Goal: Information Seeking & Learning: Learn about a topic

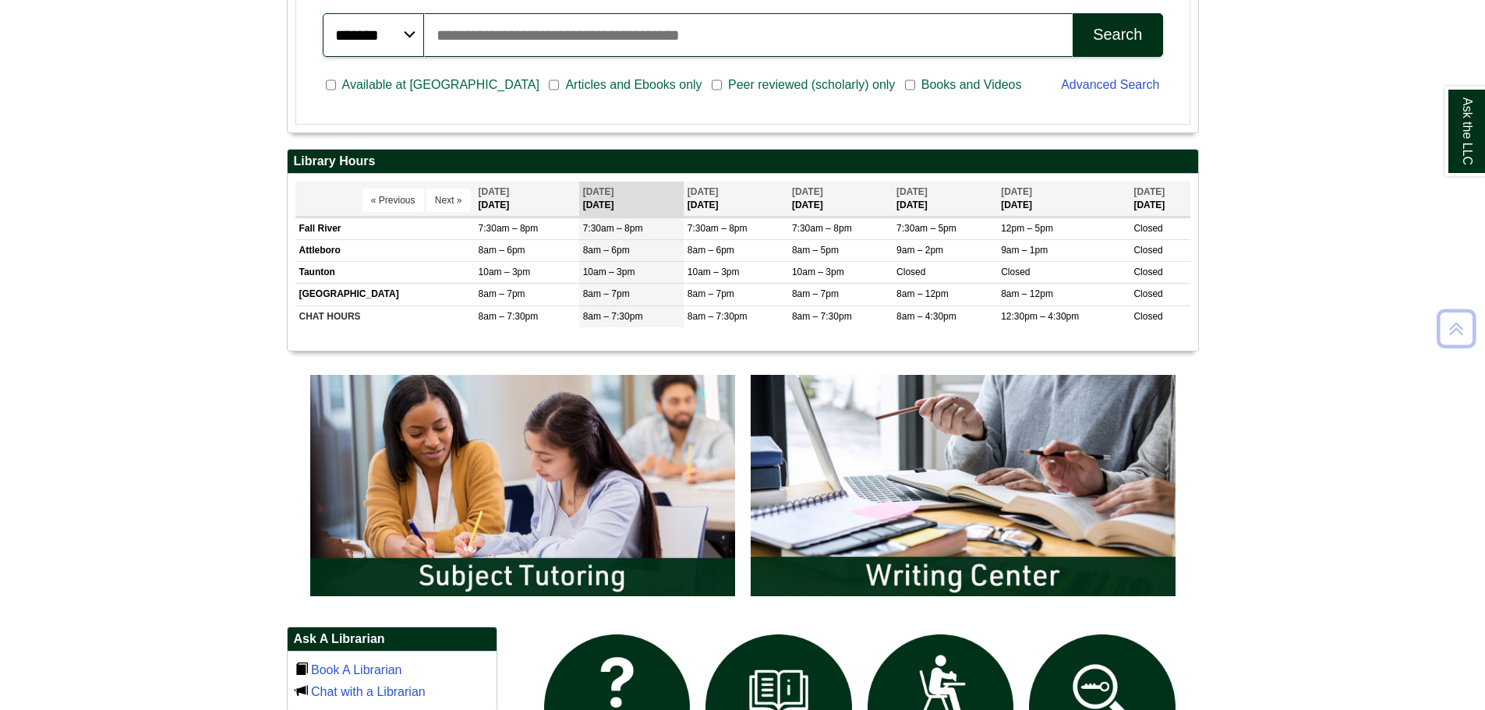
scroll to position [779, 0]
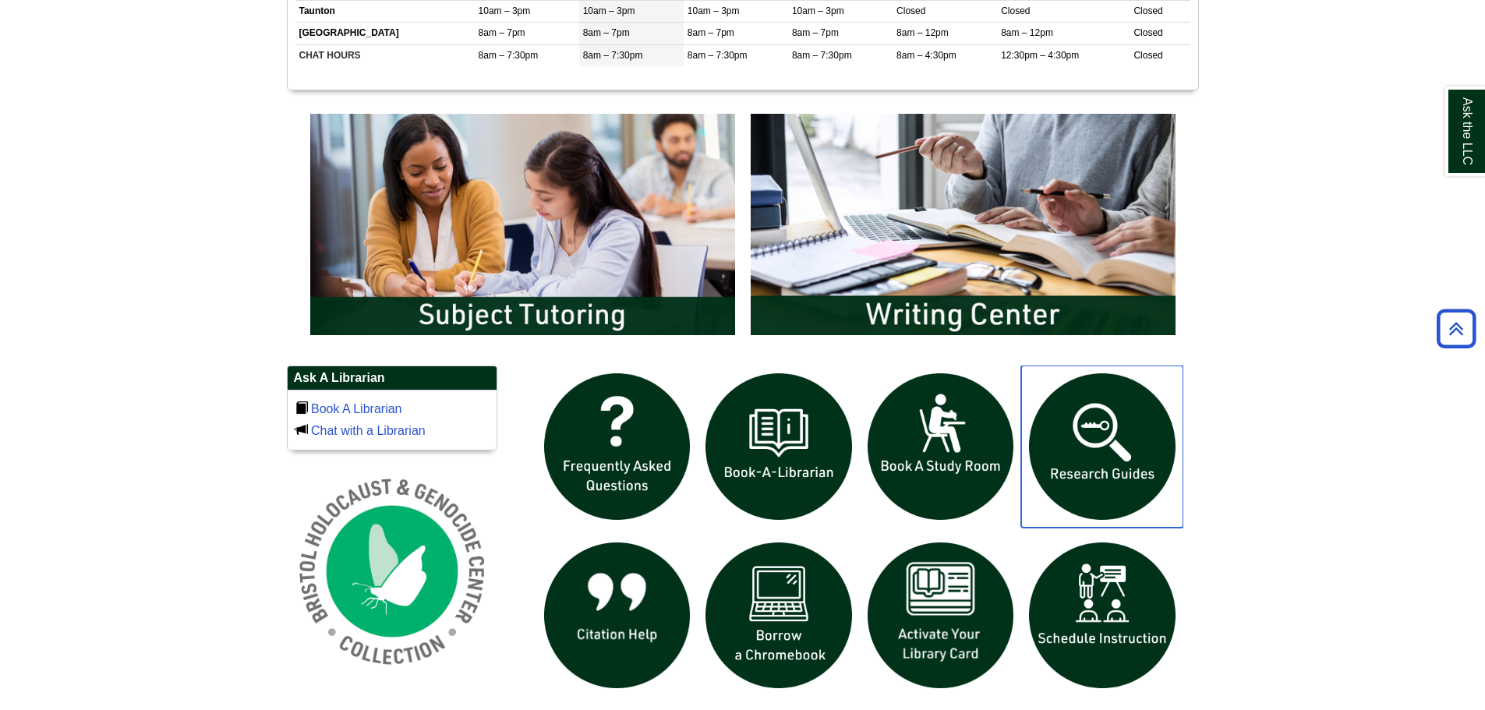
click at [1133, 431] on img "slideshow" at bounding box center [1102, 447] width 162 height 162
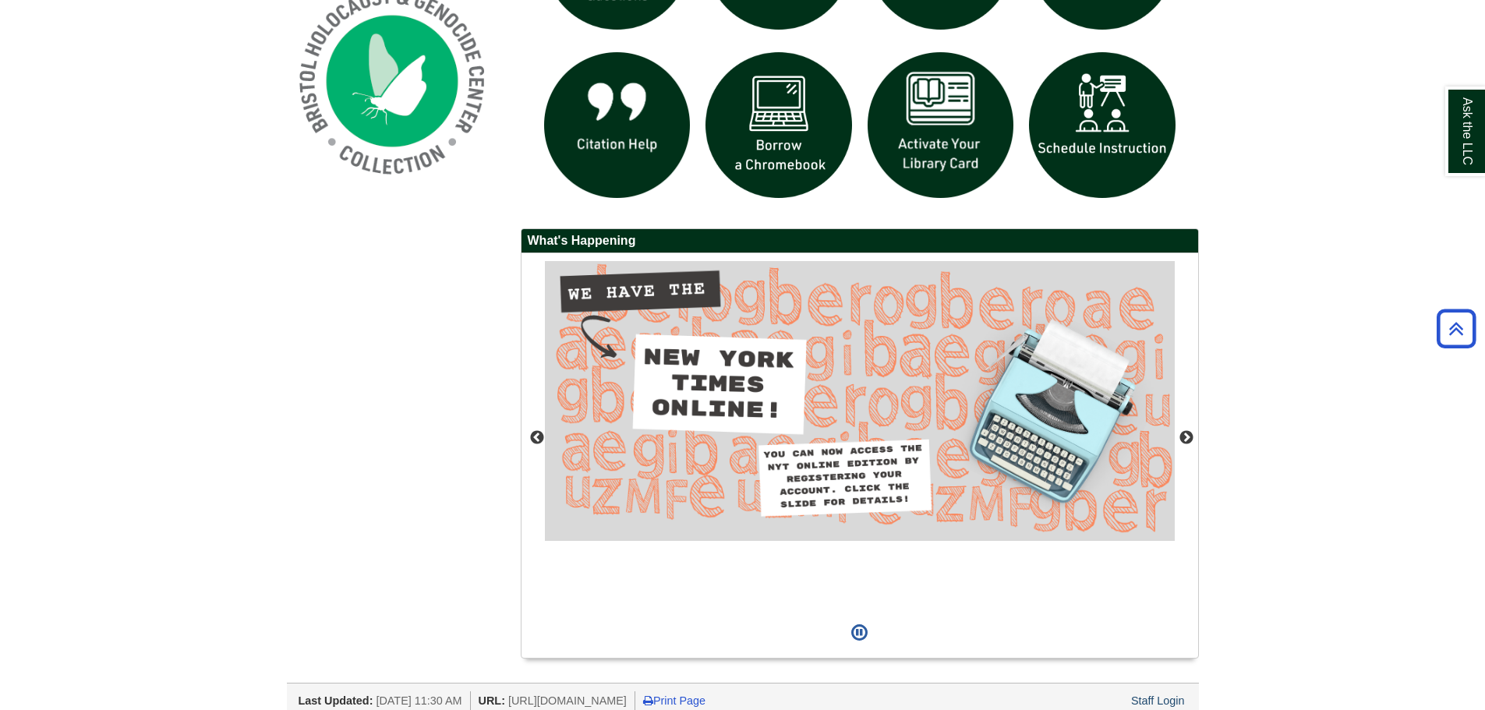
scroll to position [1282, 0]
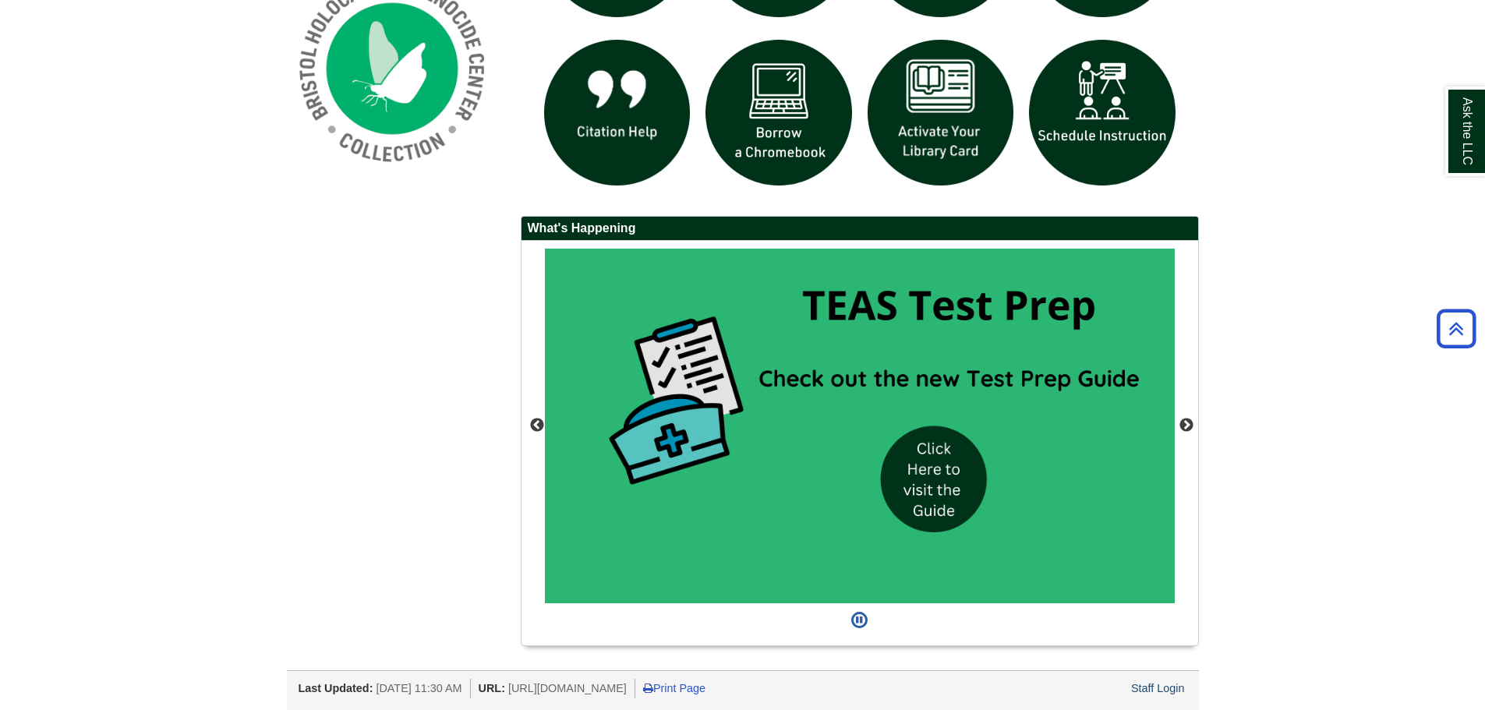
click at [1172, 696] on div "Staff Login" at bounding box center [1158, 688] width 58 height 19
click at [1171, 693] on link "Staff Login" at bounding box center [1158, 688] width 54 height 12
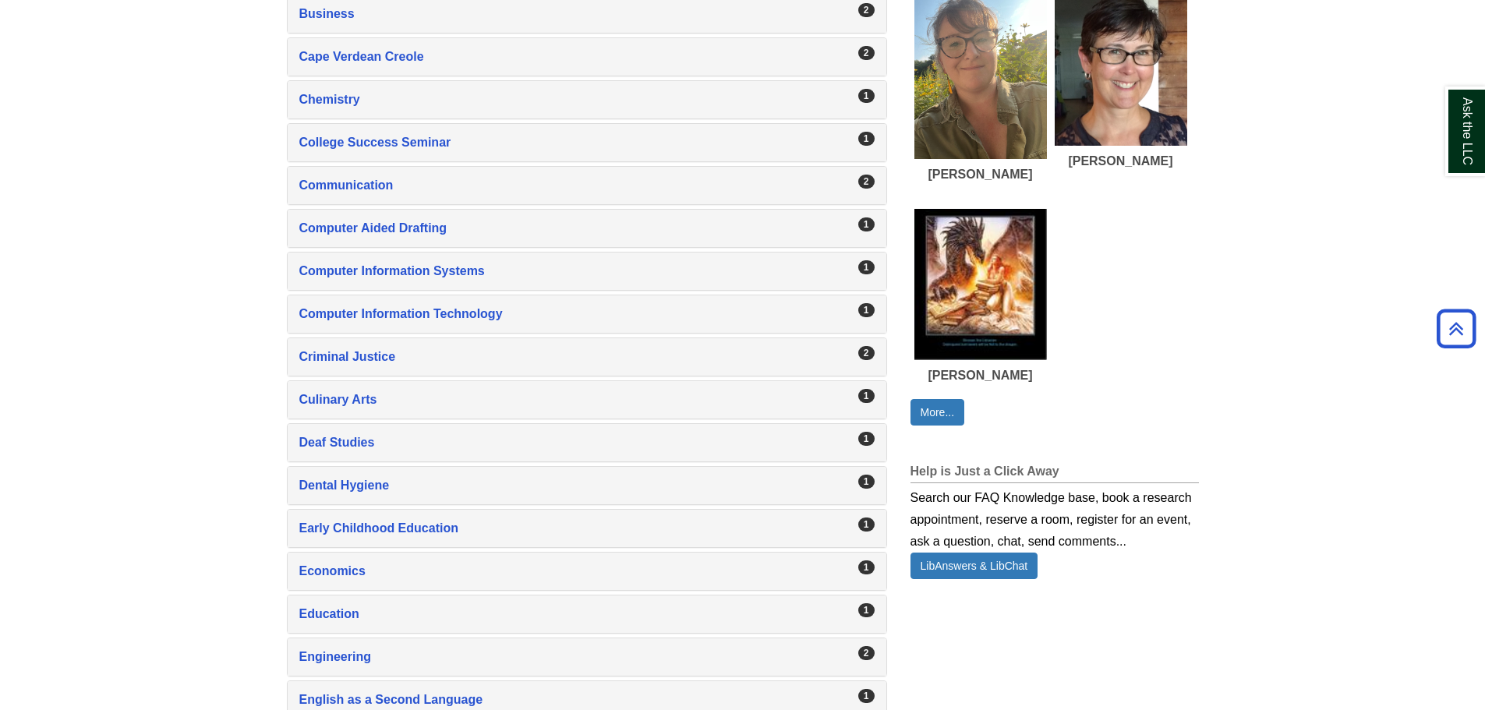
scroll to position [1013, 0]
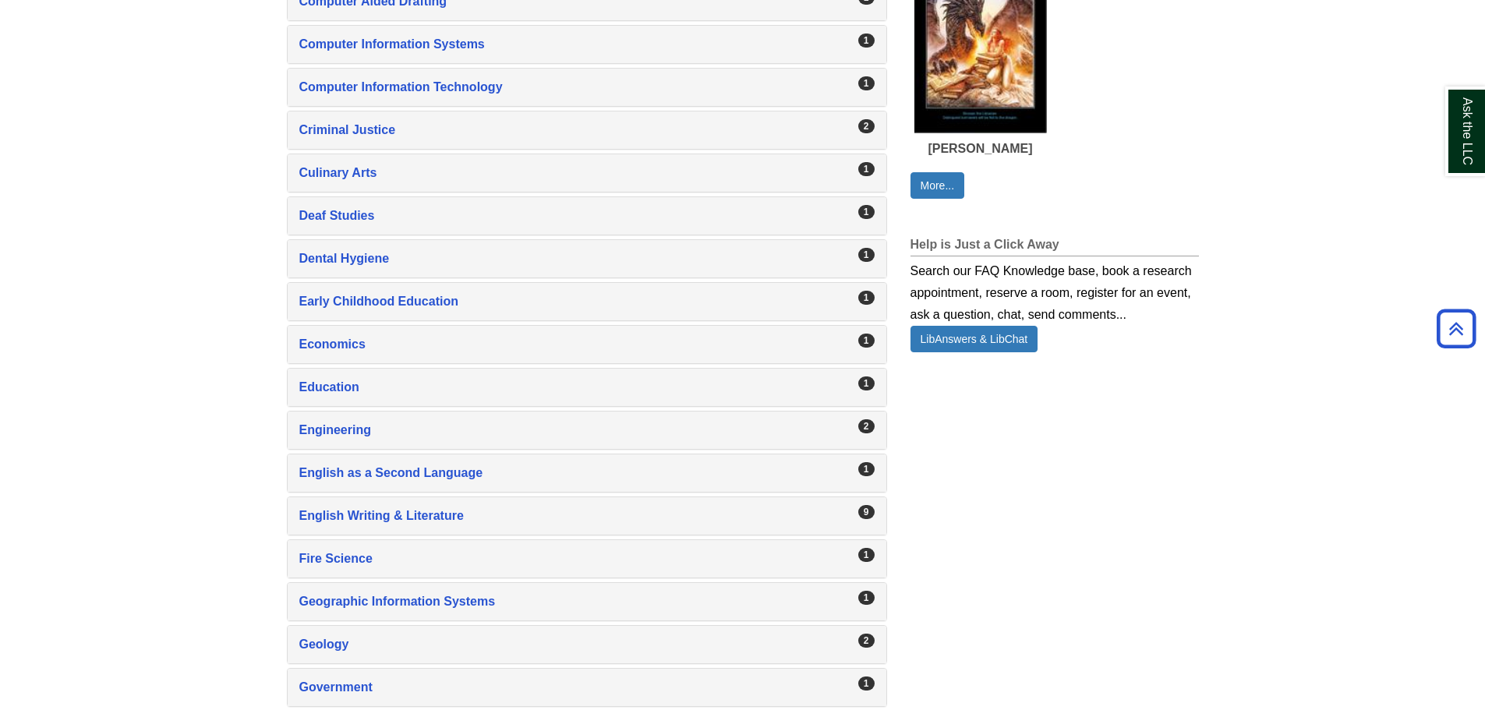
click at [408, 499] on div "9 English Writing & Literature , 9 guides" at bounding box center [587, 515] width 599 height 37
click at [412, 504] on div "9 English Writing & Literature , 9 guides" at bounding box center [587, 515] width 599 height 37
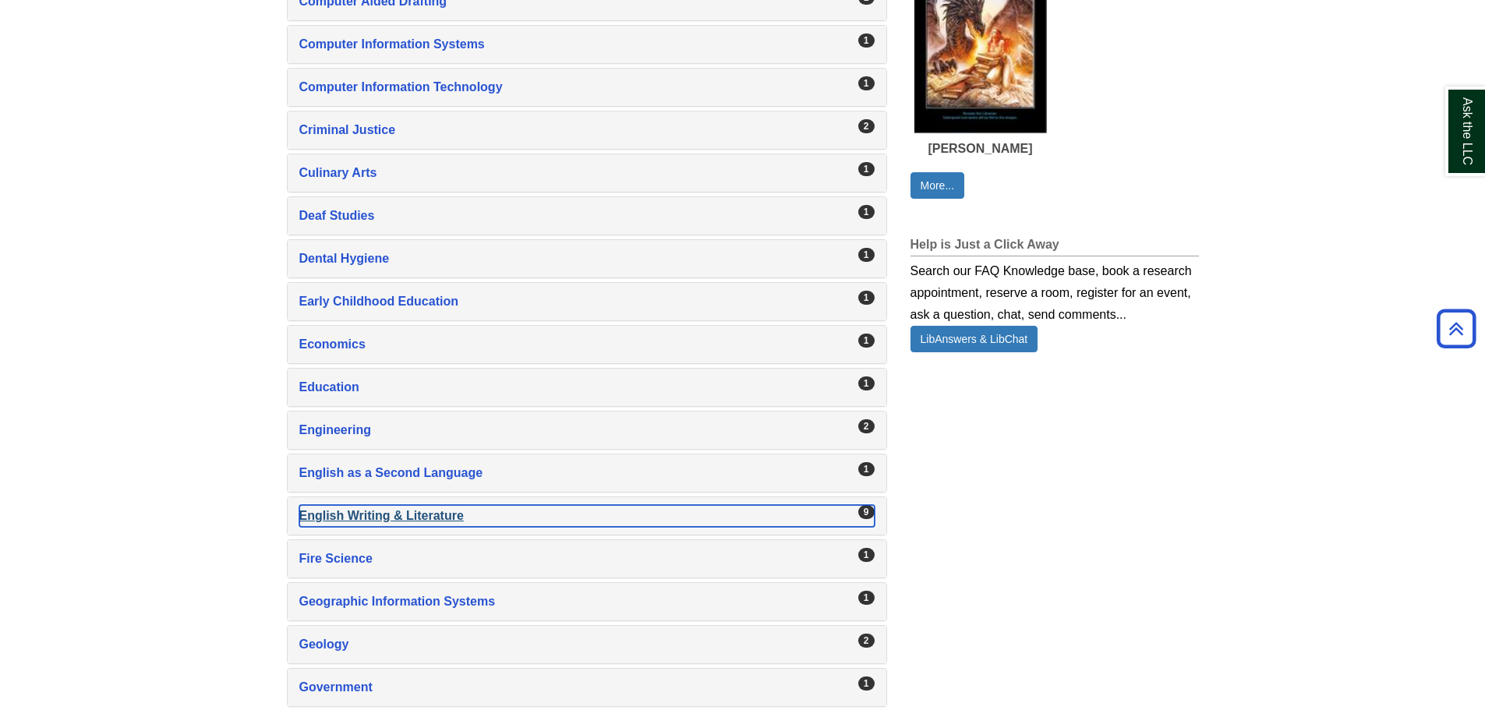
click at [414, 511] on div "English Writing & Literature , 9 guides" at bounding box center [586, 516] width 575 height 22
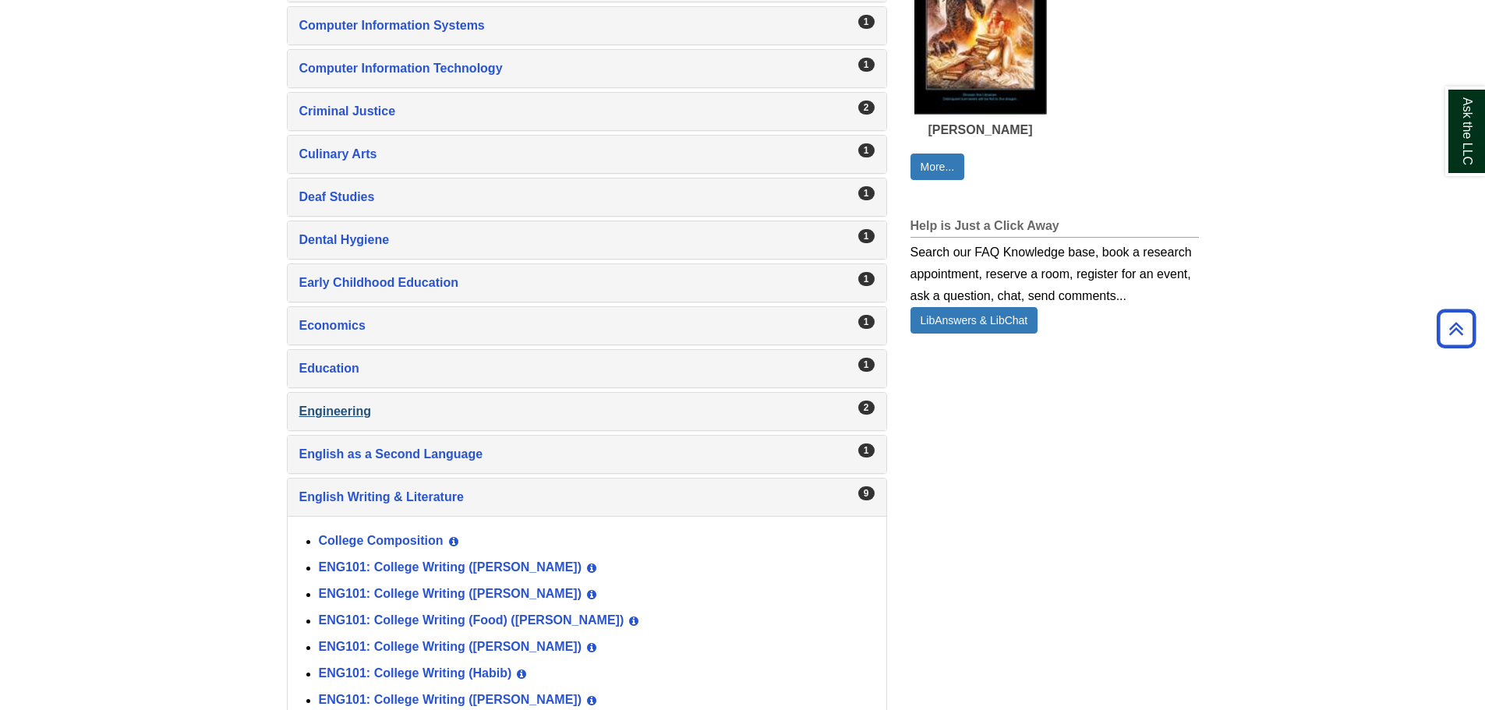
scroll to position [1247, 0]
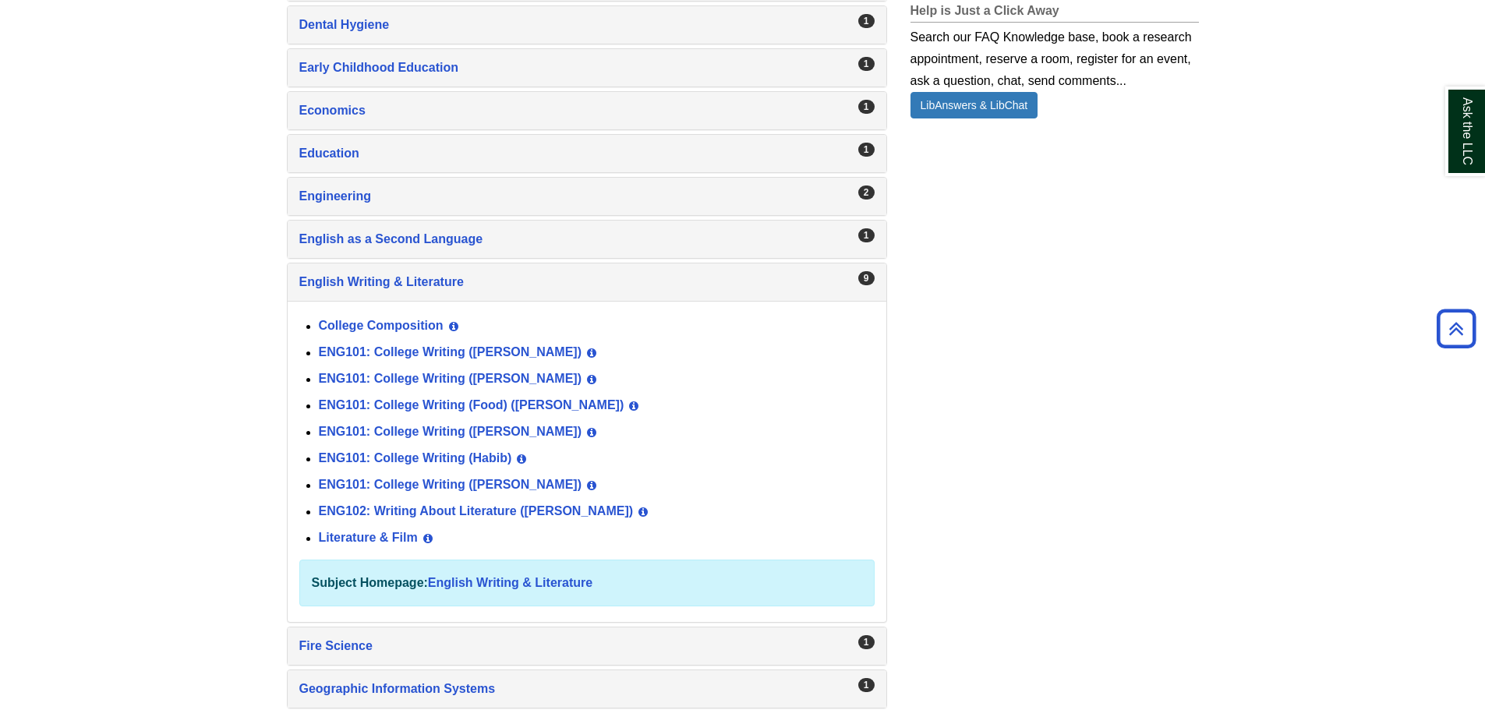
click at [489, 472] on div "ENG101: College Writing (Norris) View Guide Info" at bounding box center [597, 485] width 556 height 27
click at [486, 480] on link "ENG101: College Writing ([PERSON_NAME])" at bounding box center [450, 485] width 263 height 13
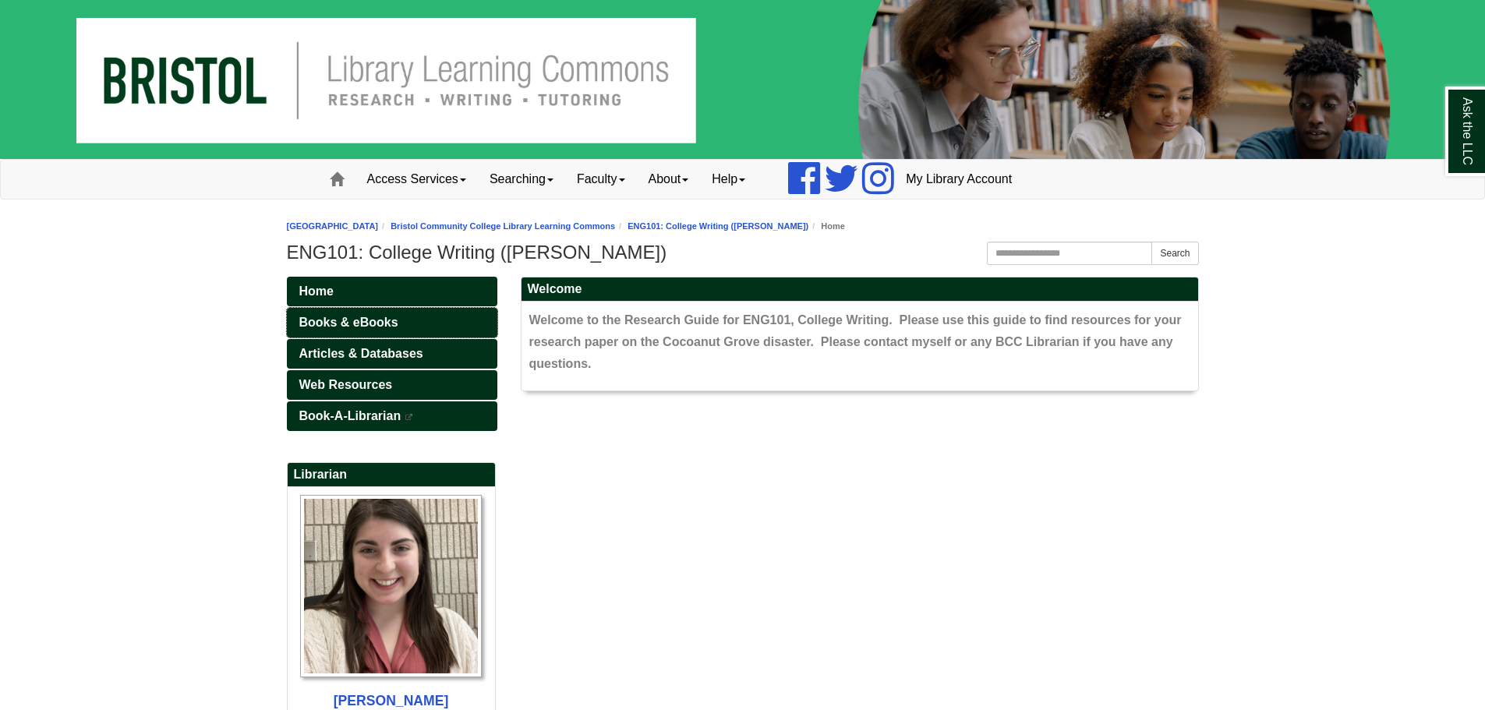
click at [446, 323] on link "Books & eBooks" at bounding box center [392, 323] width 210 height 30
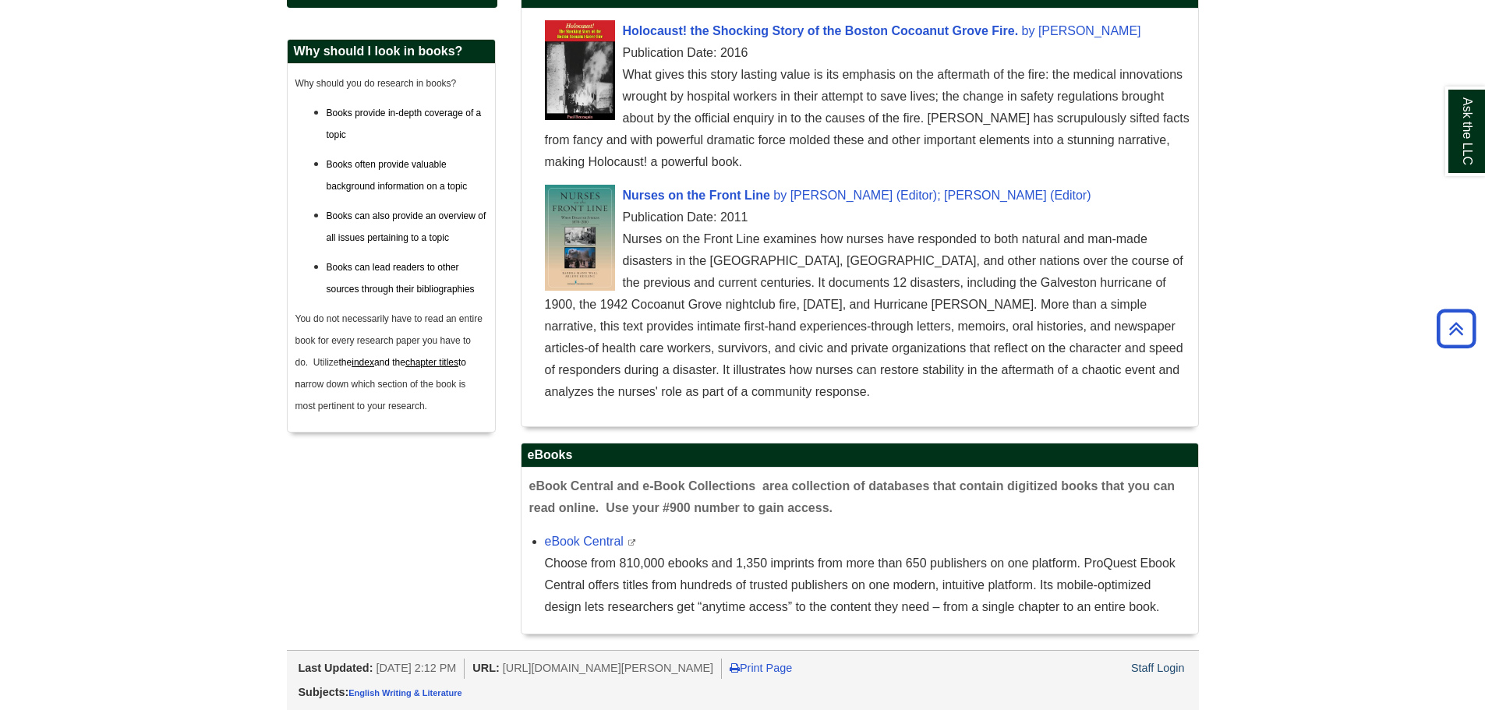
scroll to position [111, 0]
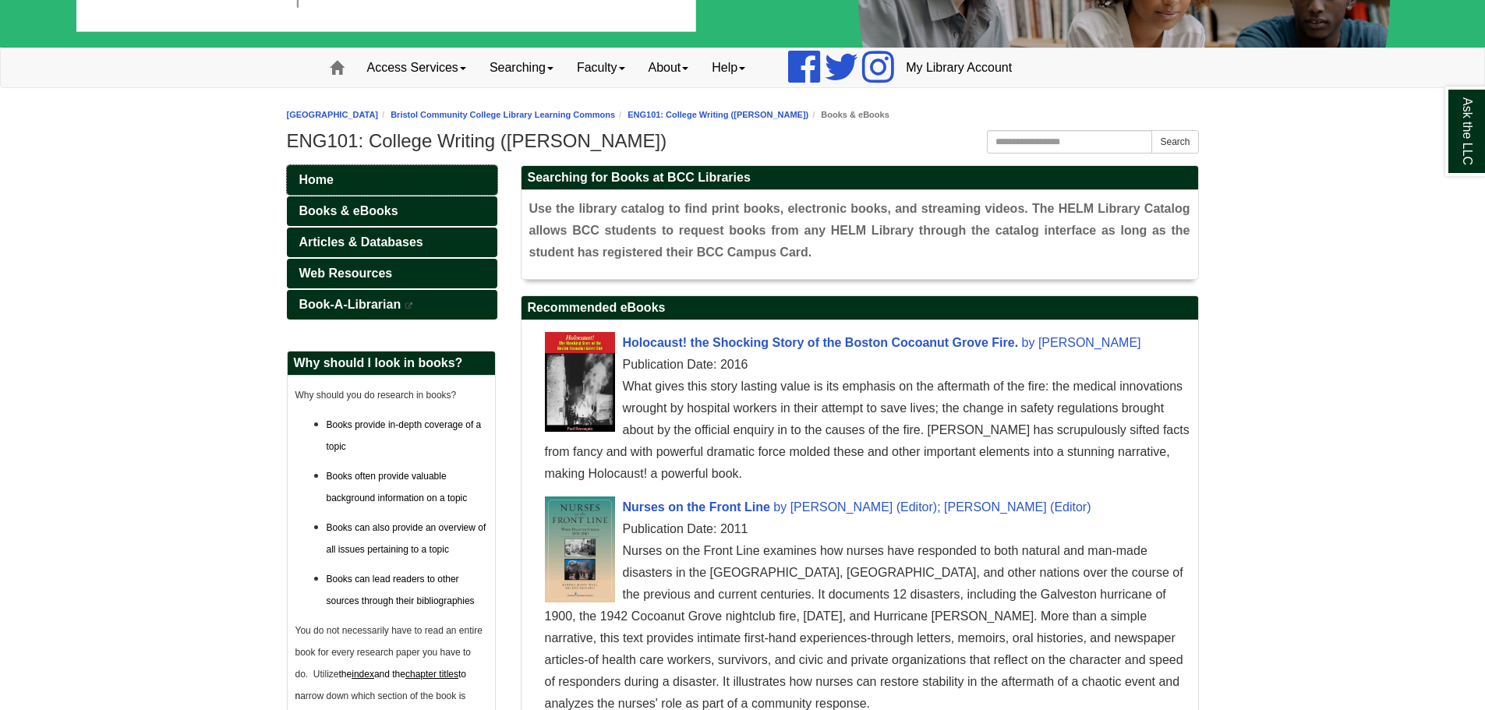
click at [400, 180] on link "Home" at bounding box center [392, 180] width 210 height 30
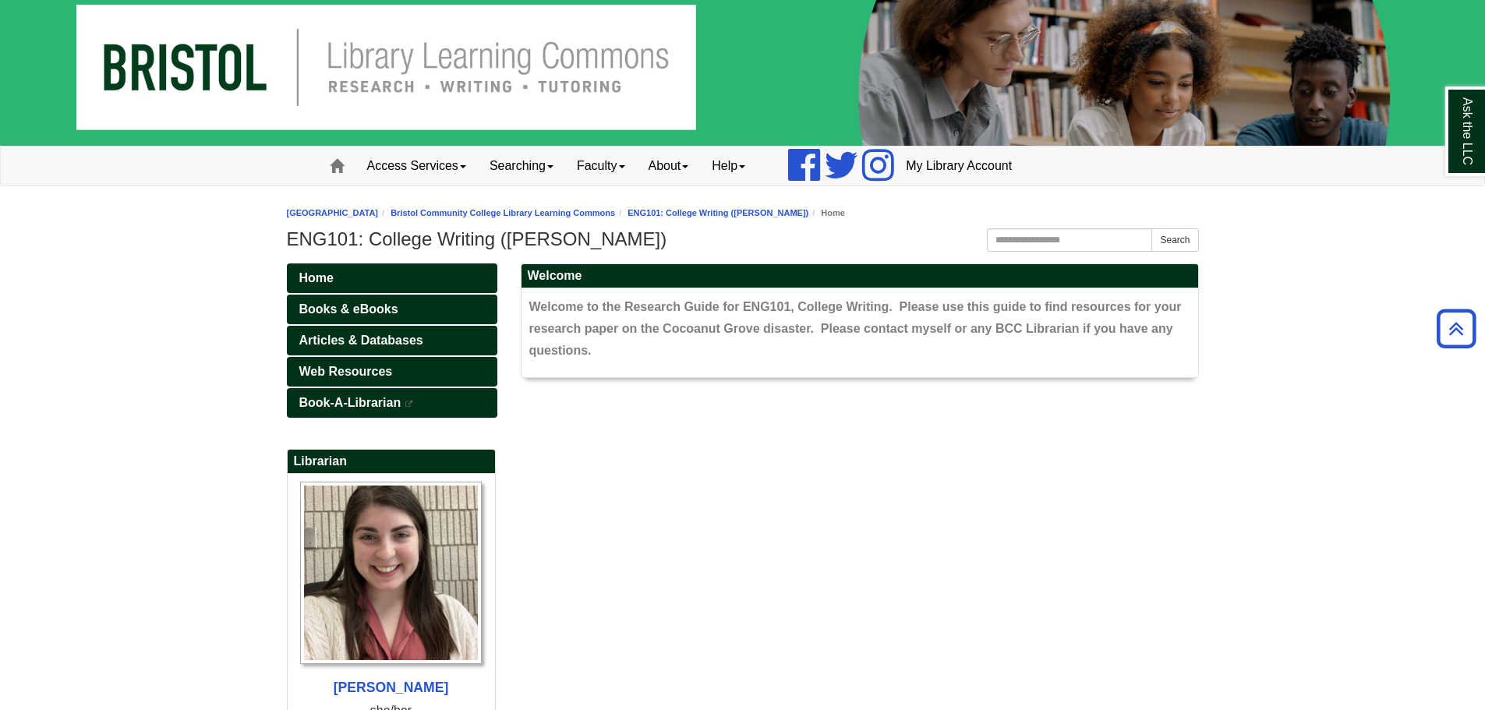
scroll to position [6, 0]
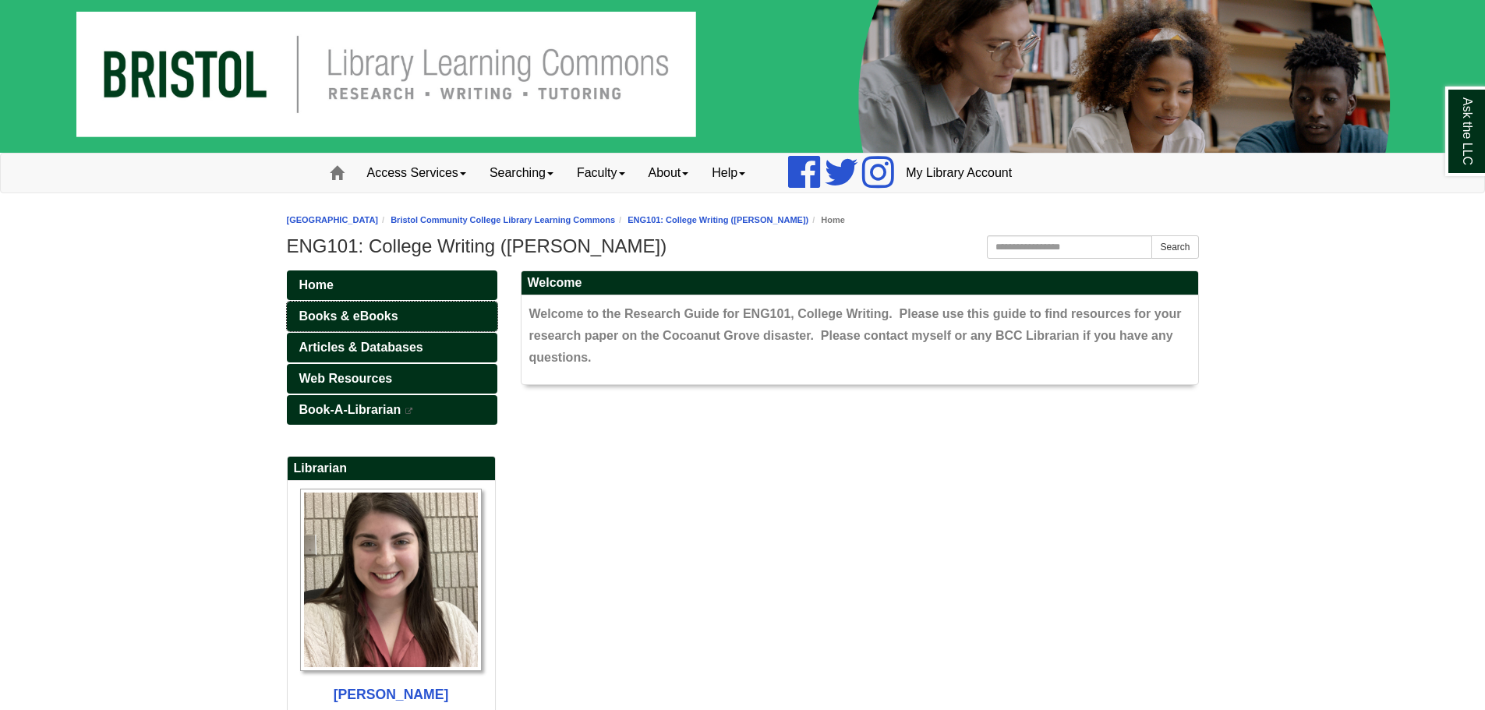
click at [390, 306] on link "Books & eBooks" at bounding box center [392, 317] width 210 height 30
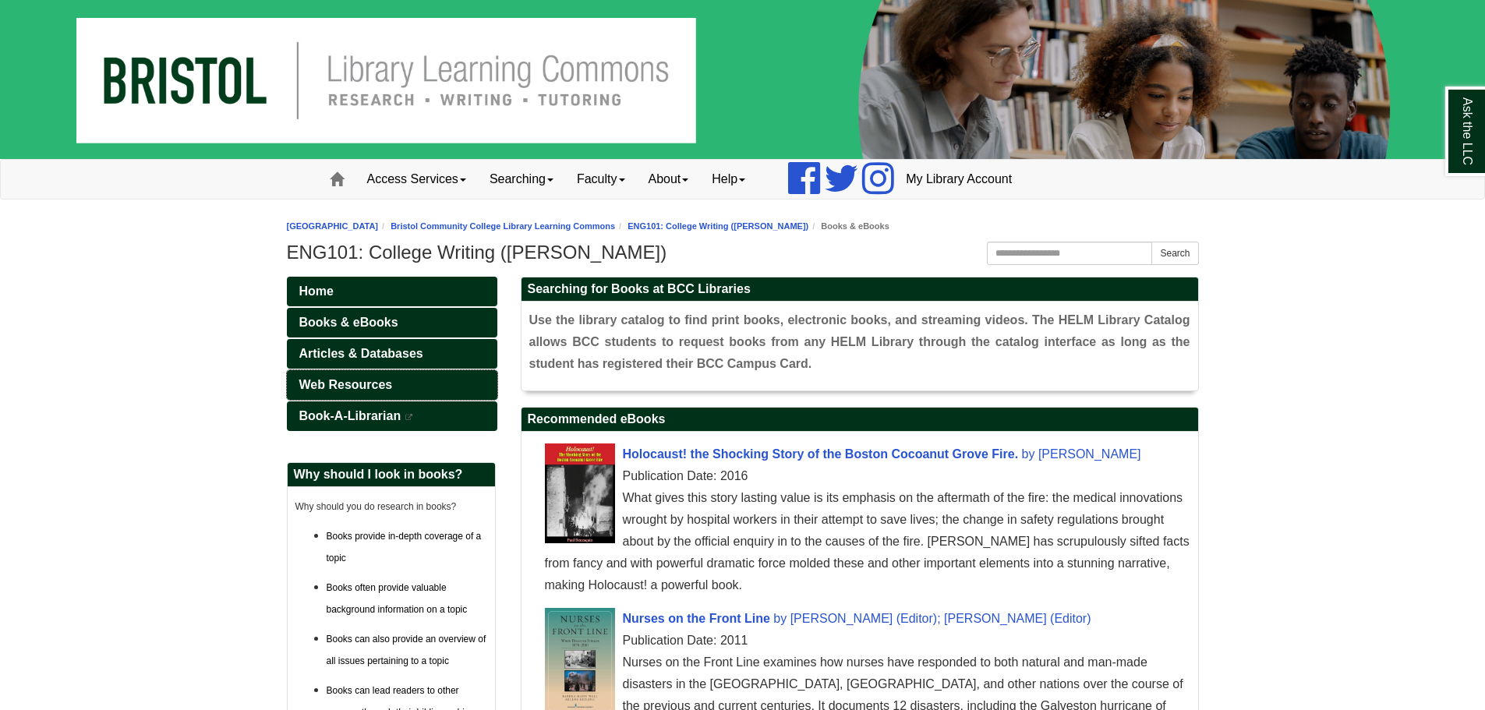
click at [352, 378] on link "Web Resources" at bounding box center [392, 385] width 210 height 30
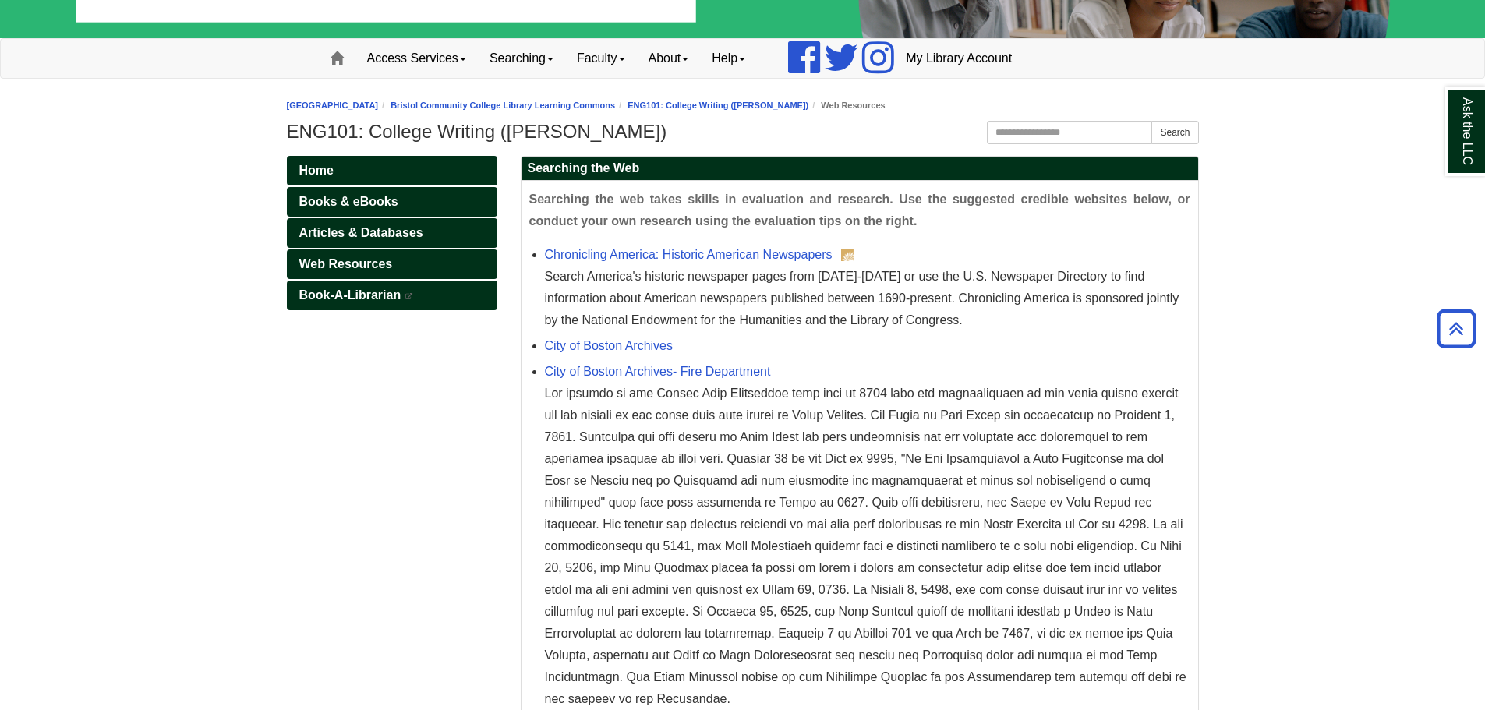
scroll to position [95, 0]
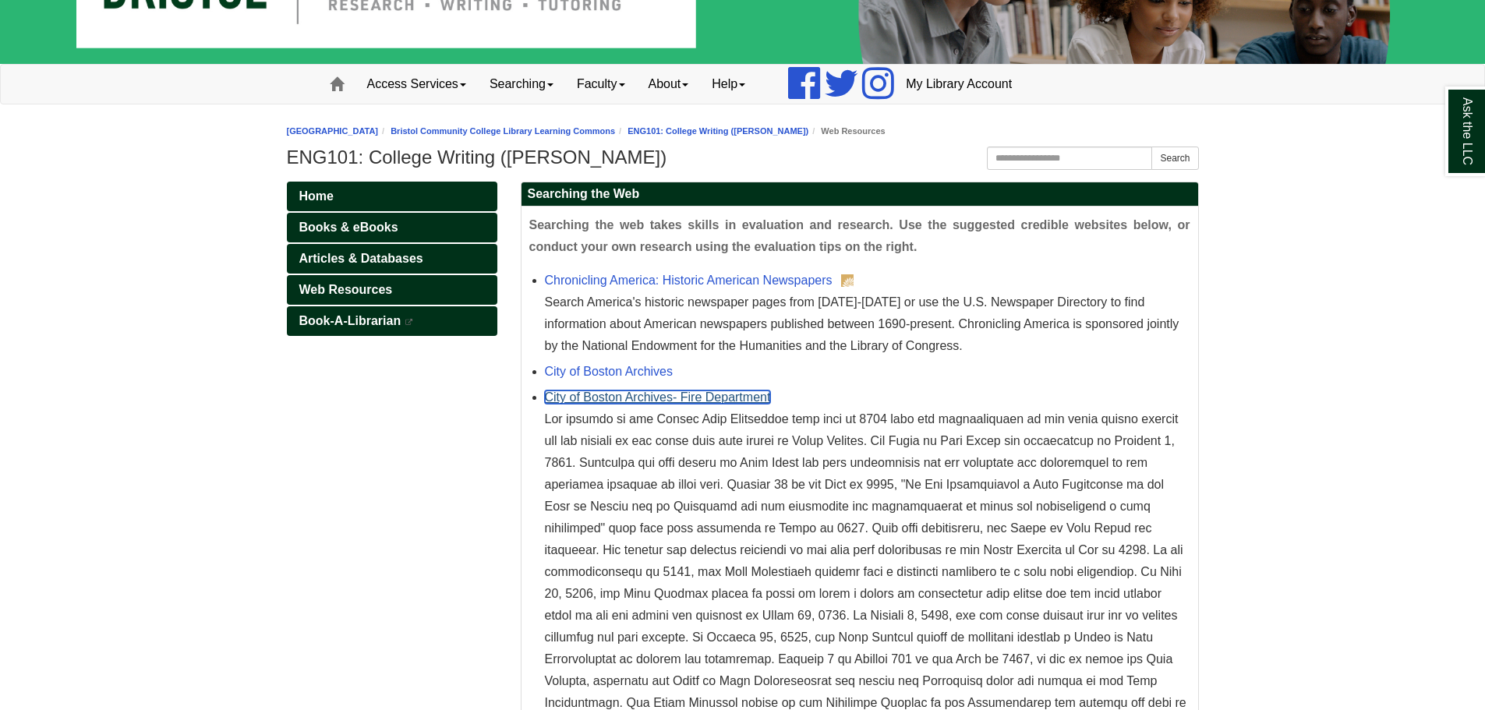
click at [613, 395] on link "City of Boston Archives- Fire Department" at bounding box center [658, 396] width 226 height 13
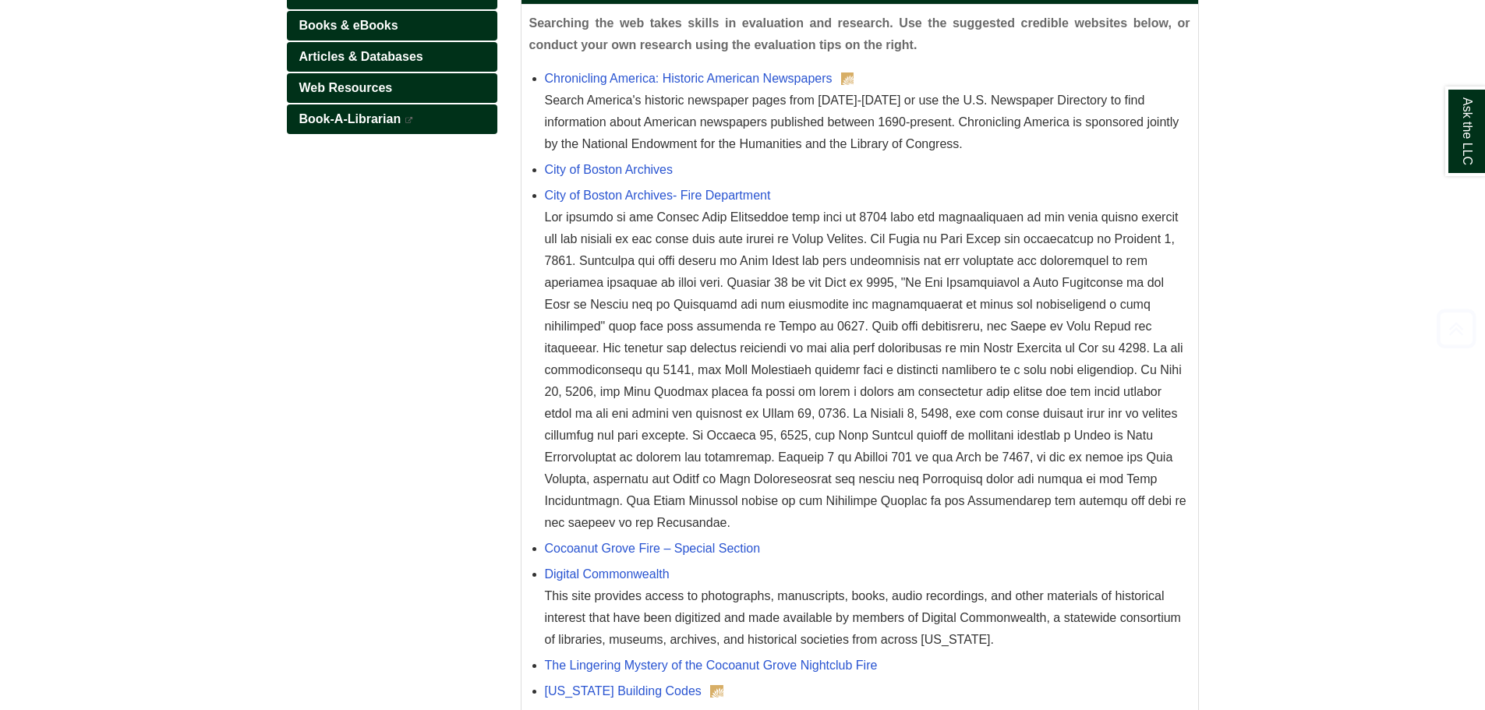
scroll to position [407, 0]
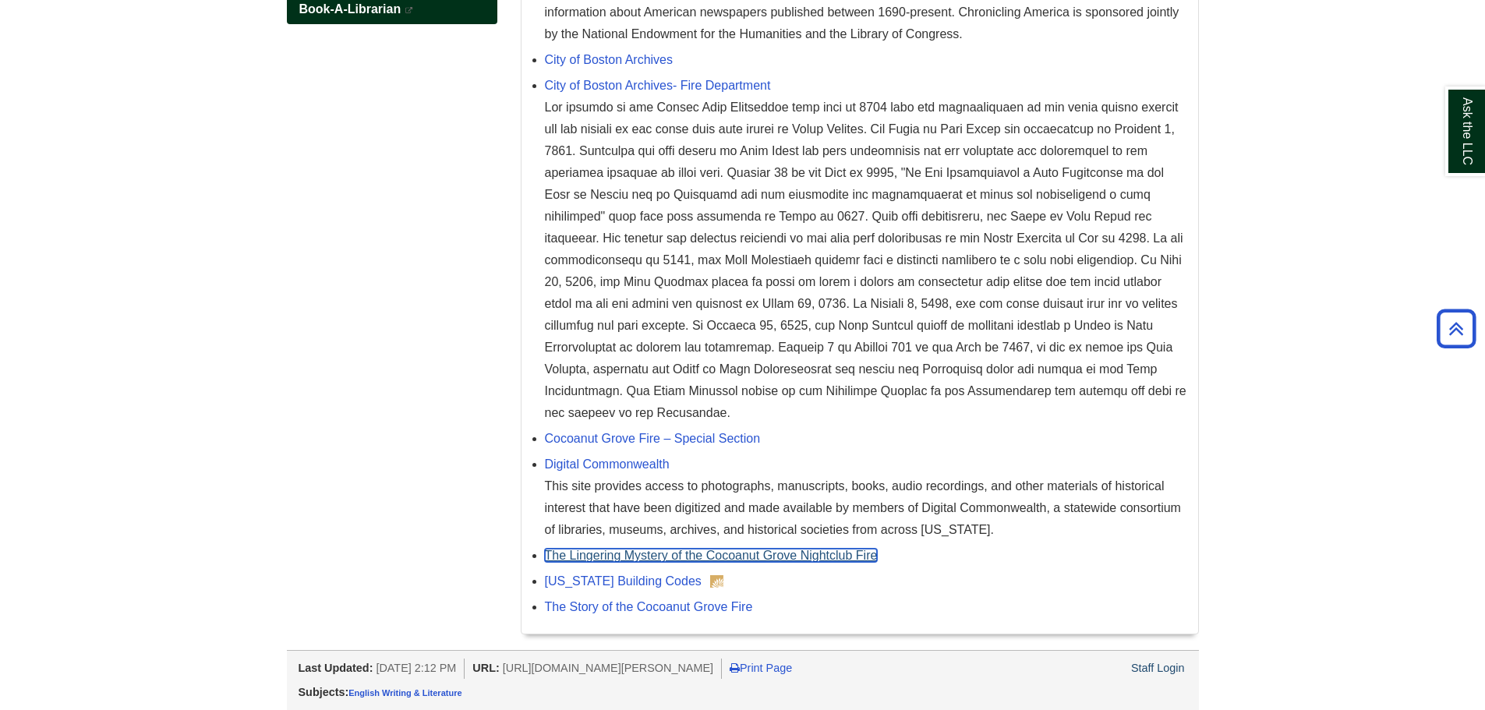
click at [806, 550] on link "The Lingering Mystery of the Cocoanut Grove Nightclub Fire" at bounding box center [711, 555] width 333 height 13
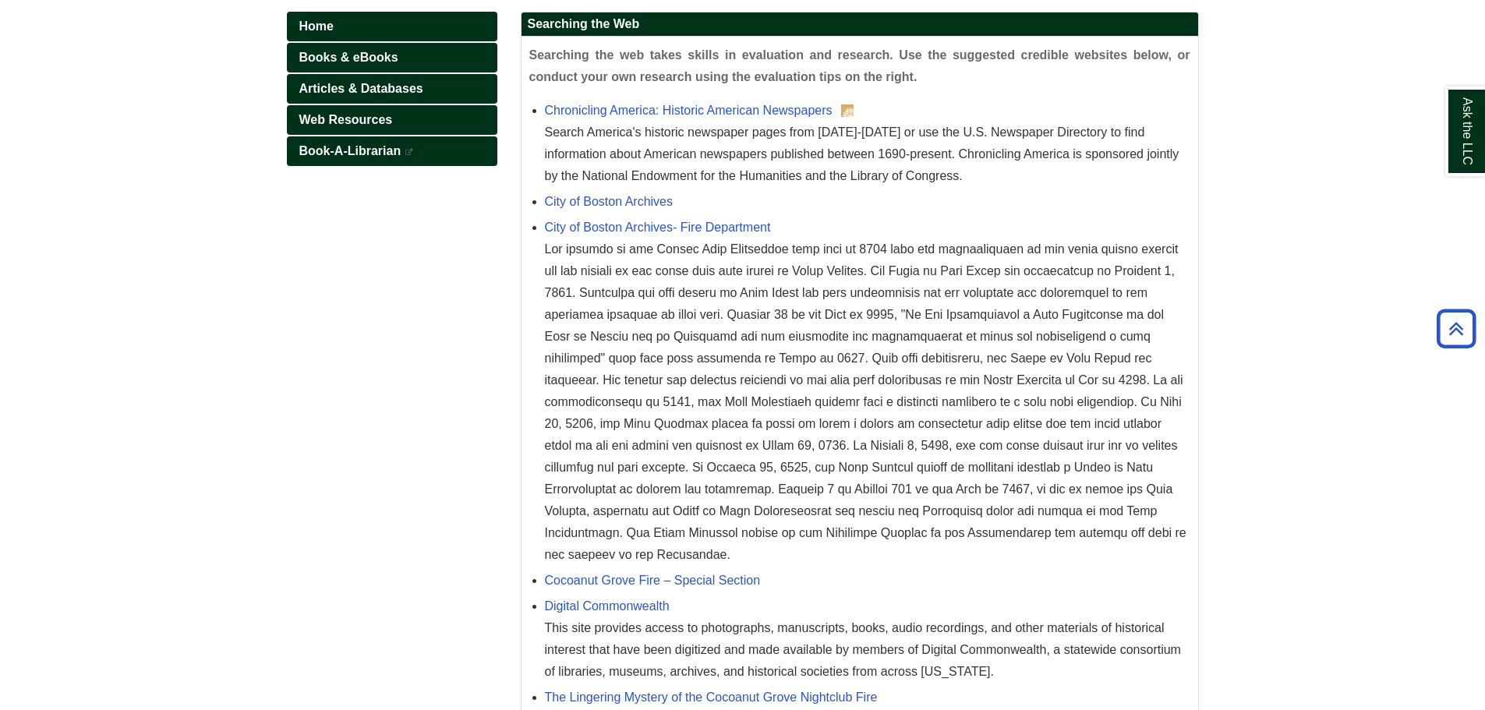
scroll to position [95, 0]
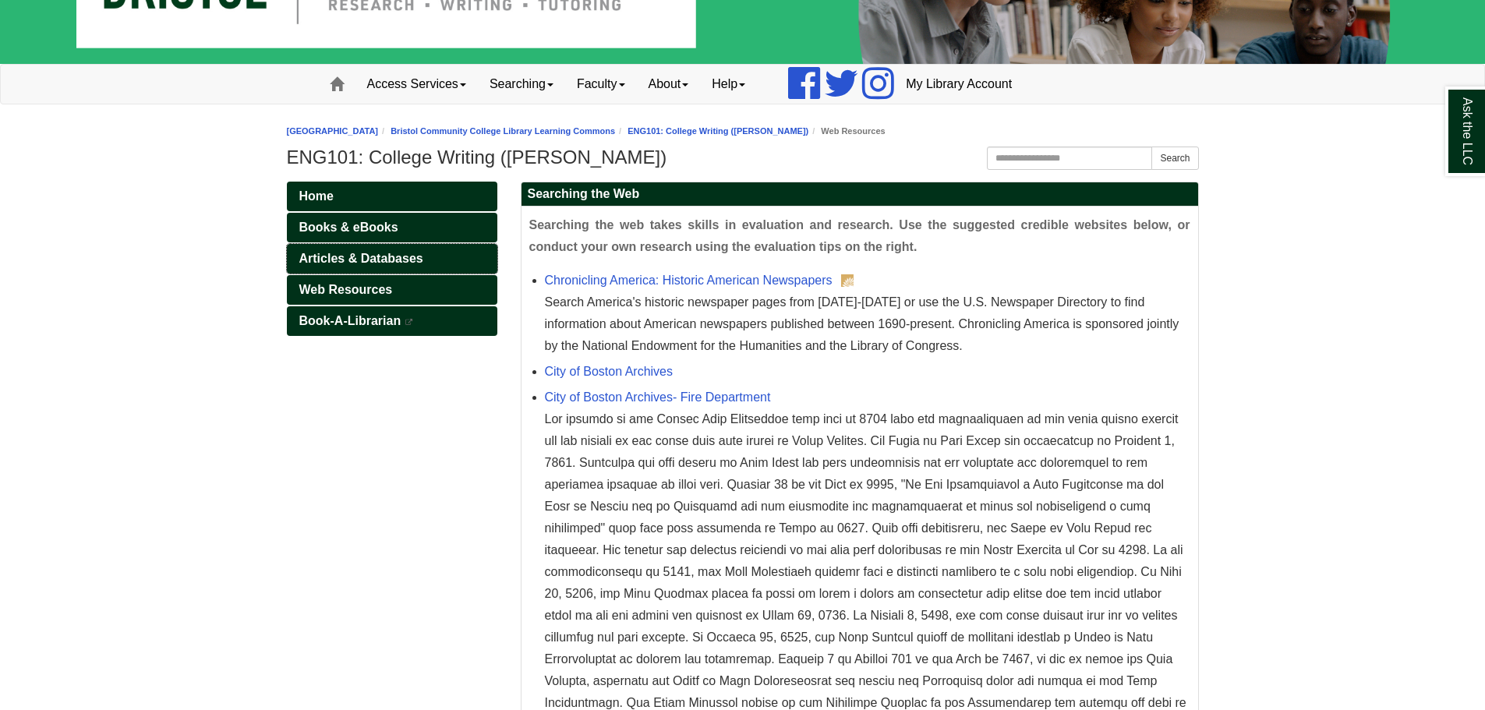
click at [454, 257] on link "Articles & Databases" at bounding box center [392, 259] width 210 height 30
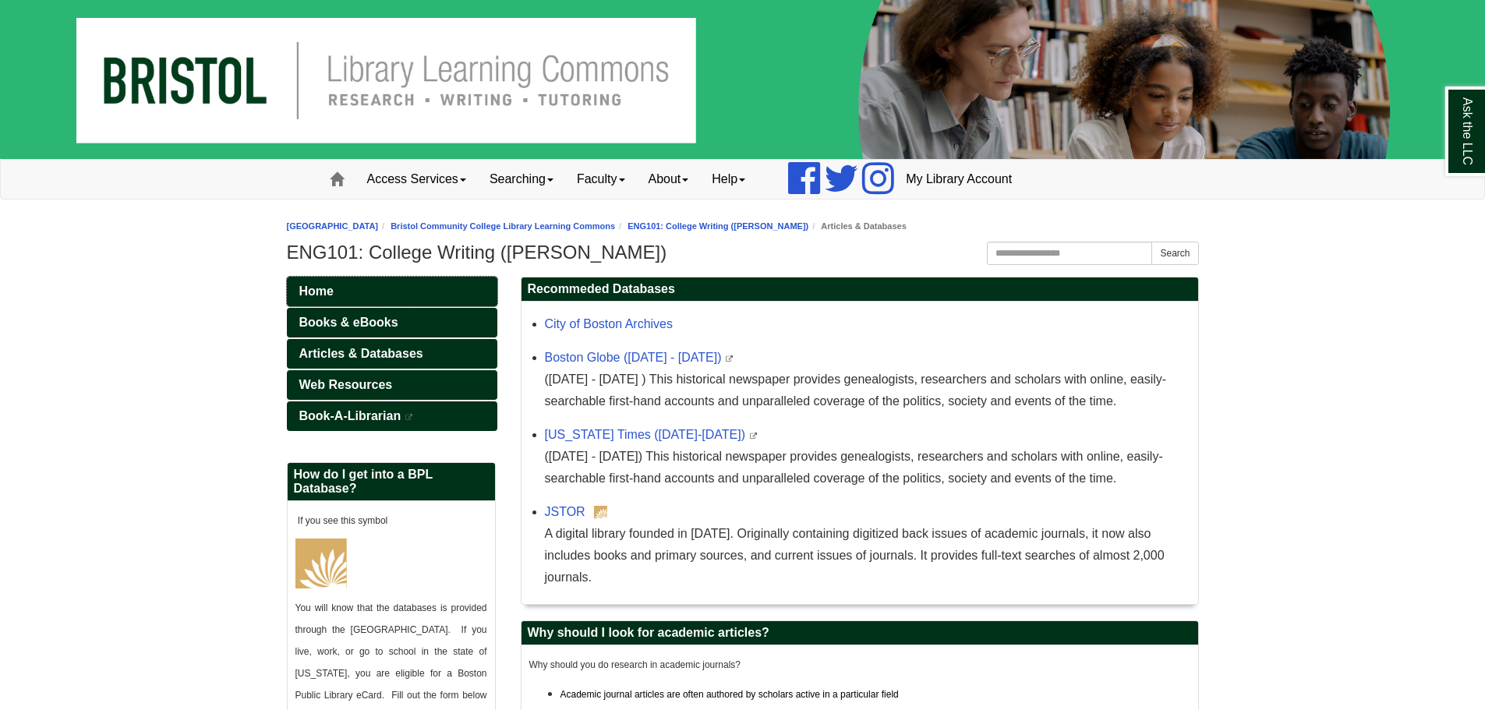
click at [405, 281] on link "Home" at bounding box center [392, 292] width 210 height 30
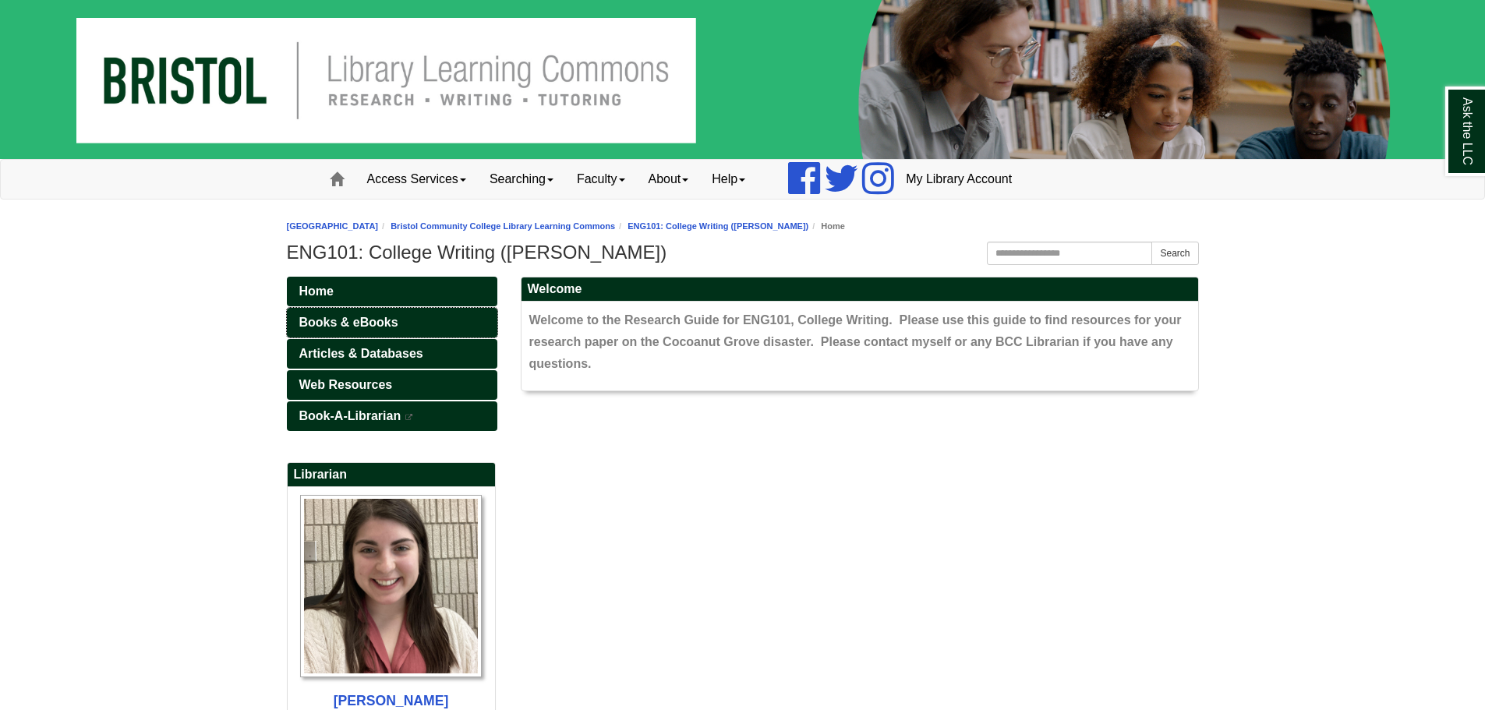
click at [419, 326] on link "Books & eBooks" at bounding box center [392, 323] width 210 height 30
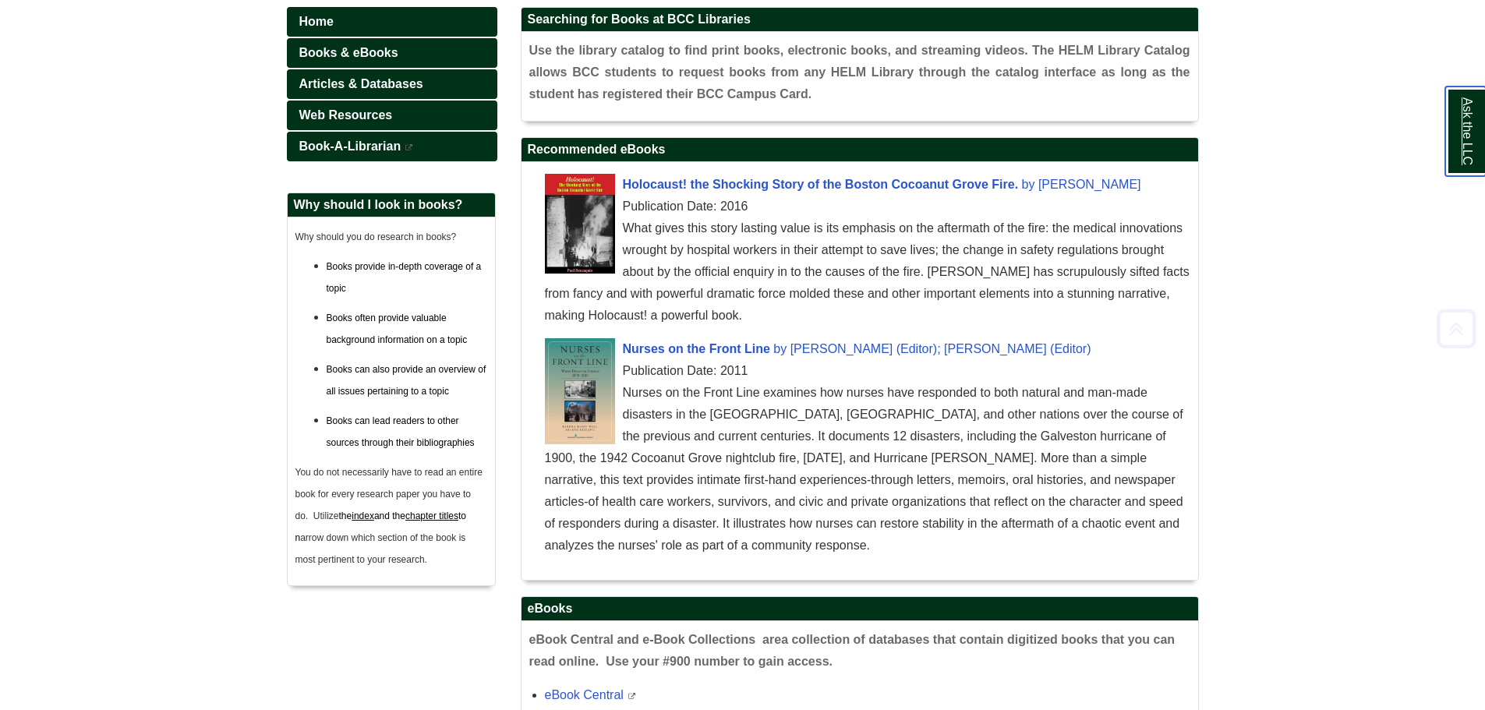
scroll to position [423, 0]
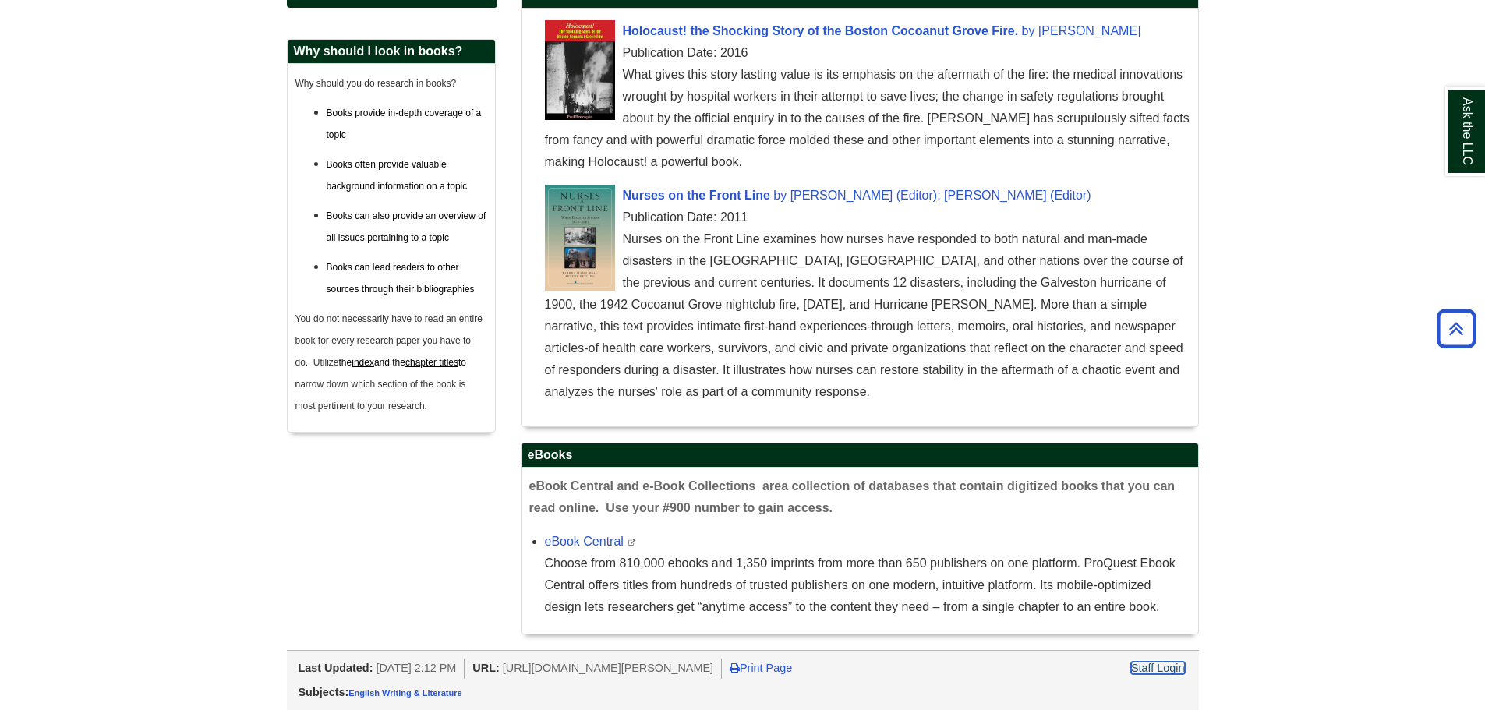
click at [1157, 670] on link "Staff Login" at bounding box center [1158, 668] width 54 height 12
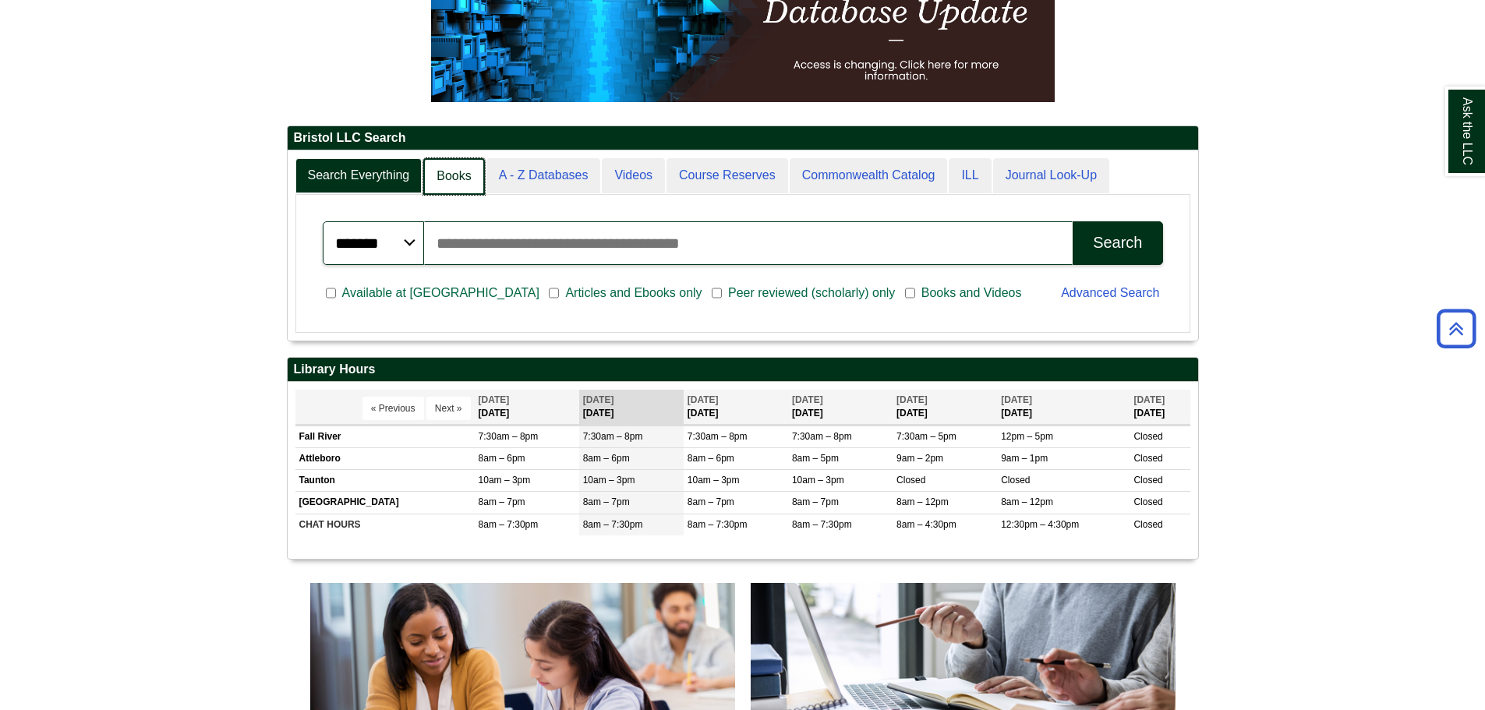
scroll to position [8, 8]
click at [433, 183] on link "Books" at bounding box center [453, 176] width 61 height 37
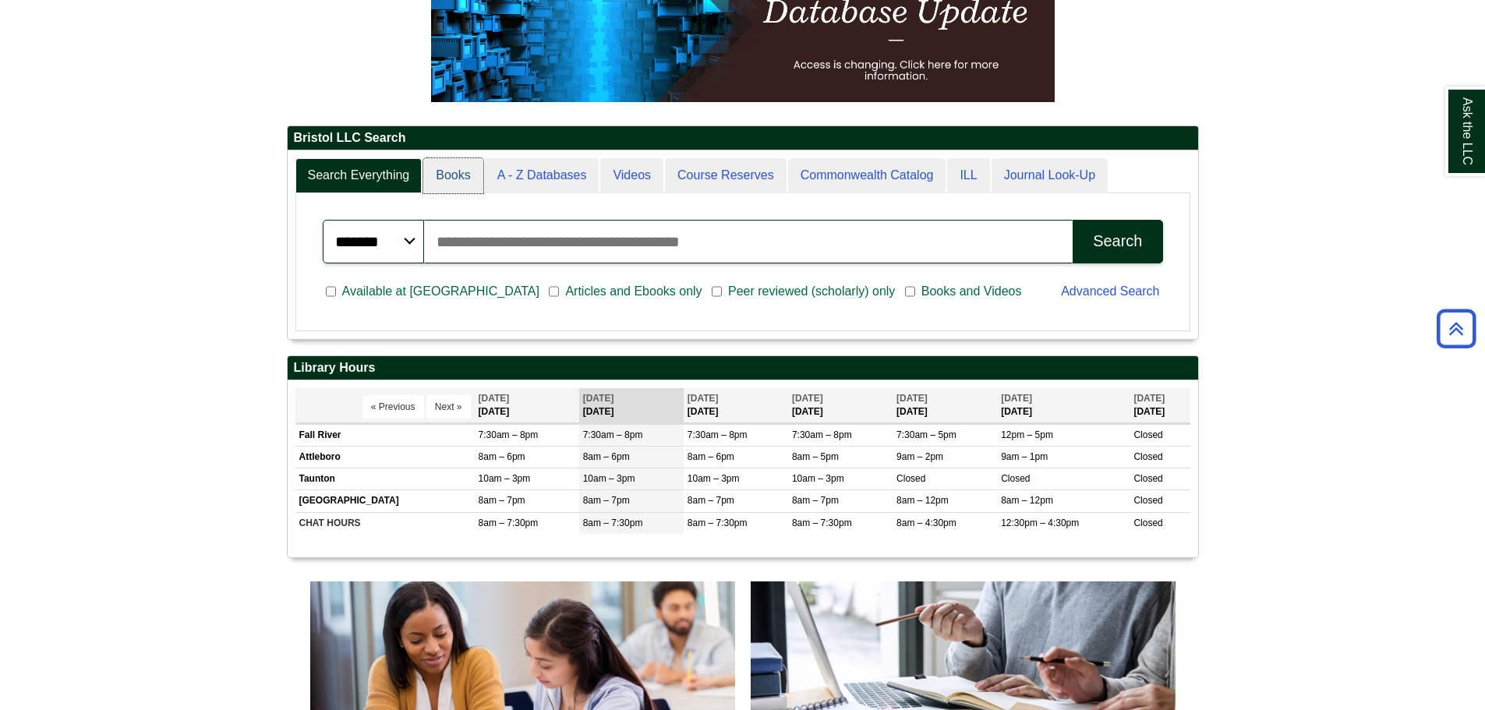
scroll to position [141, 910]
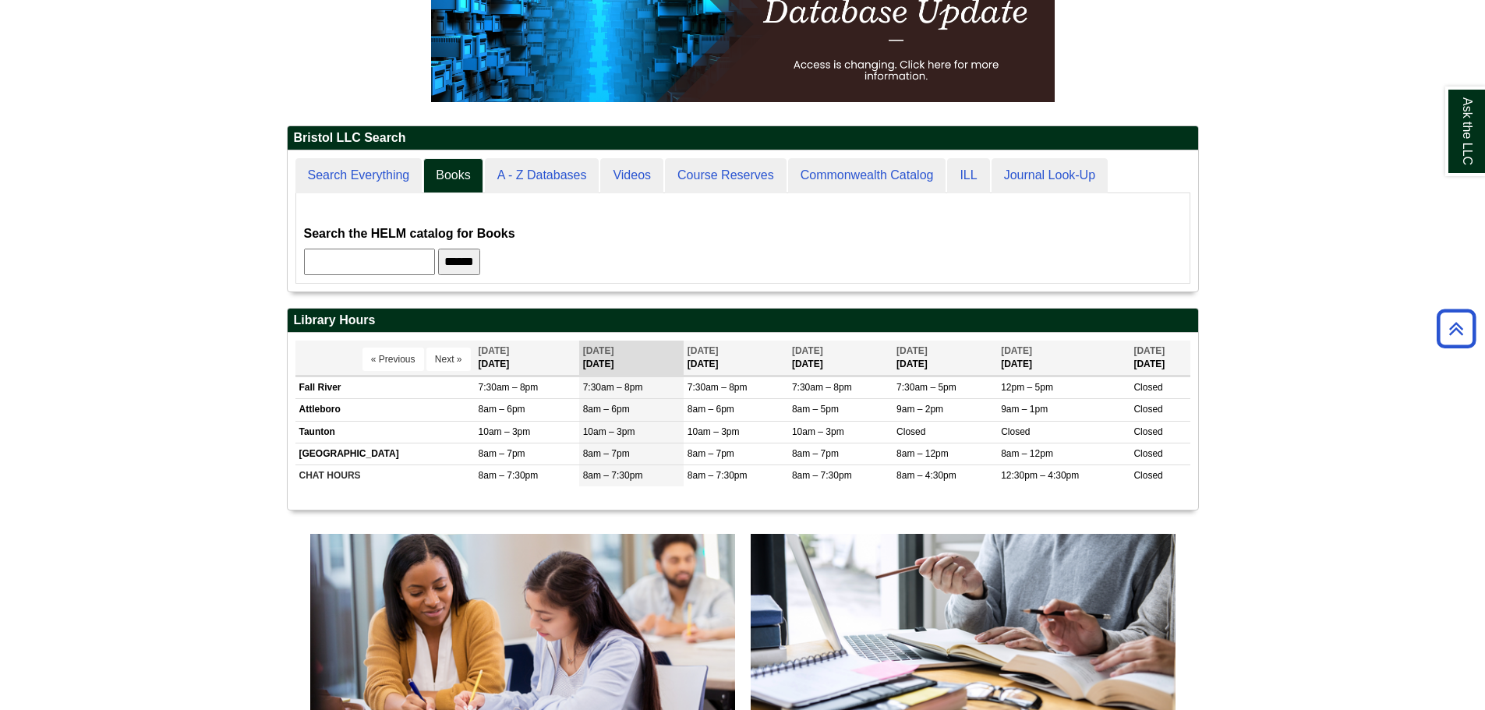
click at [435, 252] on input "text" at bounding box center [369, 262] width 131 height 27
click at [435, 261] on input "******" at bounding box center [369, 262] width 131 height 27
type input "**********"
click at [438, 249] on input "******" at bounding box center [459, 262] width 42 height 27
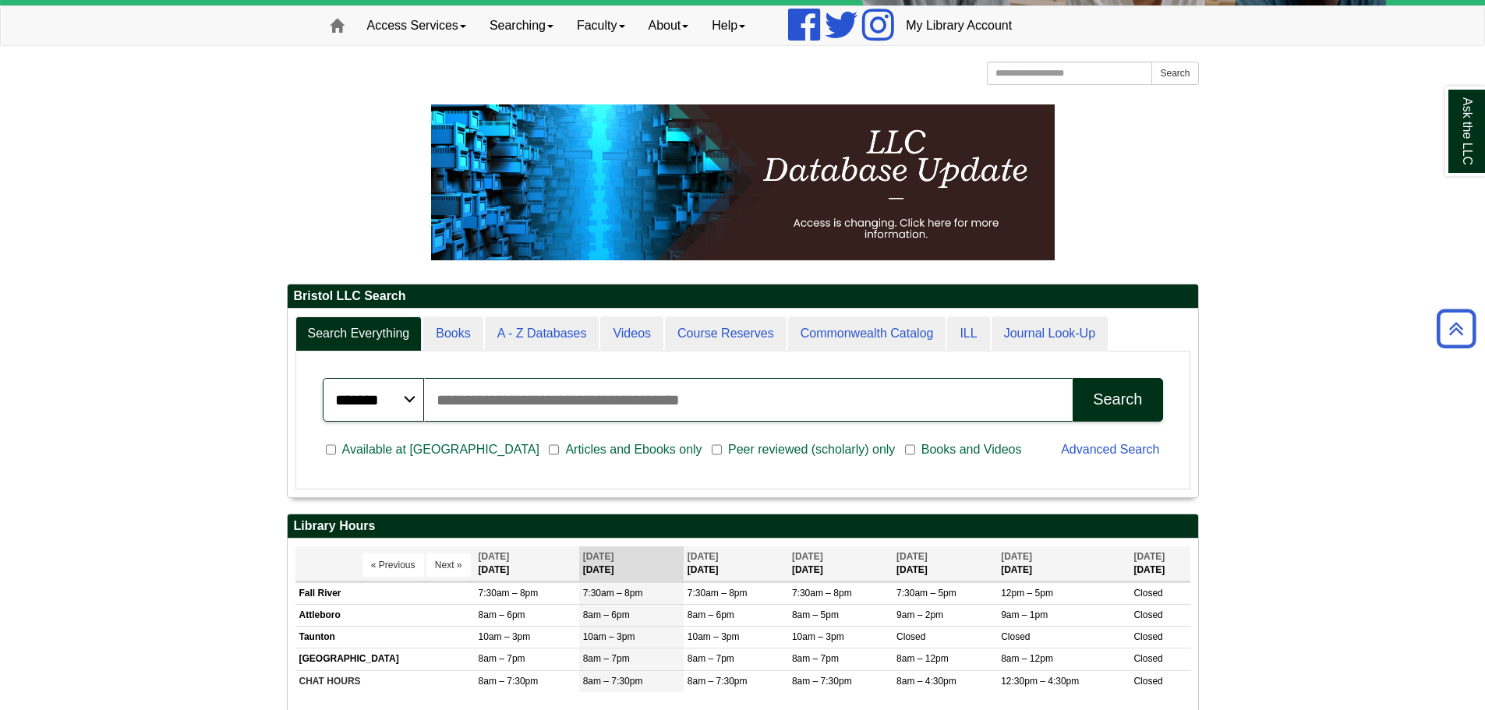
scroll to position [78, 0]
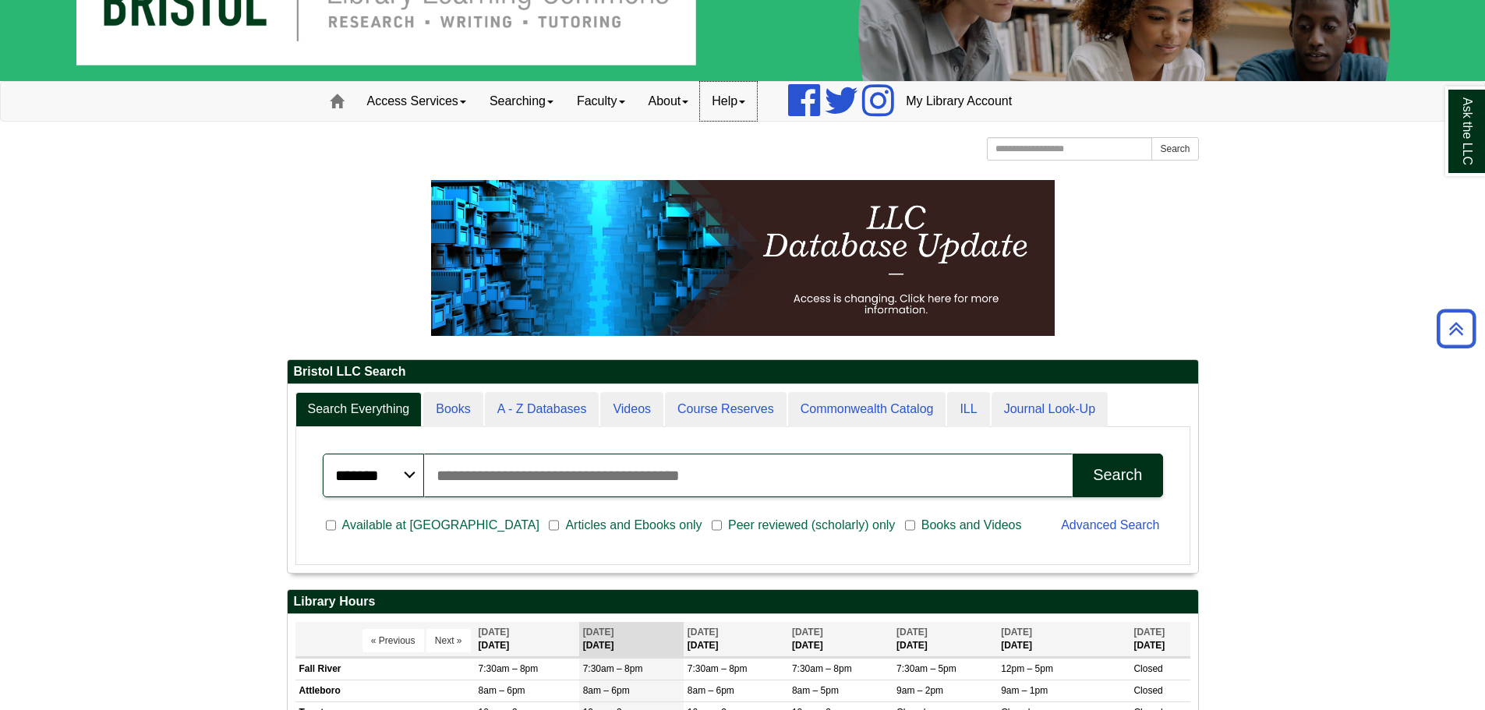
click at [744, 111] on link "Help" at bounding box center [728, 101] width 57 height 39
click at [744, 102] on link "Help" at bounding box center [728, 101] width 57 height 39
click at [396, 93] on link "Access Services" at bounding box center [416, 101] width 122 height 39
click at [399, 95] on link "Access Services" at bounding box center [416, 101] width 122 height 39
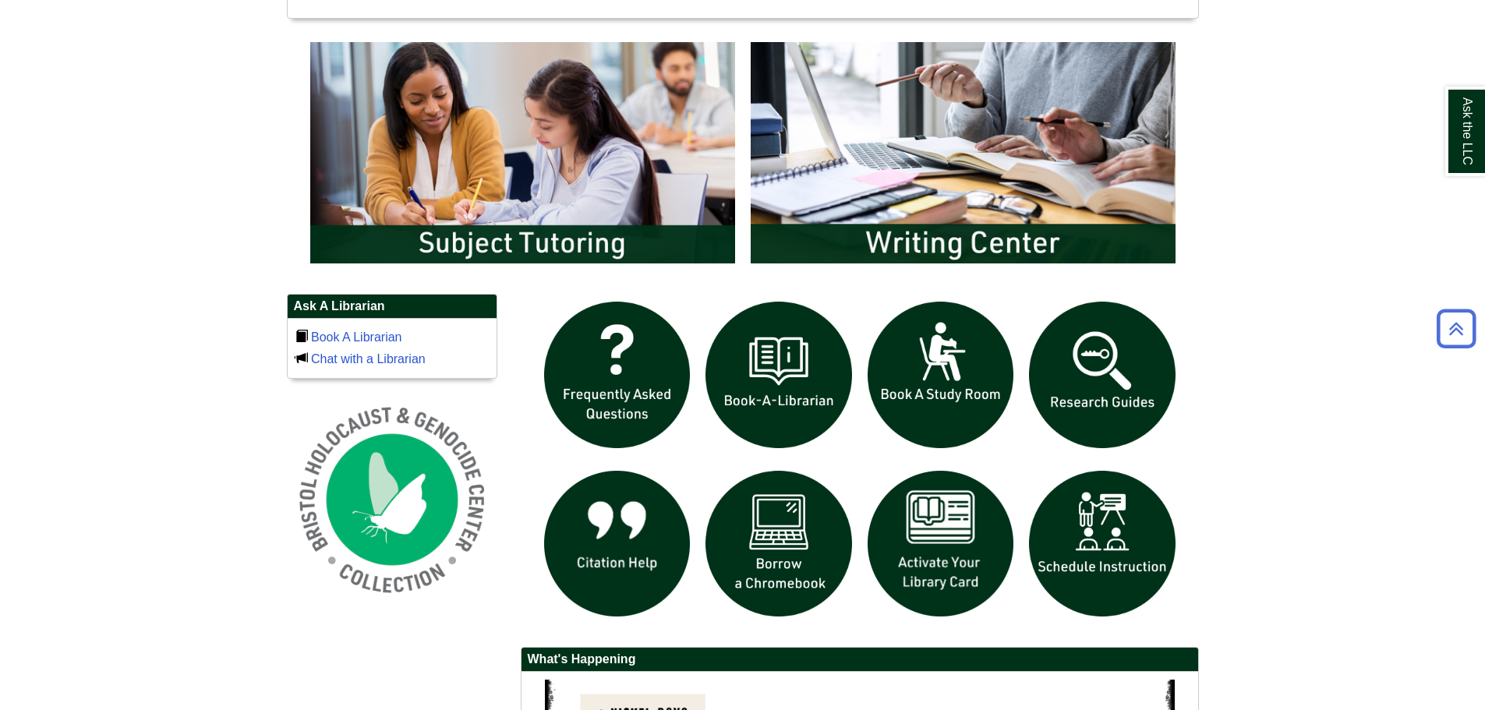
scroll to position [857, 0]
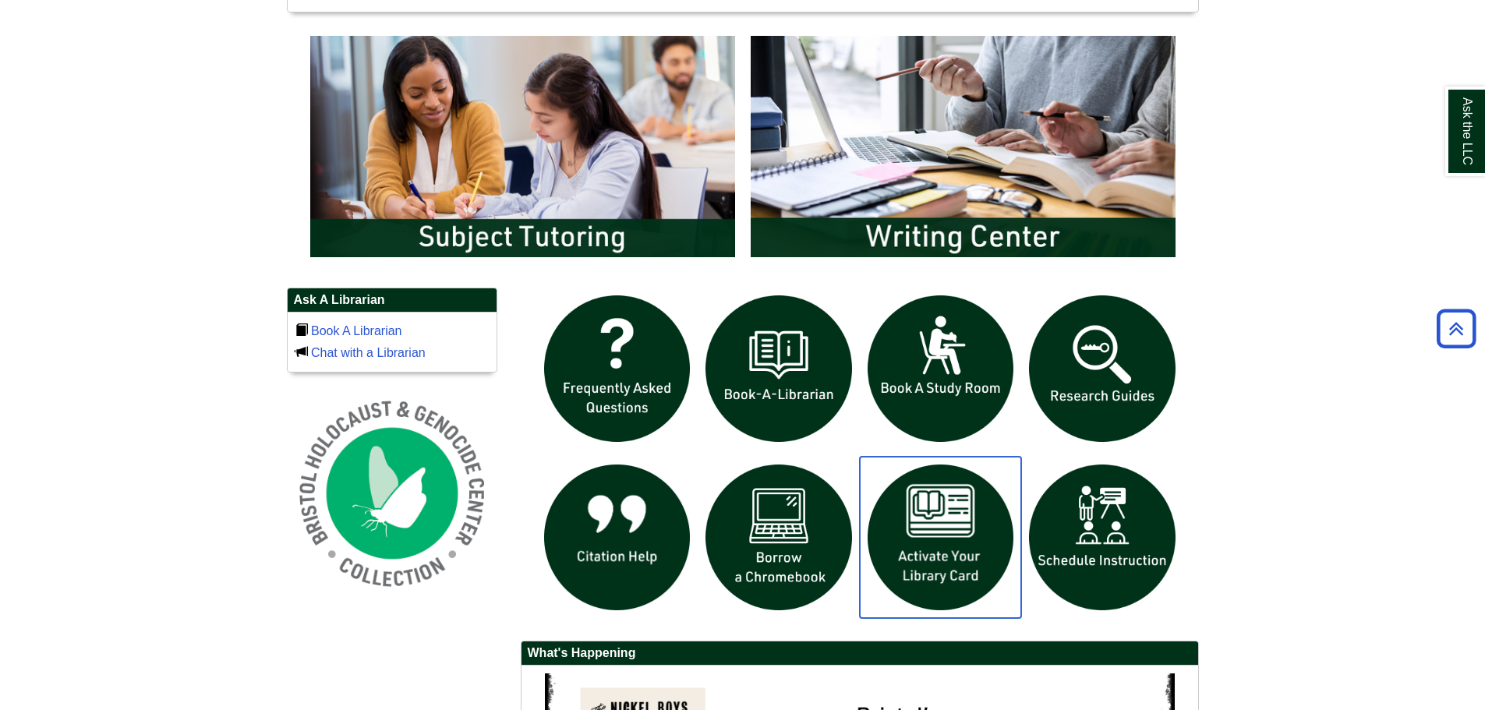
click at [924, 518] on img "slideshow" at bounding box center [941, 538] width 162 height 162
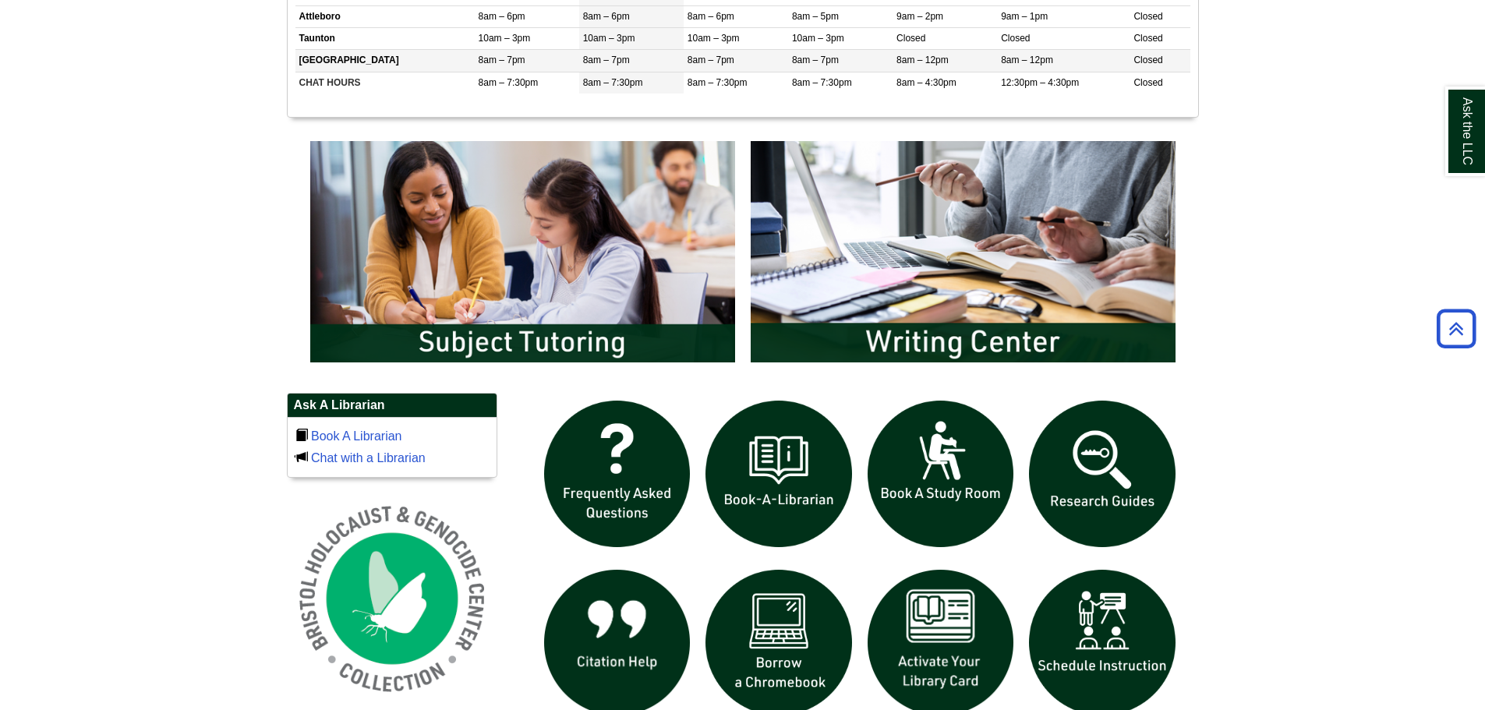
scroll to position [624, 0]
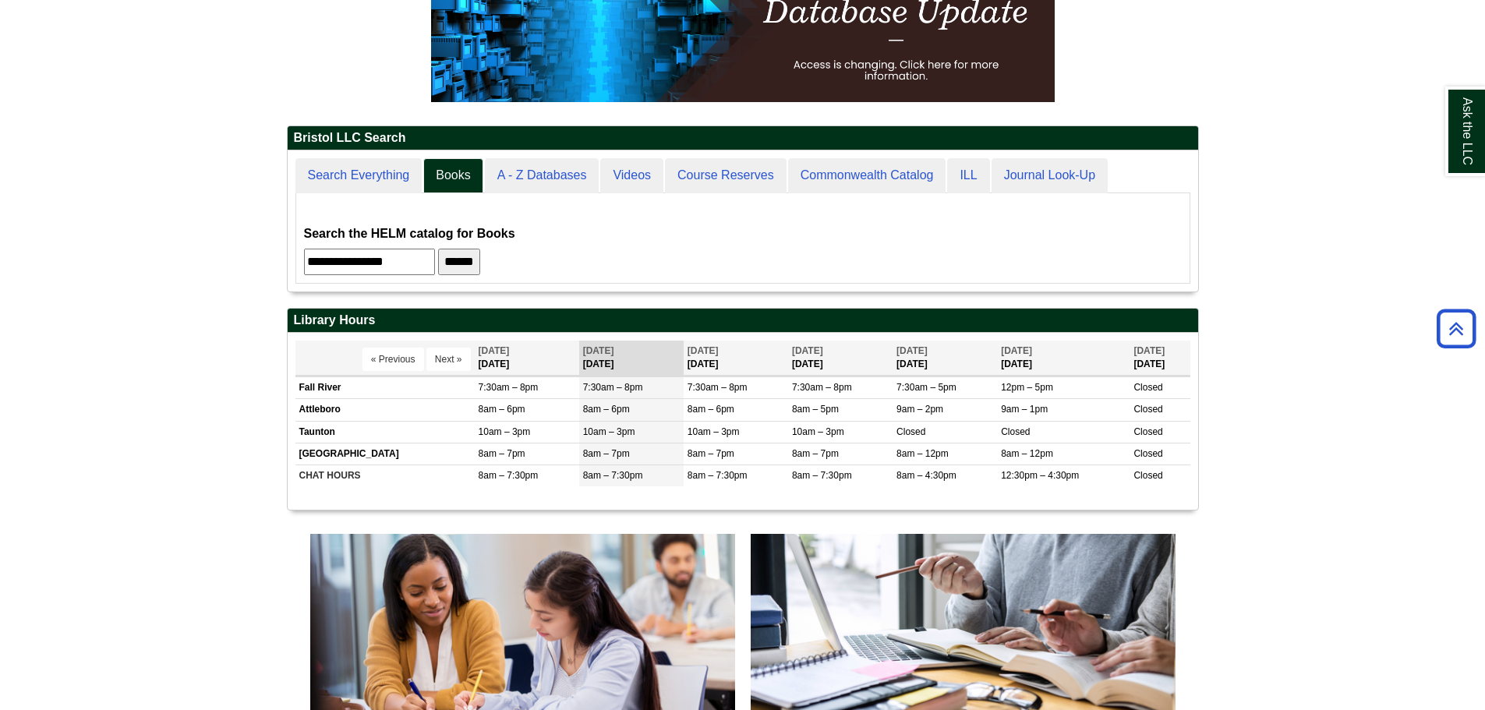
click at [480, 257] on input "******" at bounding box center [459, 262] width 42 height 27
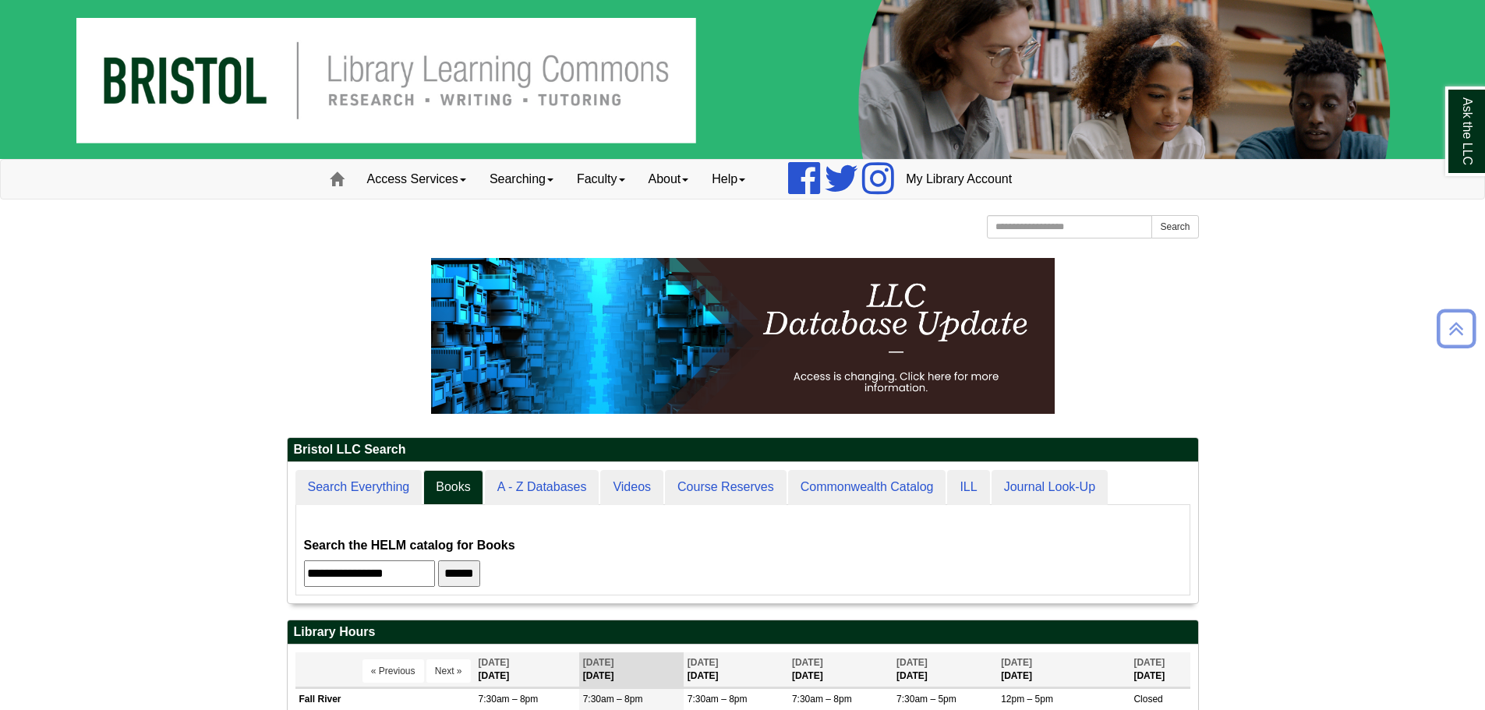
scroll to position [141, 910]
click at [426, 192] on link "Access Services" at bounding box center [416, 179] width 122 height 39
click at [506, 188] on link "Searching" at bounding box center [521, 179] width 87 height 39
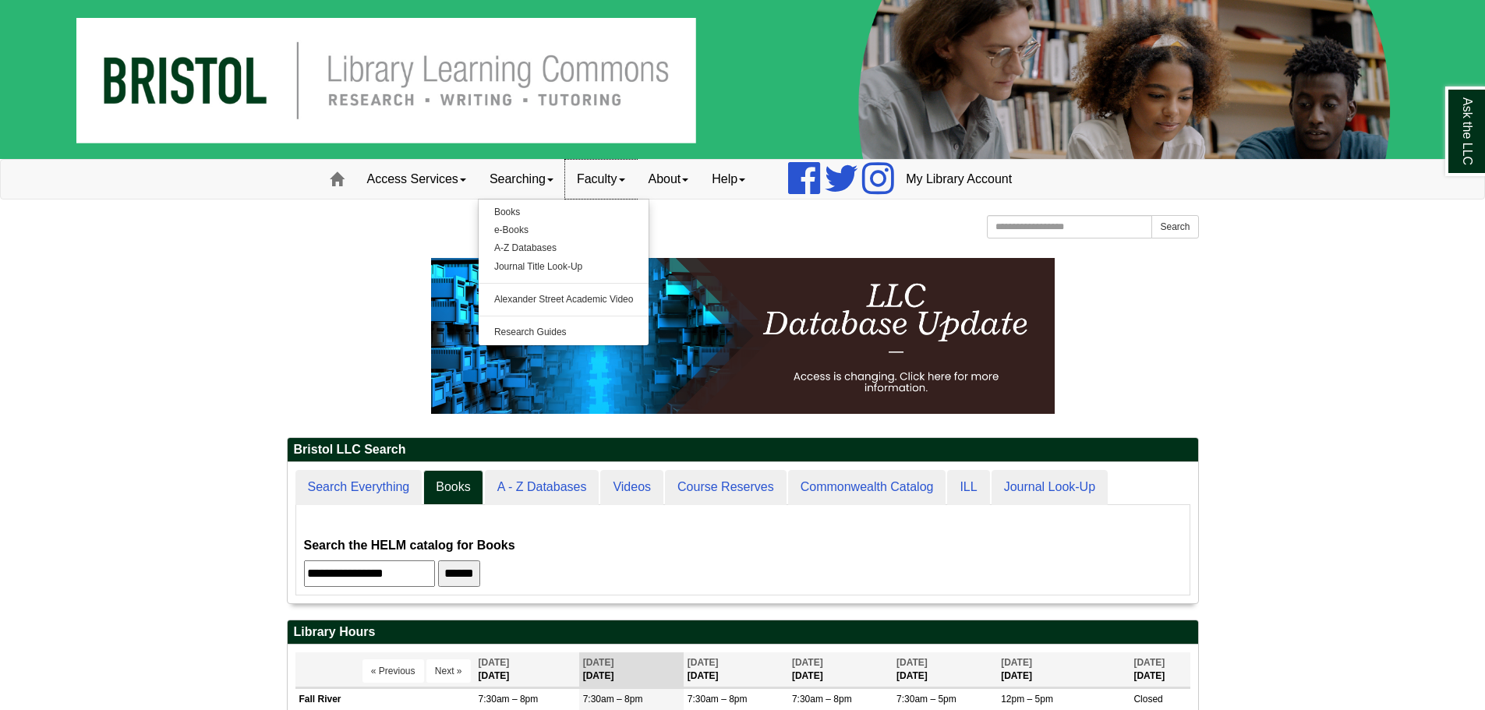
click at [600, 188] on link "Faculty" at bounding box center [601, 179] width 72 height 39
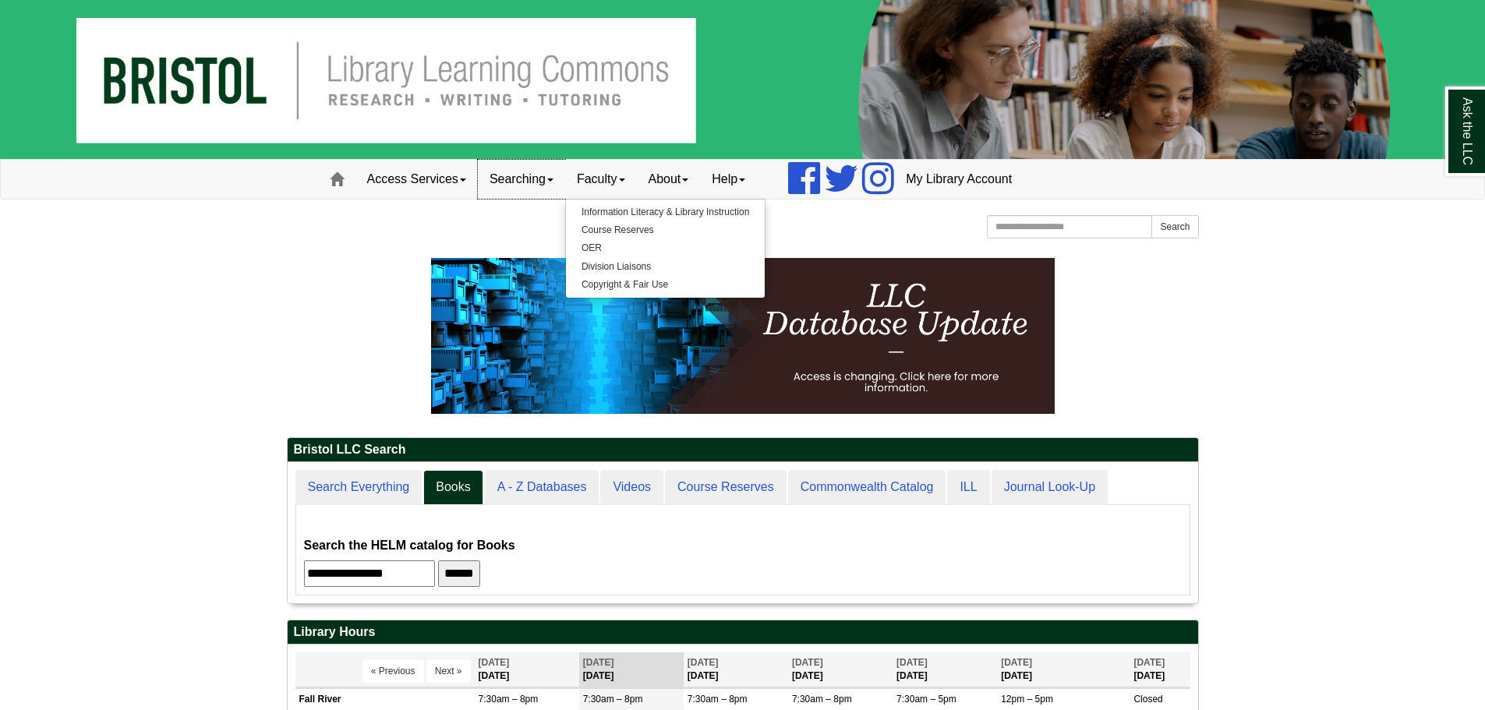
click at [534, 189] on link "Searching" at bounding box center [521, 179] width 87 height 39
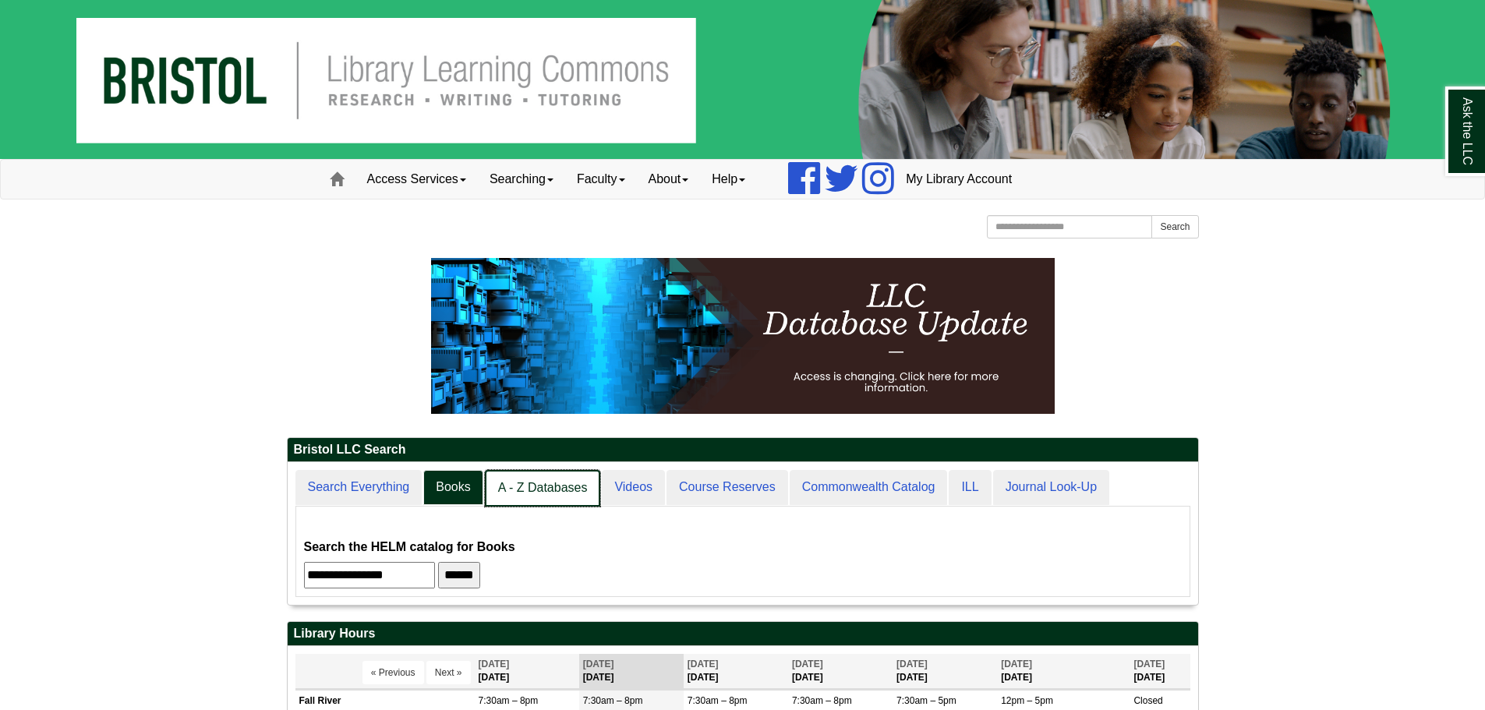
scroll to position [143, 910]
click at [515, 500] on link "A - Z Databases" at bounding box center [543, 488] width 116 height 37
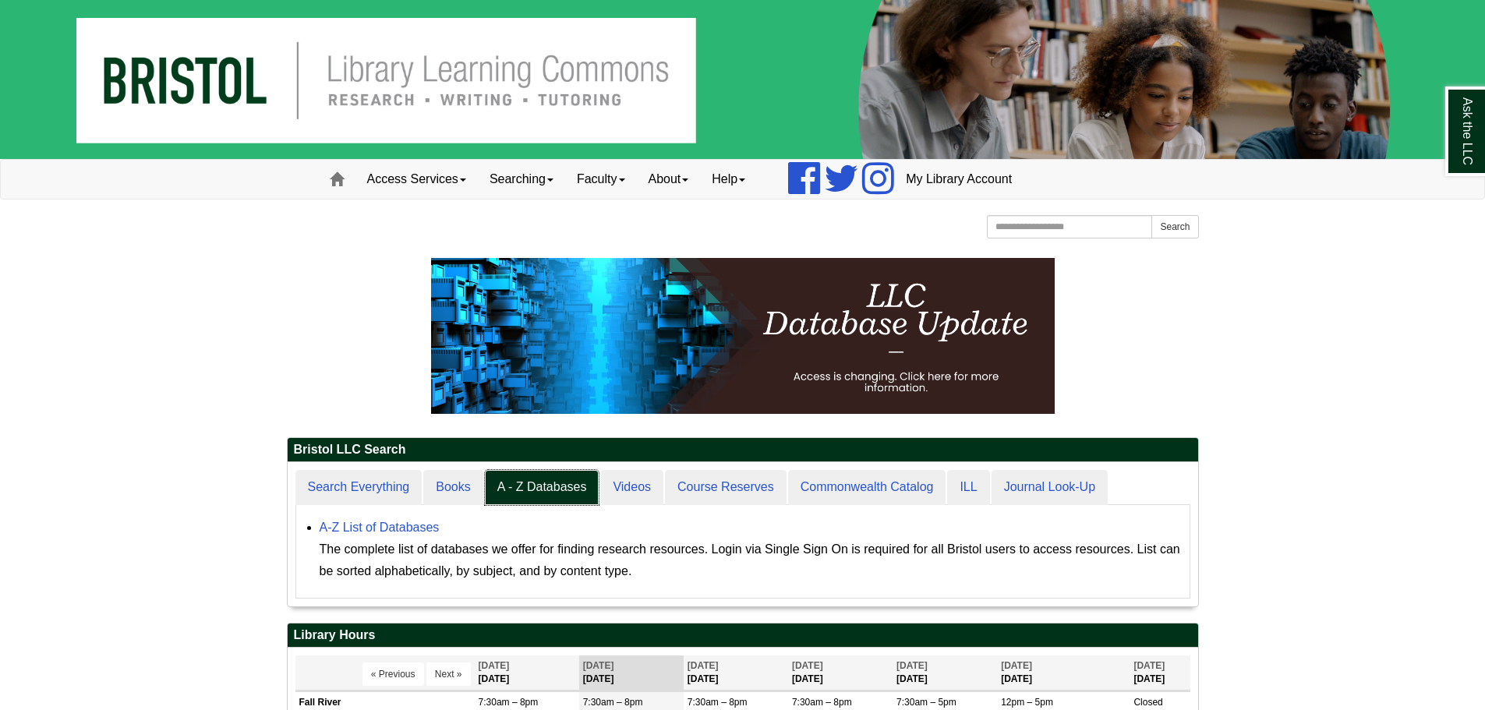
scroll to position [144, 910]
click at [392, 528] on link "A-Z List of Databases" at bounding box center [380, 527] width 120 height 13
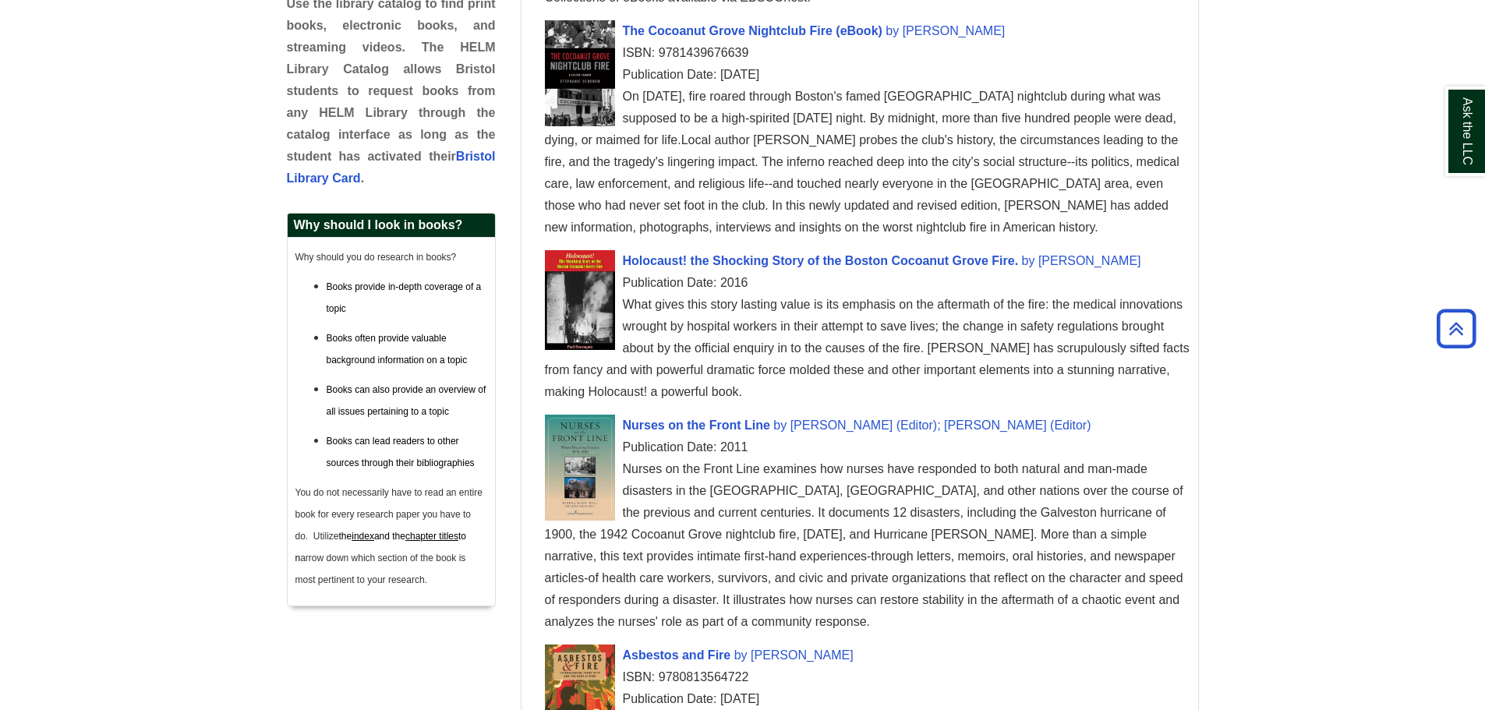
scroll to position [500, 0]
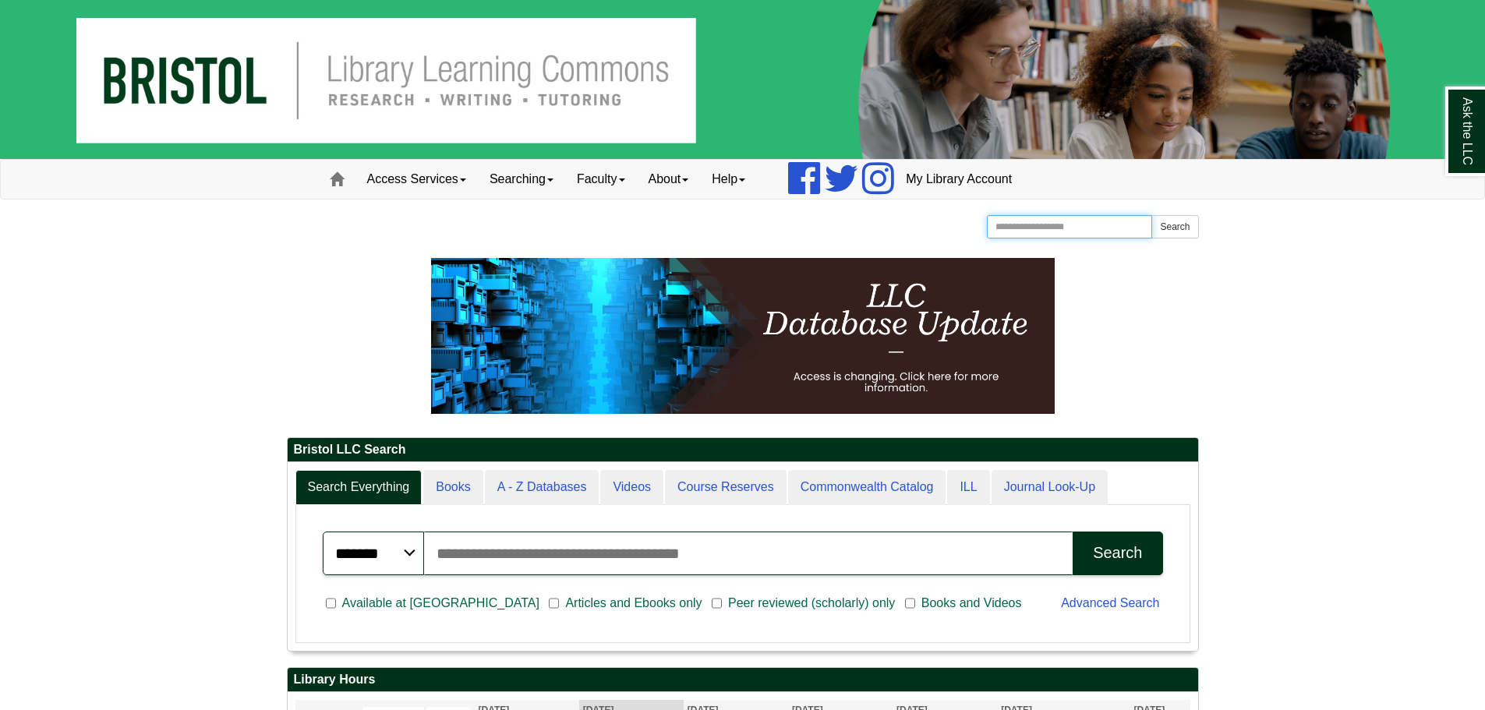
click at [1063, 235] on input "Search the Website" at bounding box center [1070, 226] width 166 height 23
type input "**********"
click at [1151, 215] on button "Search" at bounding box center [1174, 226] width 47 height 23
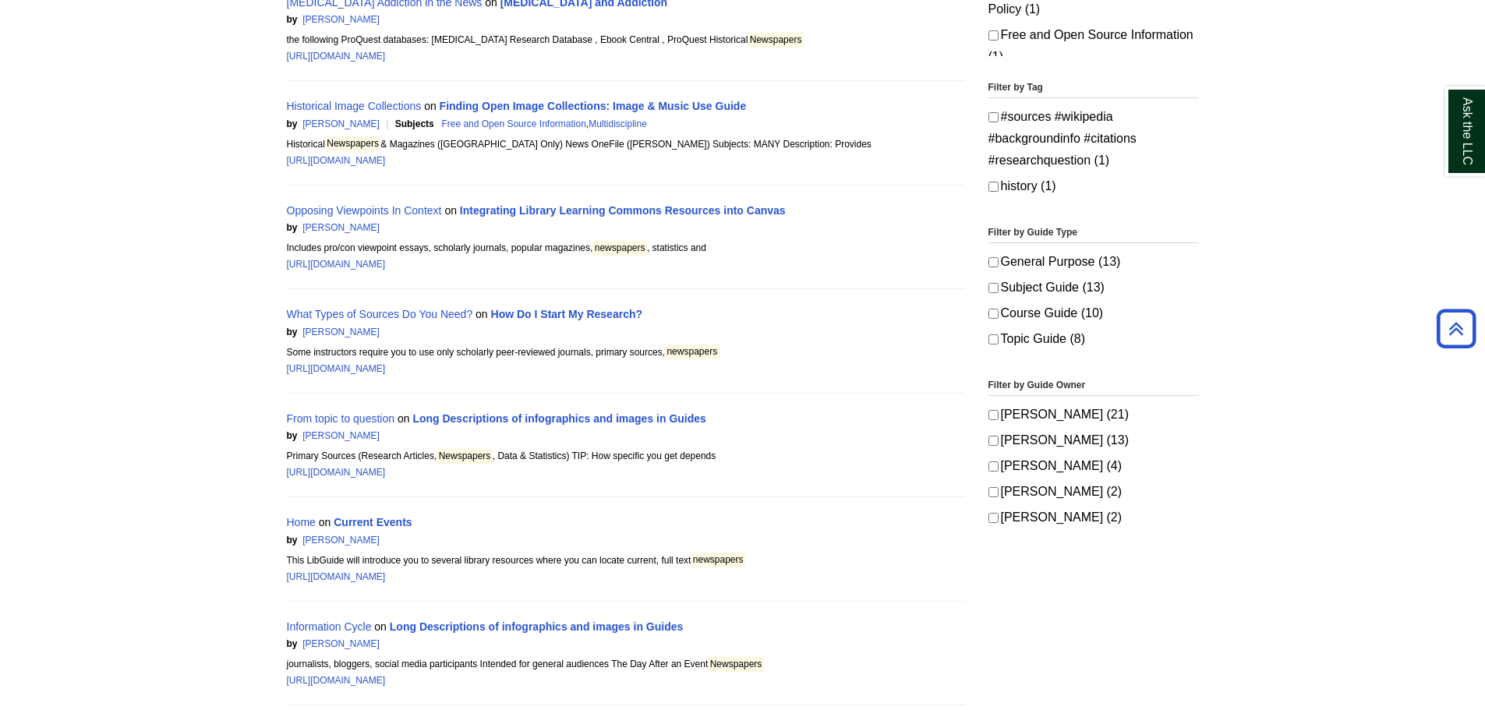
scroll to position [779, 0]
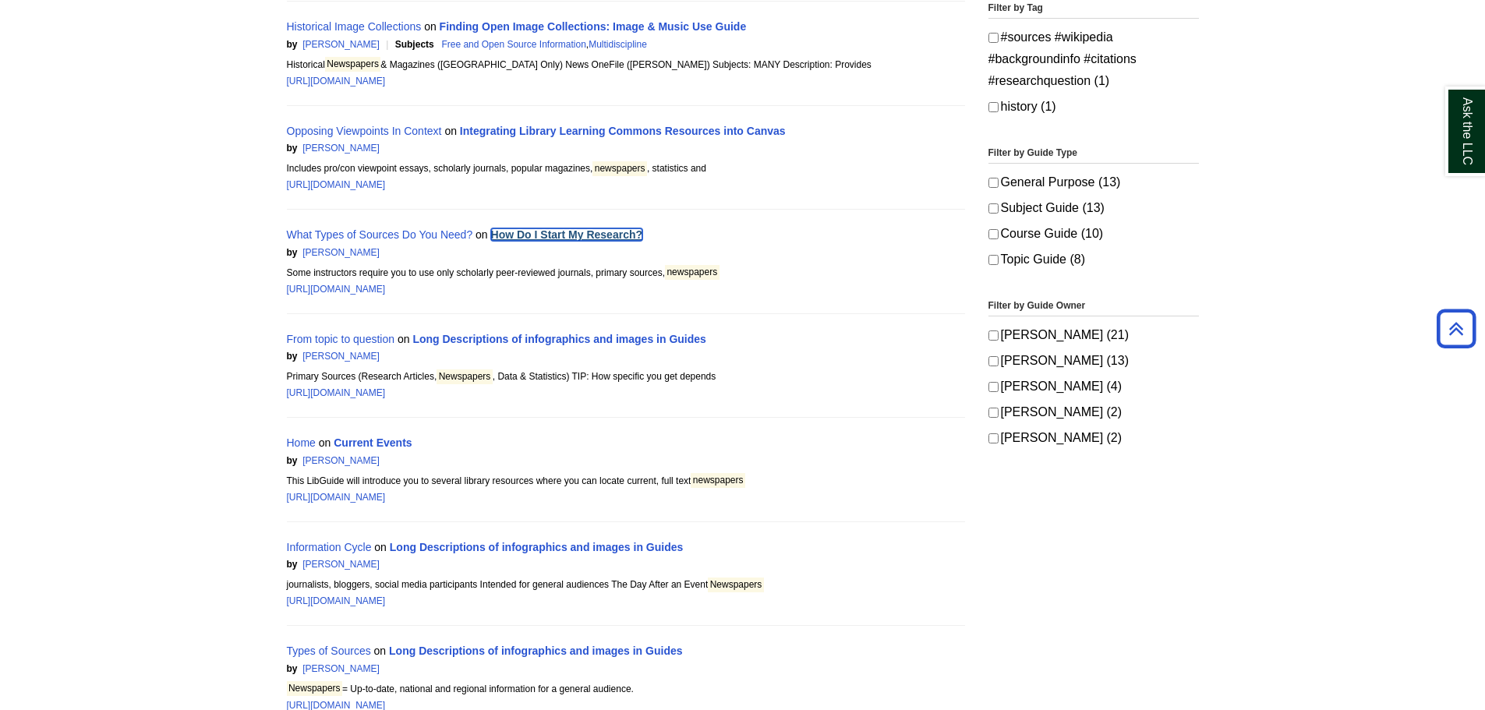
click at [562, 230] on link "How Do I Start My Research?" at bounding box center [567, 234] width 152 height 12
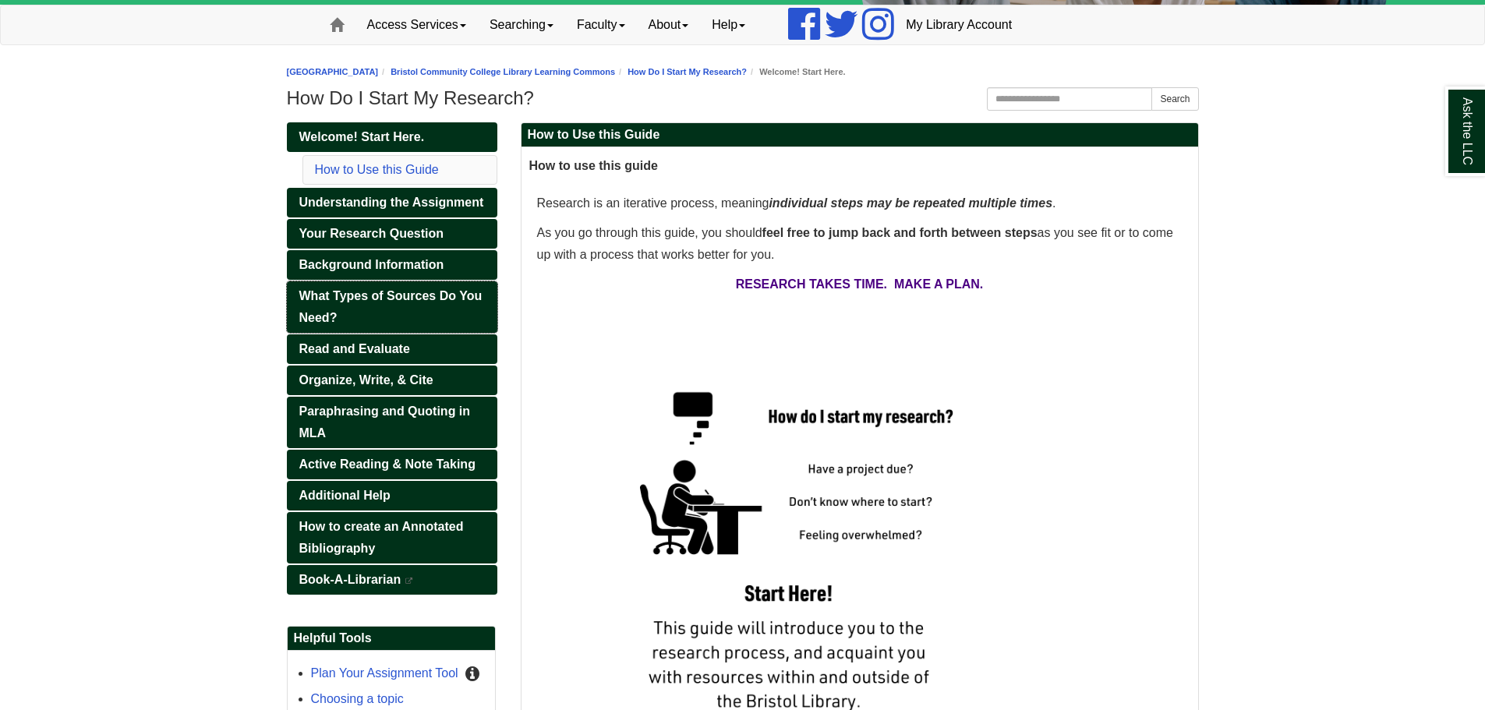
scroll to position [156, 0]
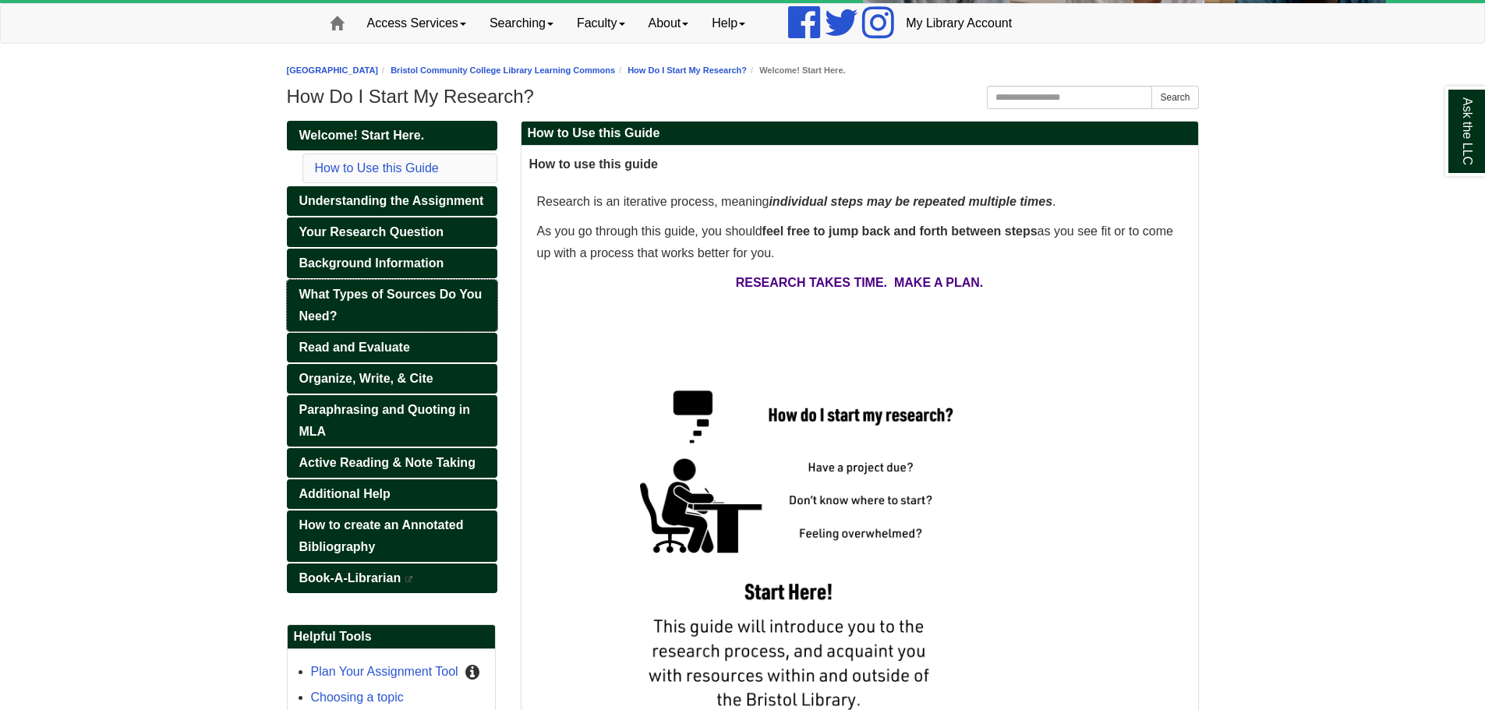
click at [436, 293] on span "What Types of Sources Do You Need?" at bounding box center [390, 305] width 183 height 35
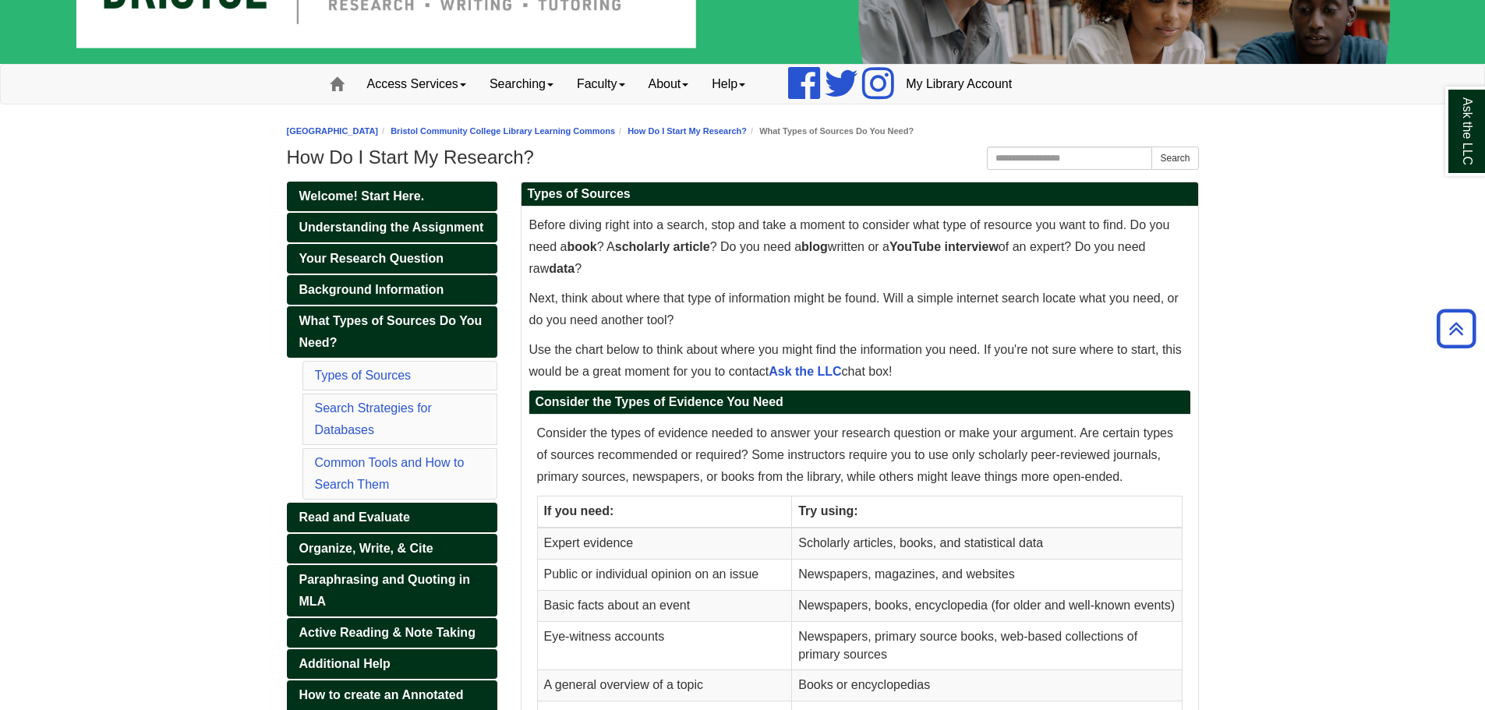
scroll to position [78, 0]
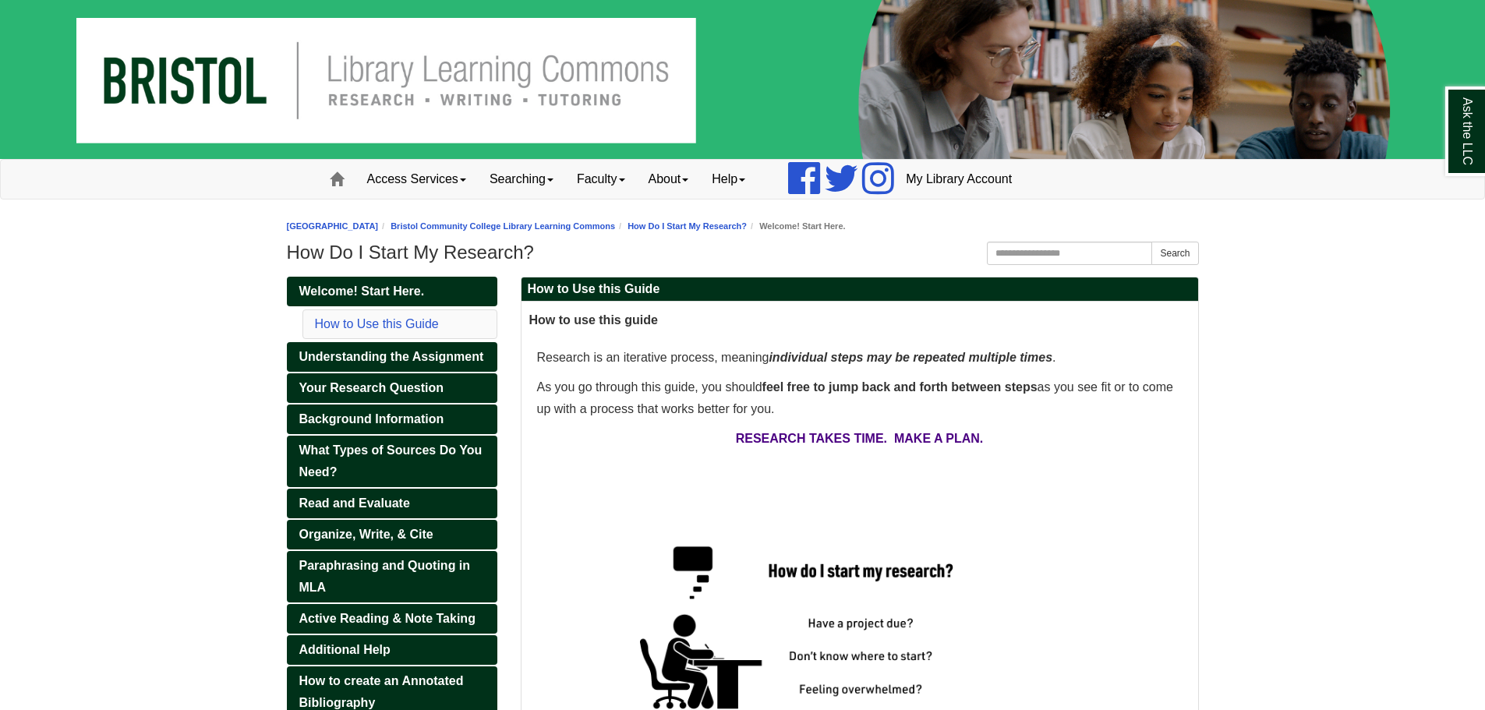
scroll to position [156, 0]
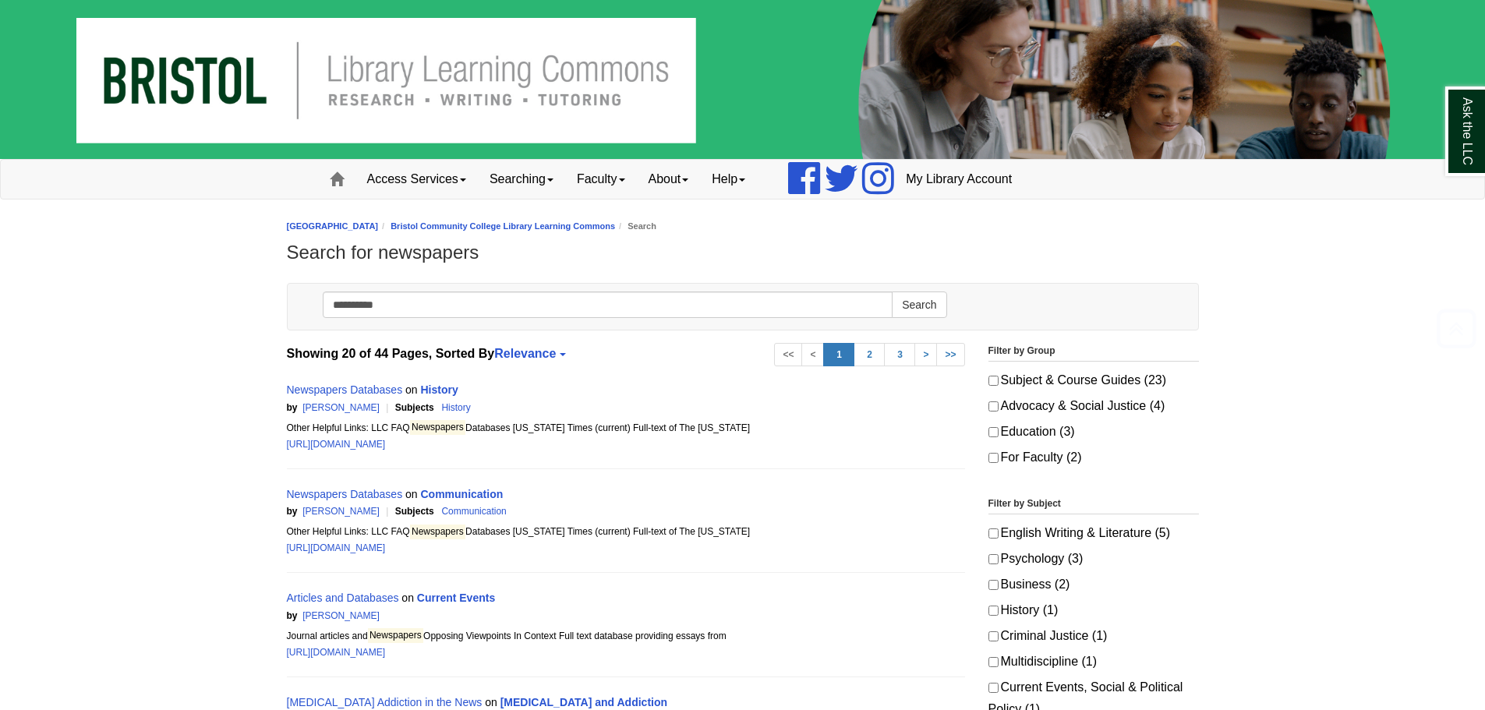
scroll to position [779, 0]
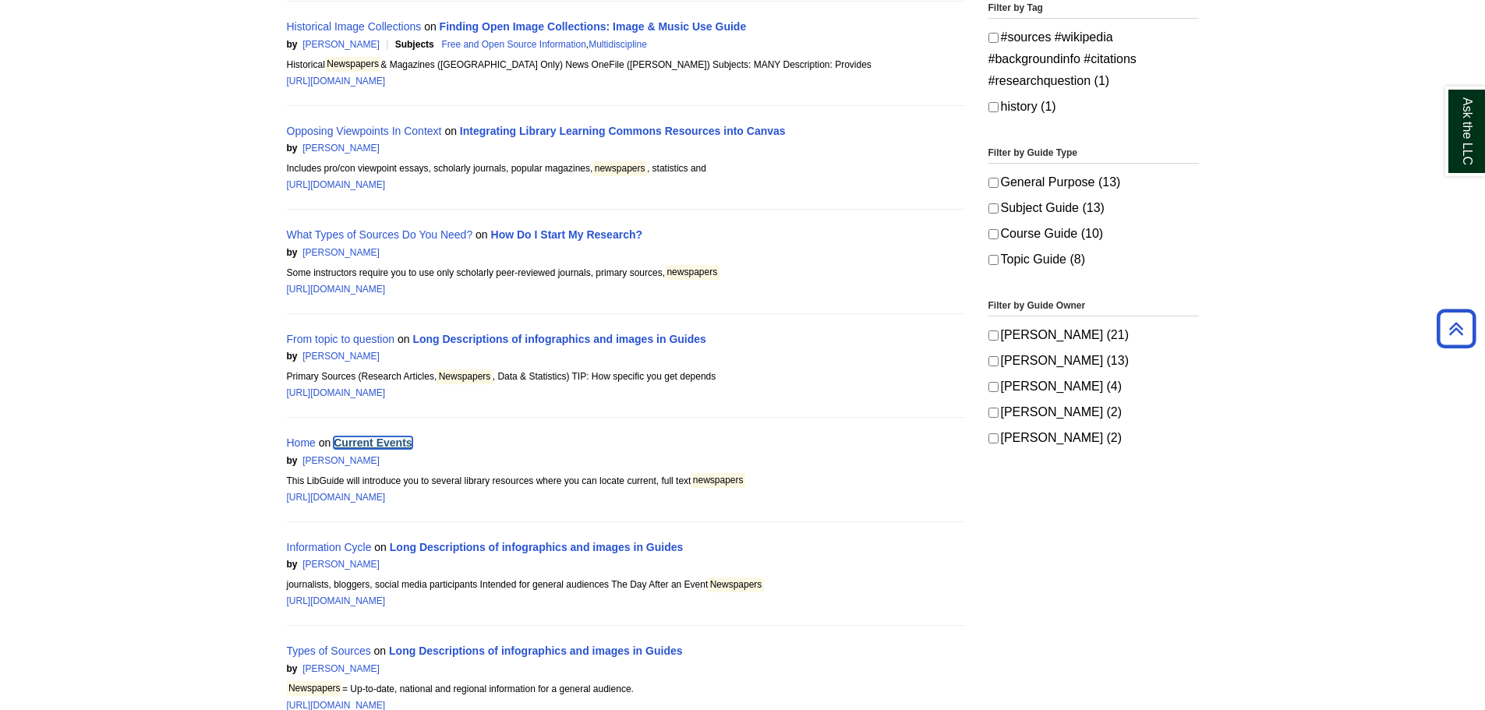
click at [365, 440] on link "Current Events" at bounding box center [373, 442] width 78 height 12
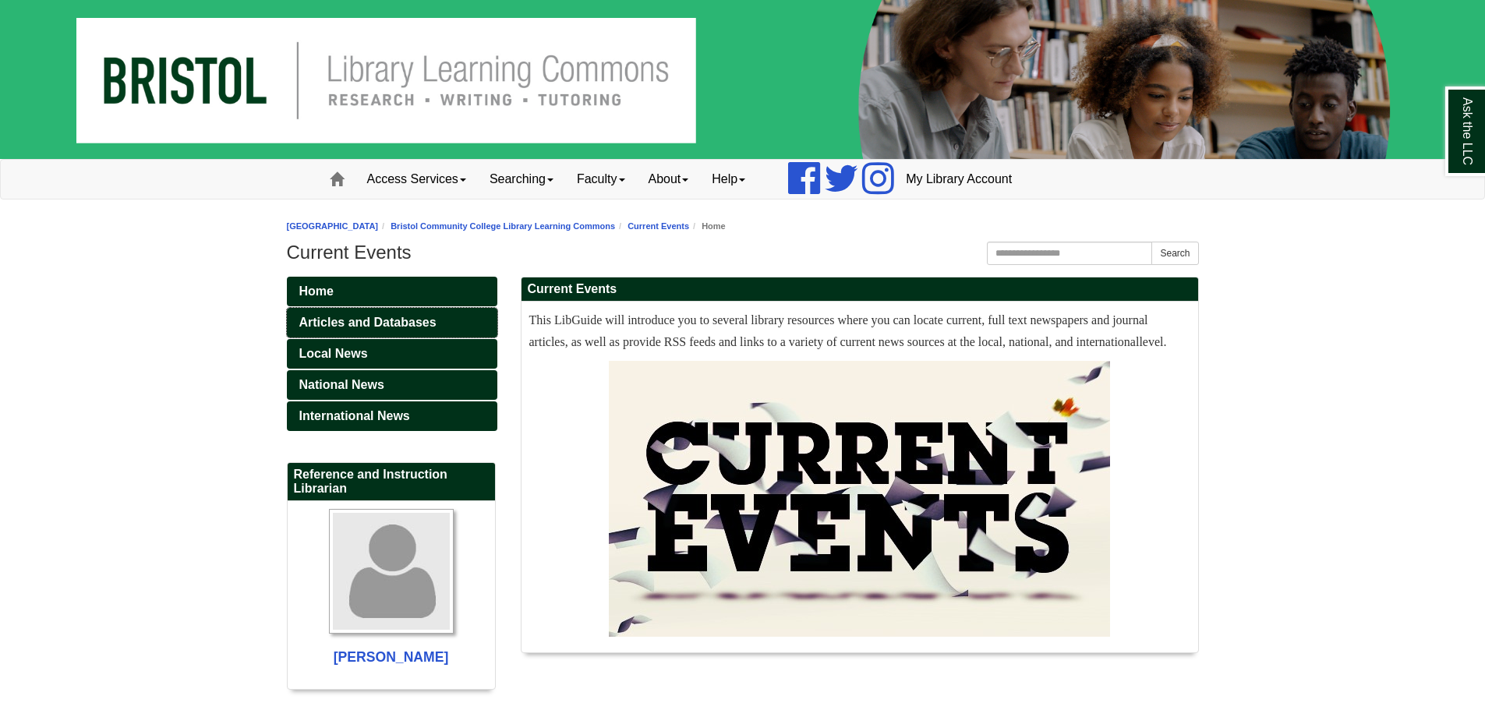
click at [462, 320] on link "Articles and Databases" at bounding box center [392, 323] width 210 height 30
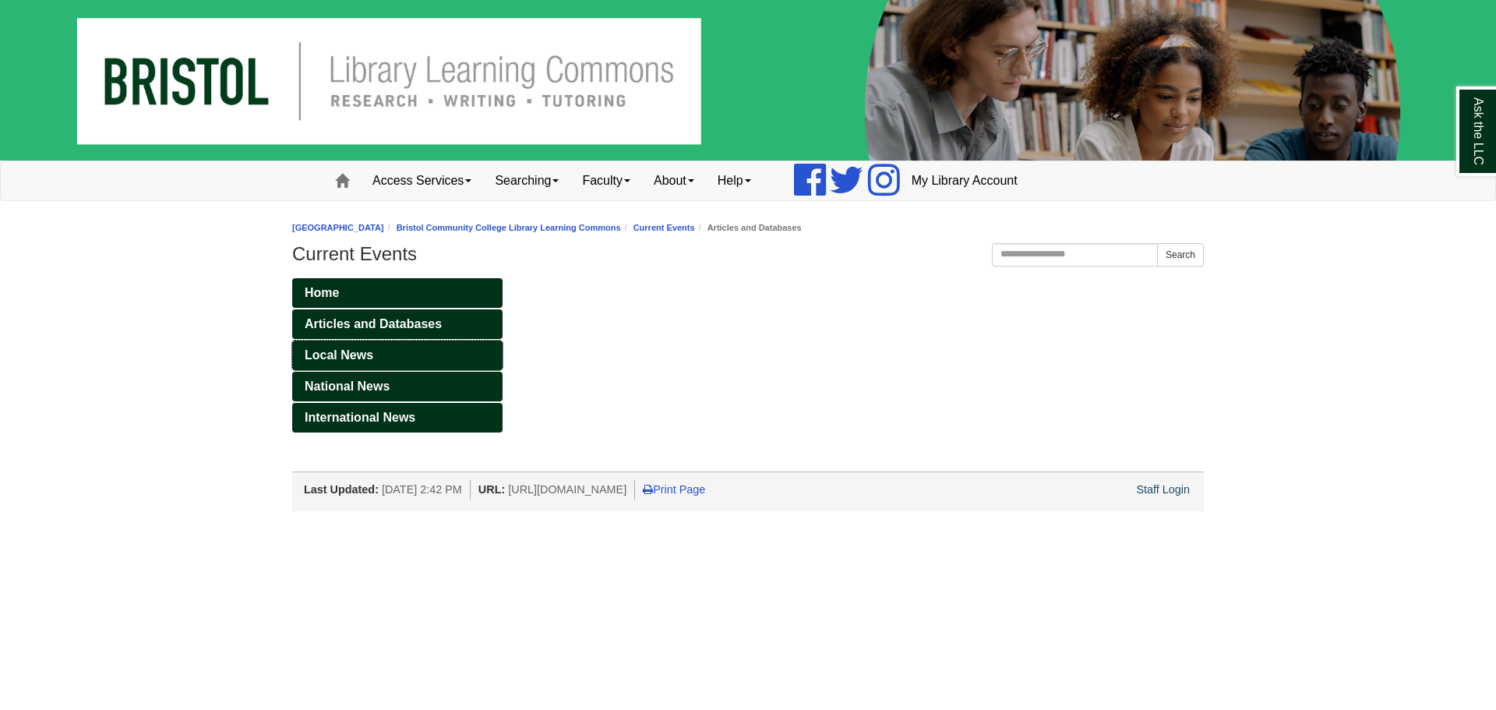
click at [463, 357] on link "Local News" at bounding box center [397, 356] width 210 height 30
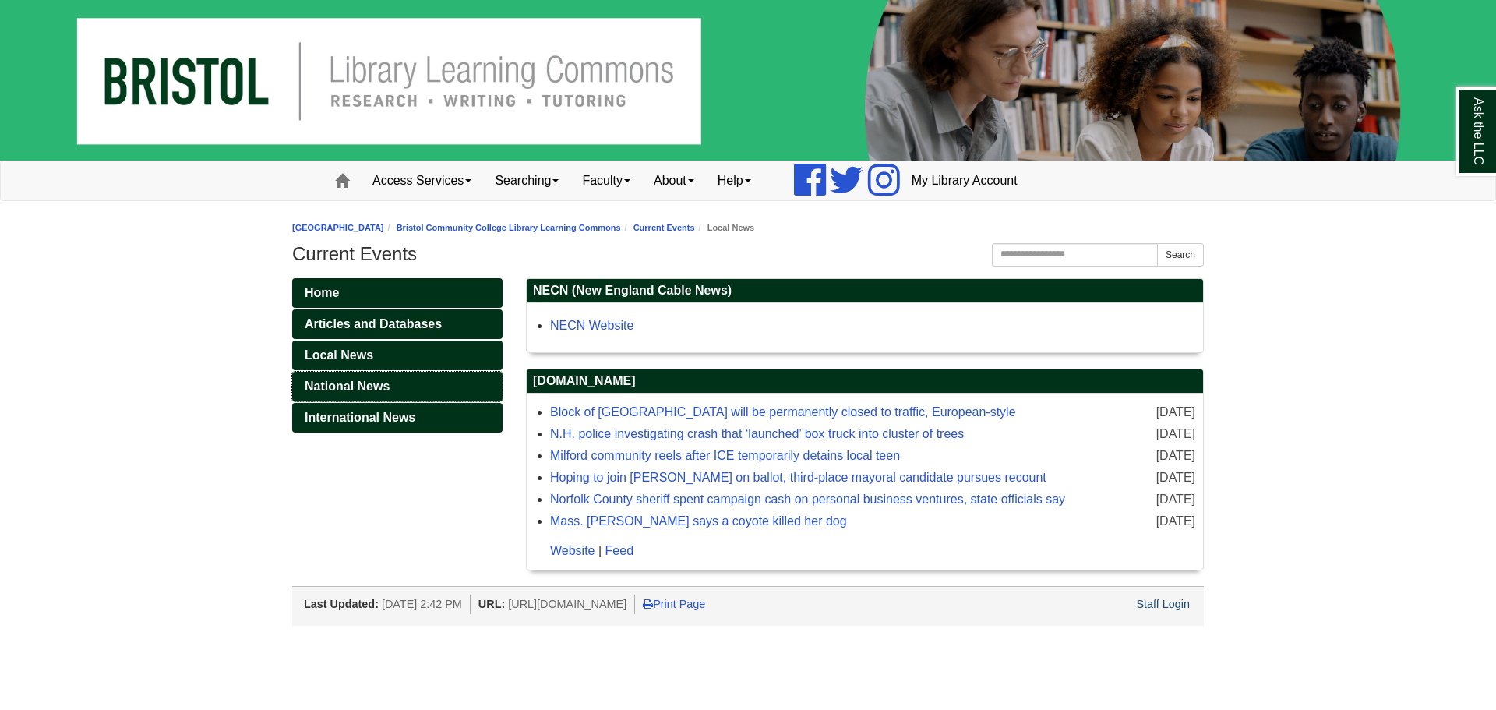
click at [461, 373] on link "National News" at bounding box center [397, 387] width 210 height 30
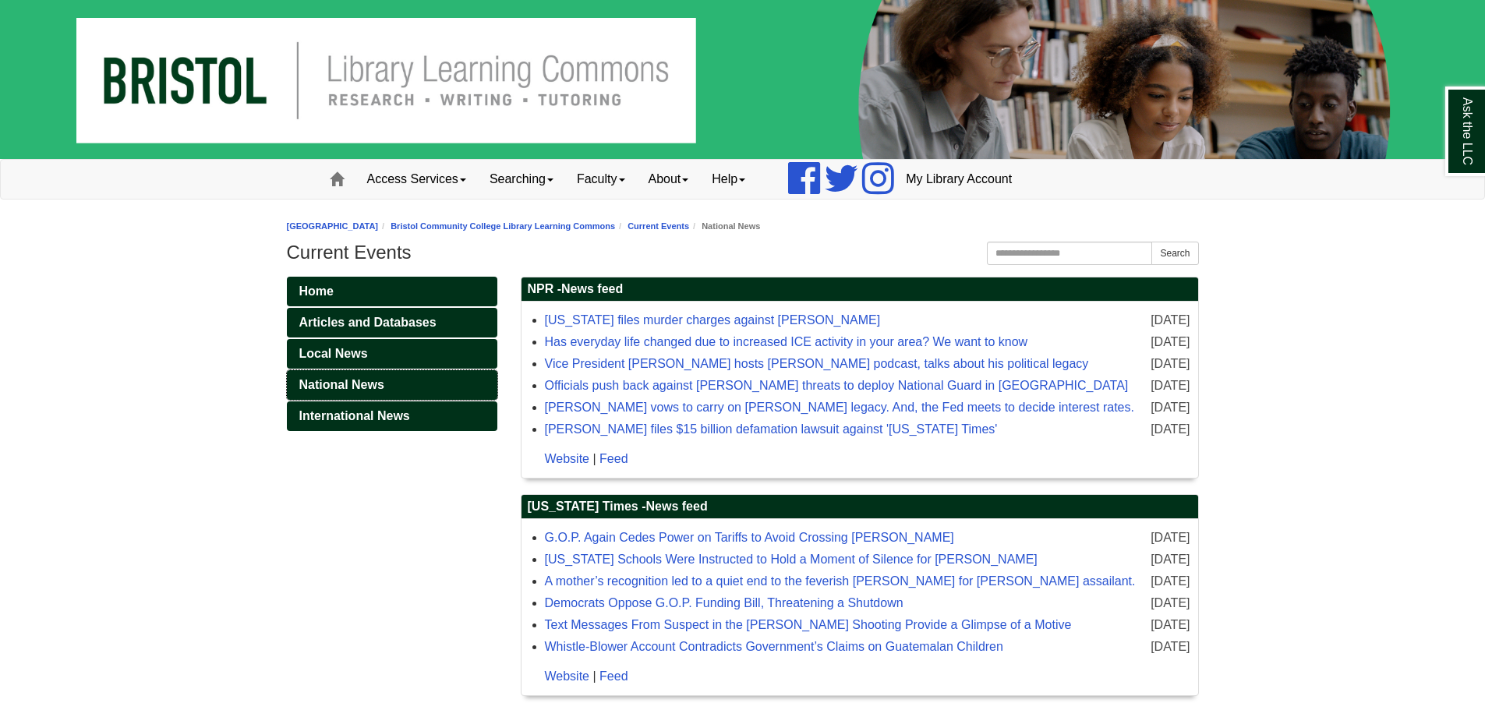
click at [461, 380] on link "National News" at bounding box center [392, 385] width 210 height 30
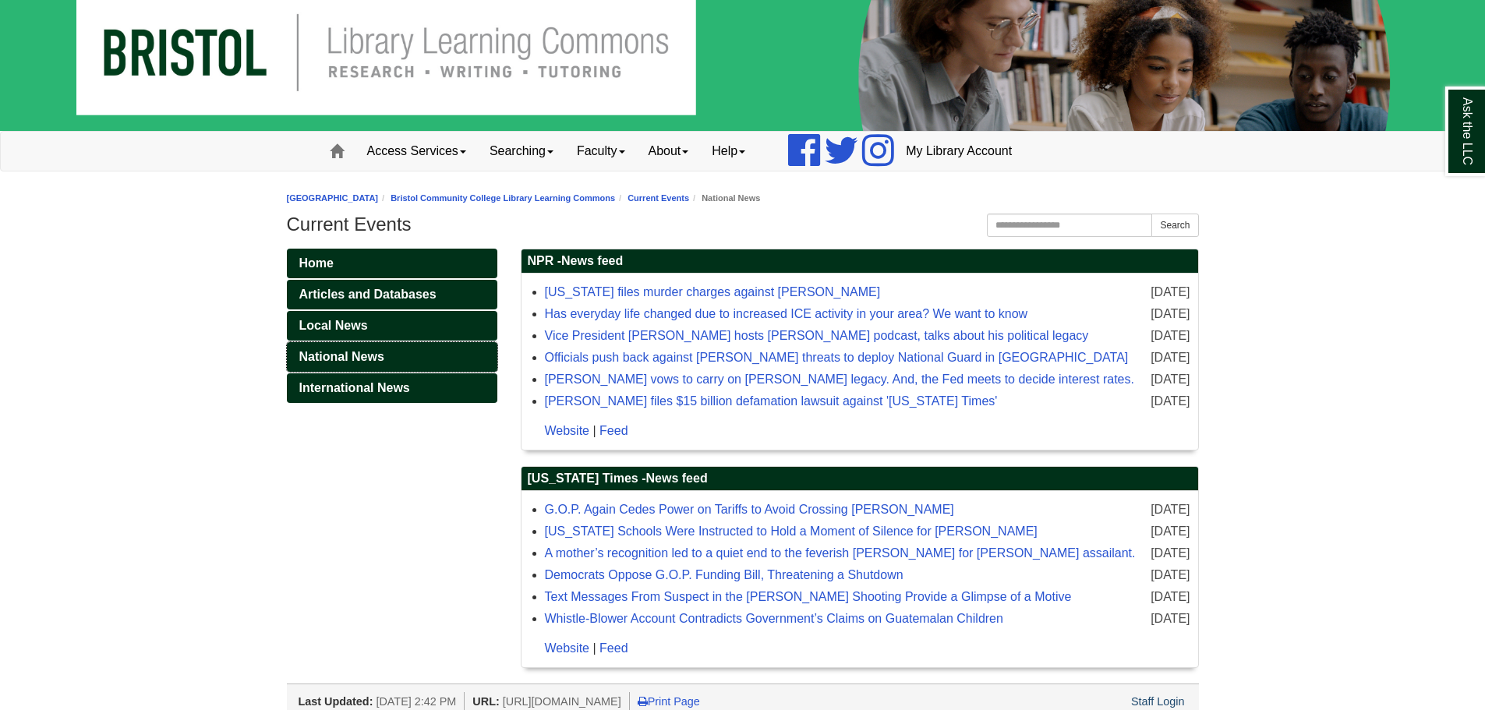
scroll to position [42, 0]
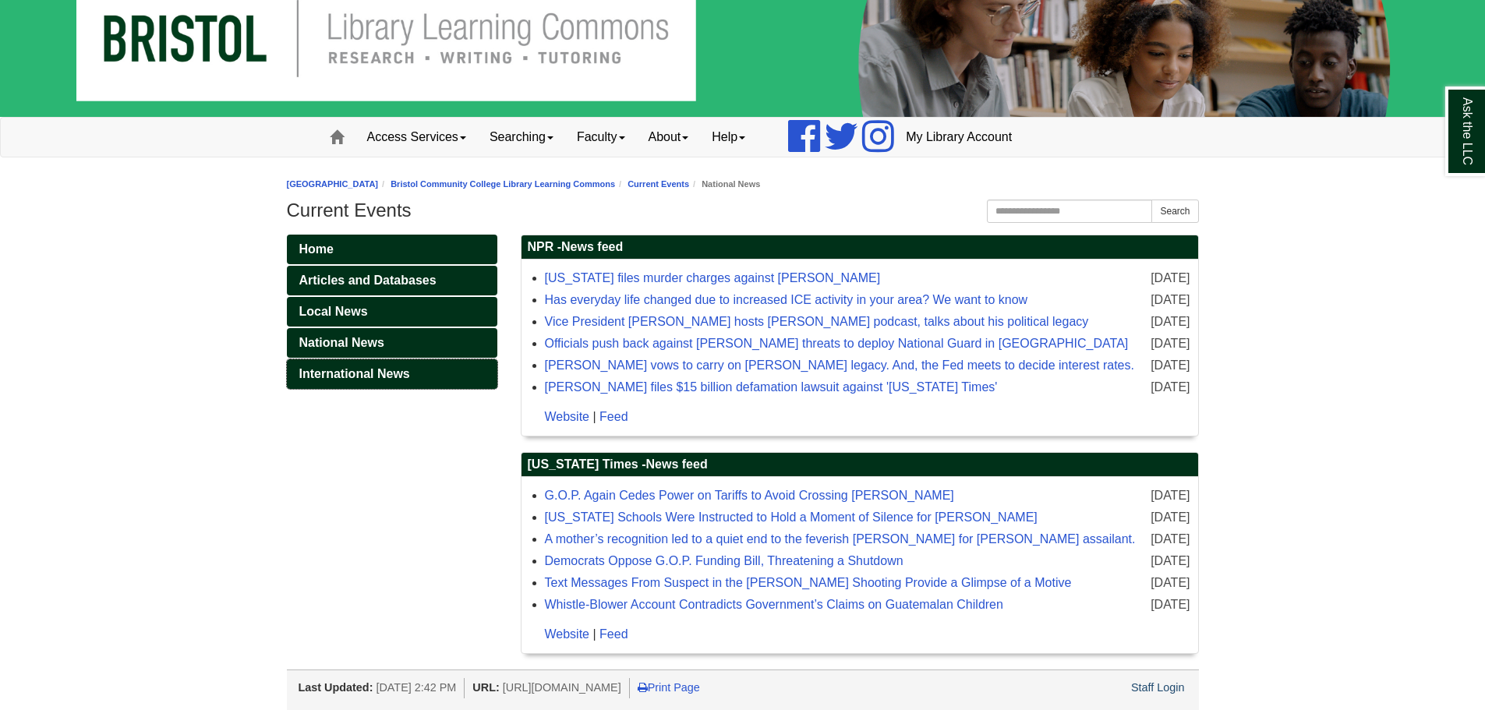
click at [355, 376] on span "International News" at bounding box center [354, 373] width 111 height 13
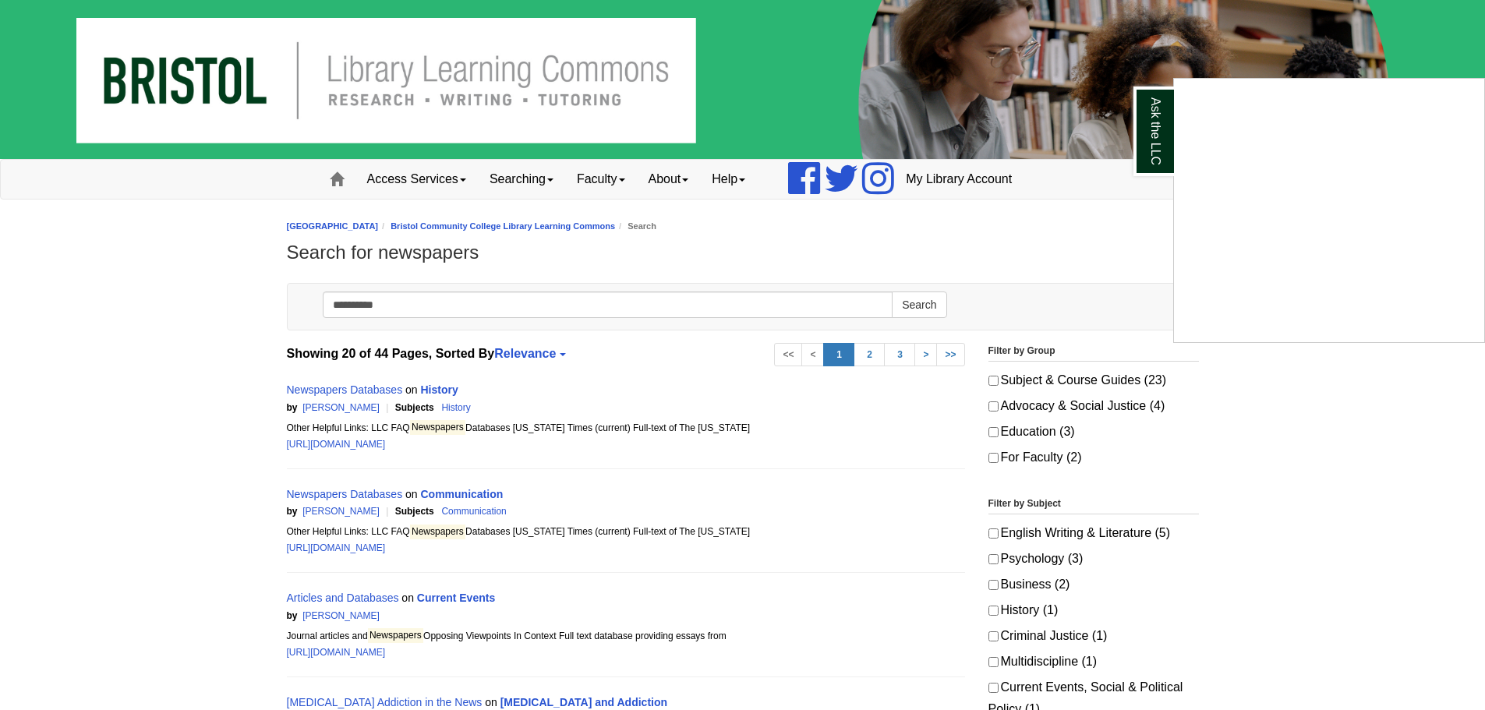
click at [518, 317] on div "Ask the LLC" at bounding box center [742, 355] width 1485 height 710
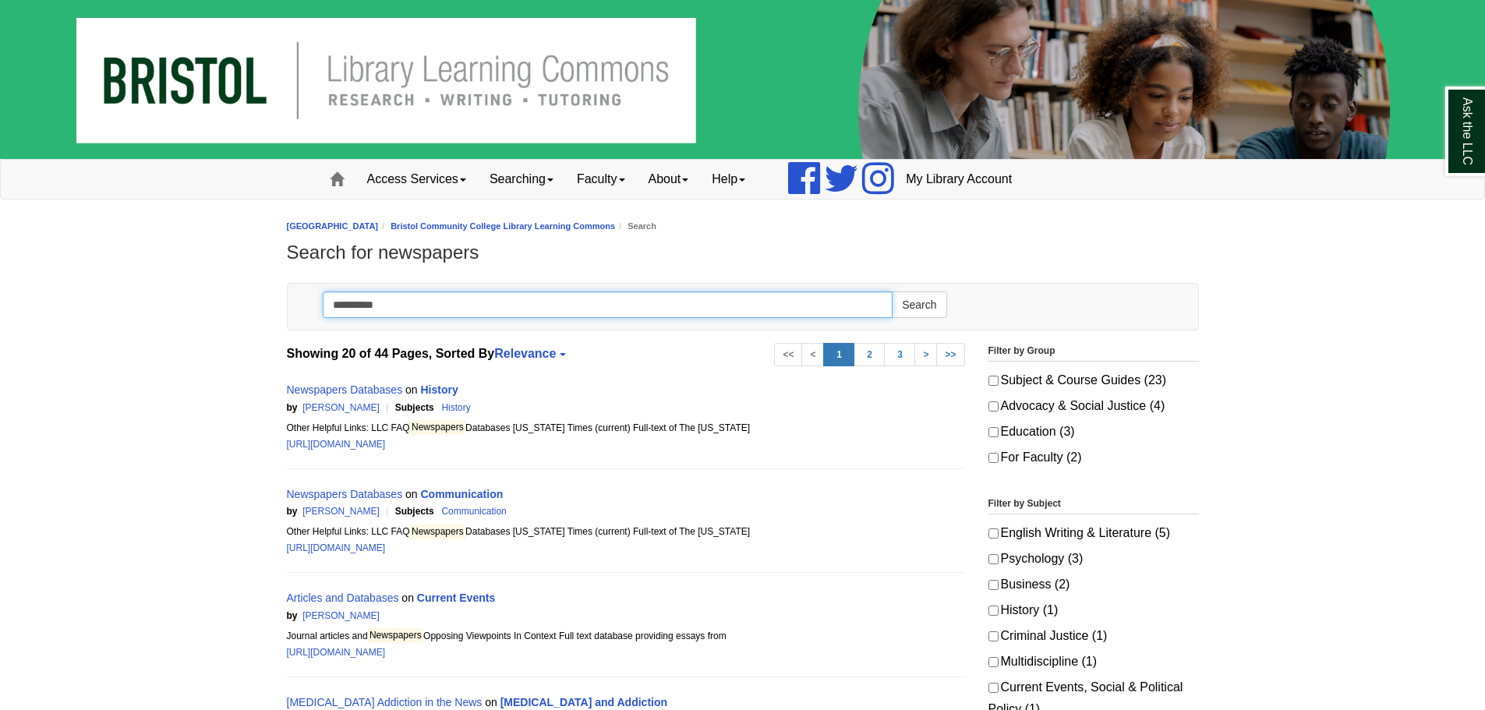
drag, startPoint x: 509, startPoint y: 307, endPoint x: 118, endPoint y: 243, distance: 396.5
type input "*******"
click at [892, 292] on button "Search" at bounding box center [919, 305] width 55 height 27
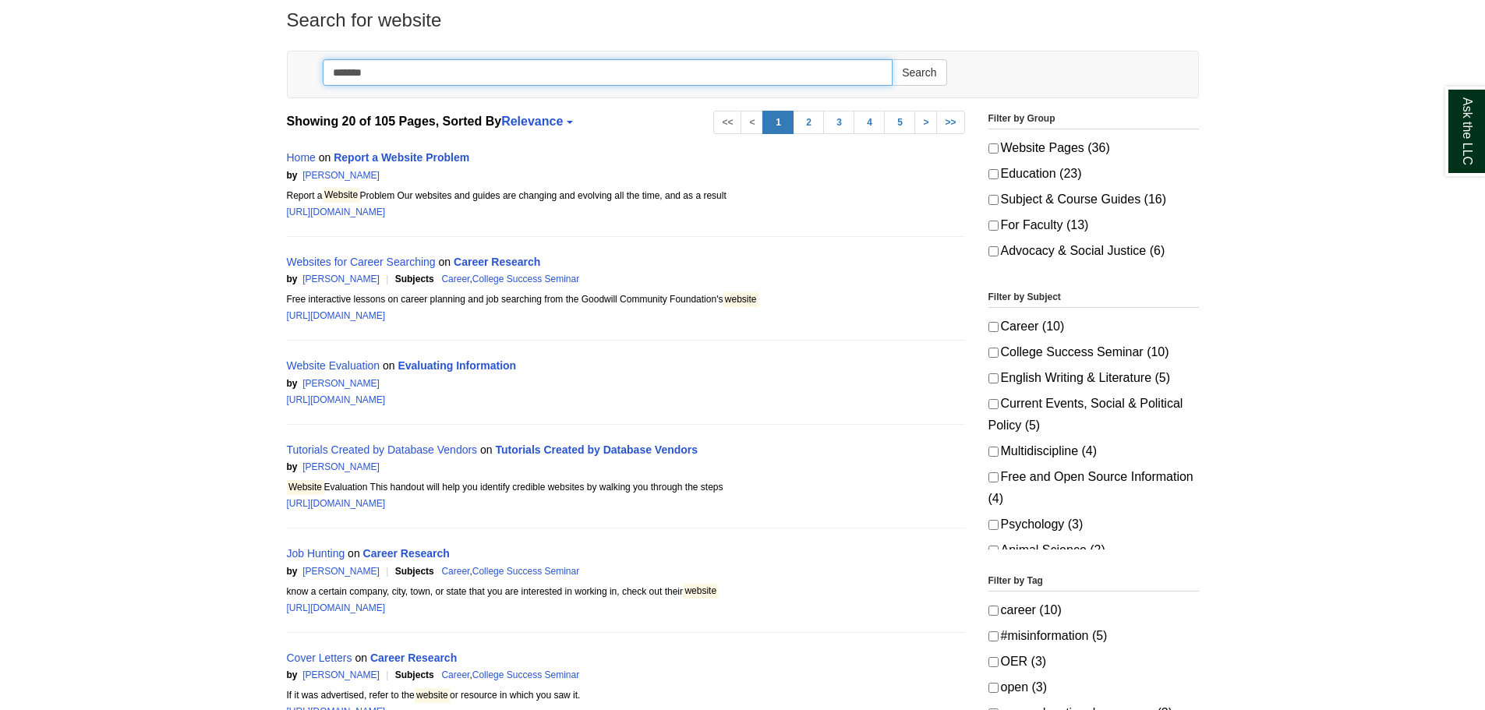
scroll to position [234, 0]
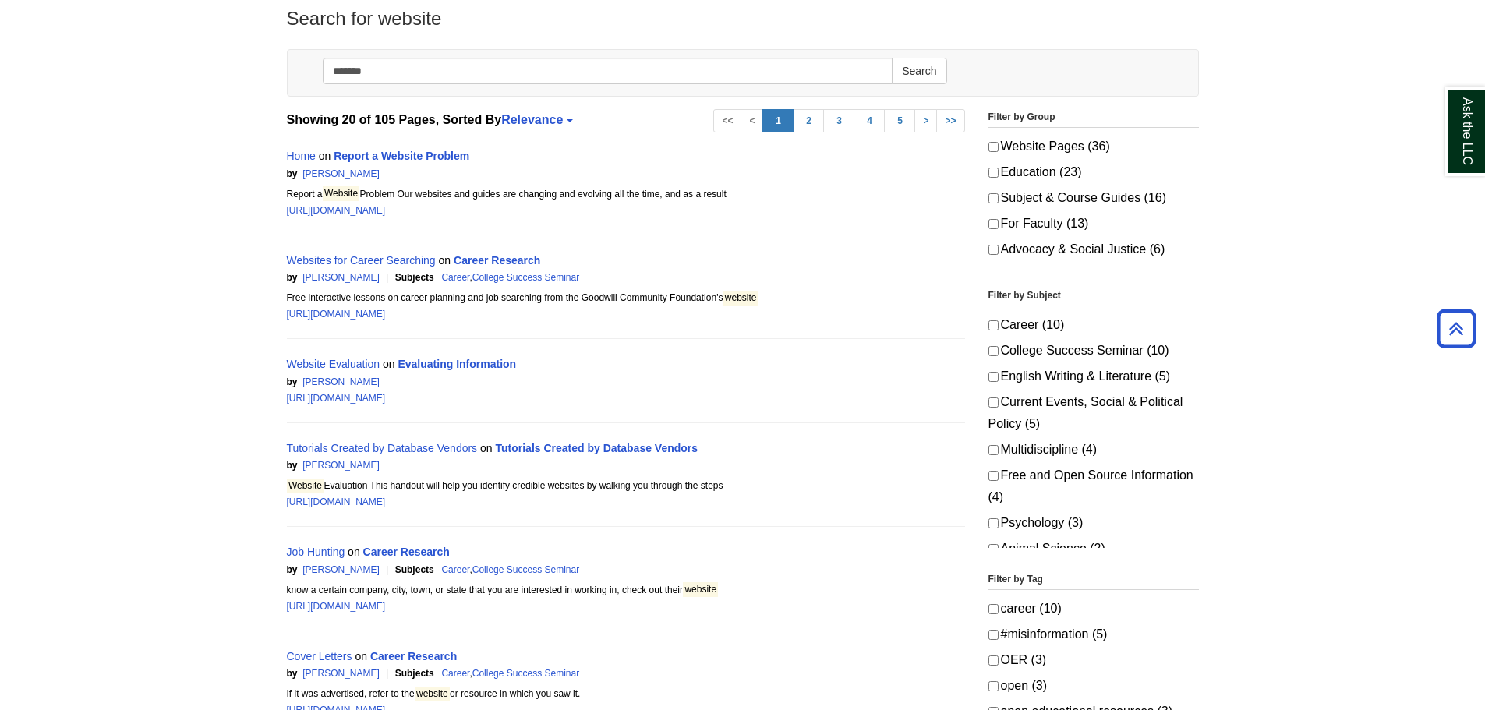
click at [373, 371] on div "Website Evaluation on Evaluating Information" at bounding box center [626, 364] width 678 height 19
click at [369, 357] on div "Website Evaluation on Evaluating Information" at bounding box center [626, 364] width 678 height 19
click at [367, 359] on link "Website Evaluation" at bounding box center [334, 364] width 94 height 12
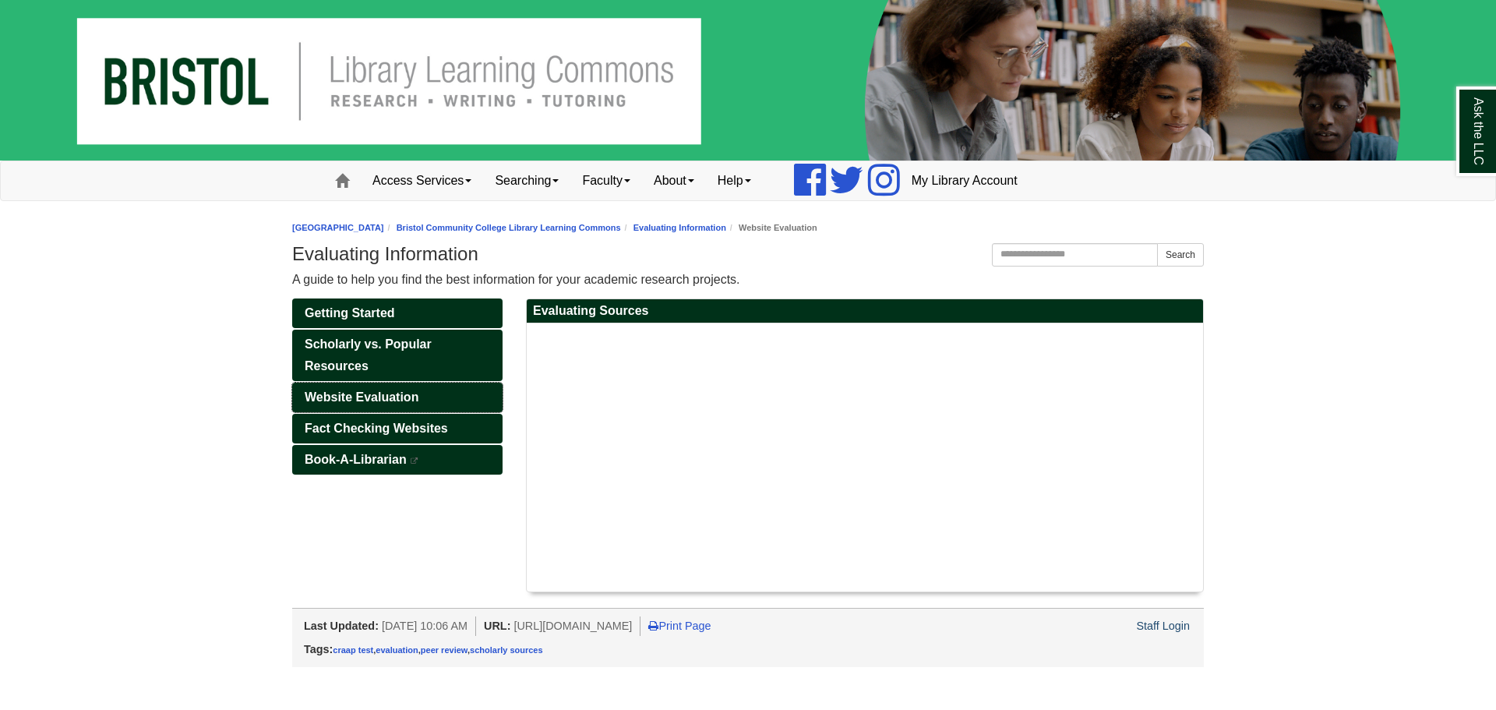
click at [321, 401] on span "Website Evaluation" at bounding box center [362, 396] width 114 height 13
click at [348, 351] on link "Scholarly vs. Popular Resources" at bounding box center [397, 355] width 210 height 51
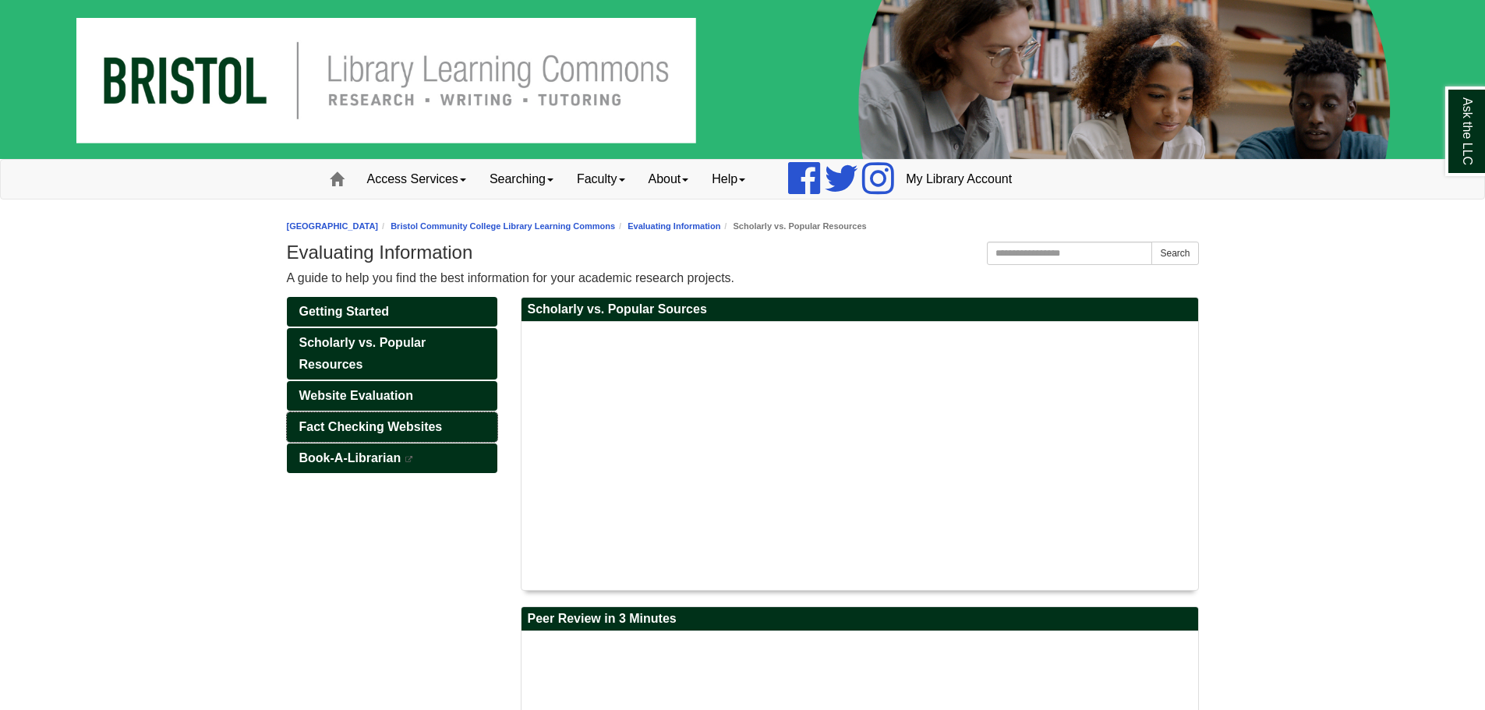
click at [415, 434] on link "Fact Checking Websites" at bounding box center [392, 427] width 210 height 30
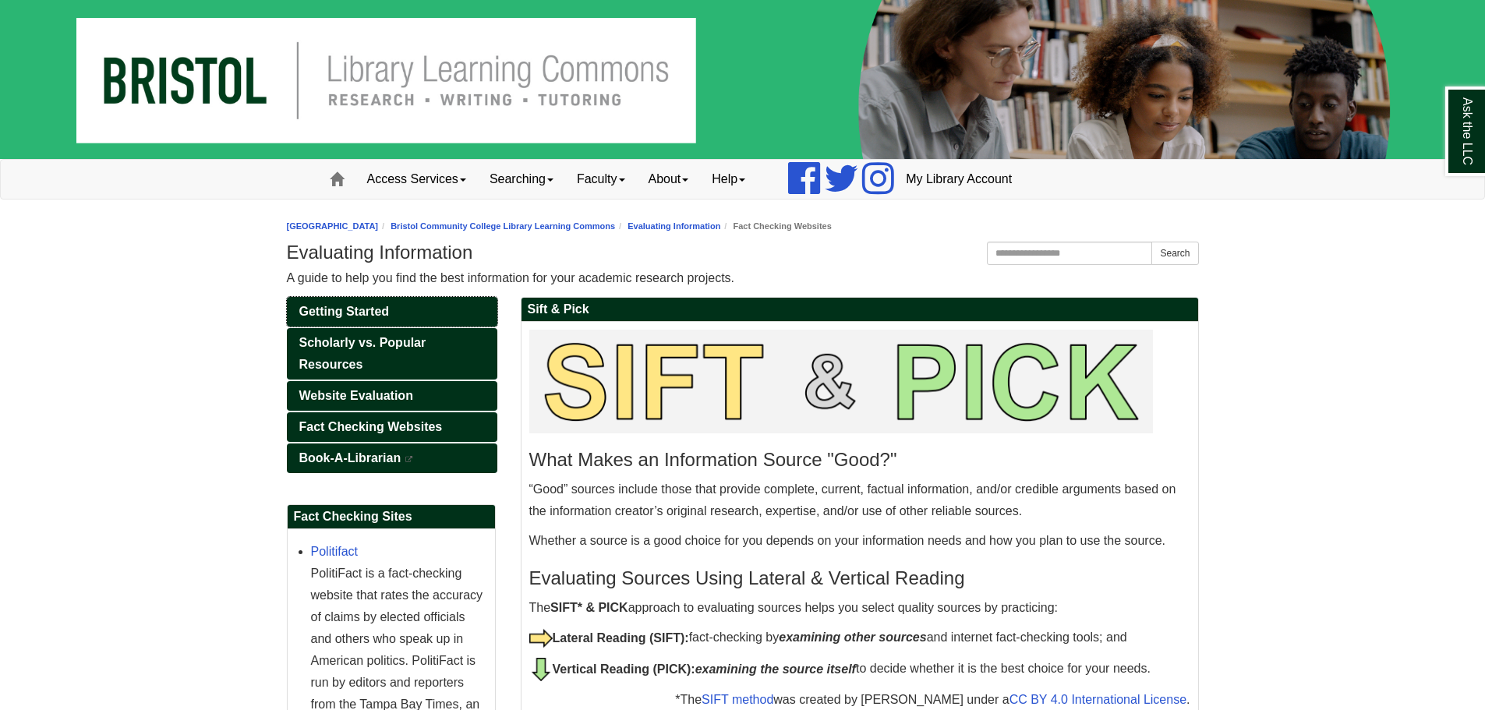
click at [418, 310] on link "Getting Started" at bounding box center [392, 312] width 210 height 30
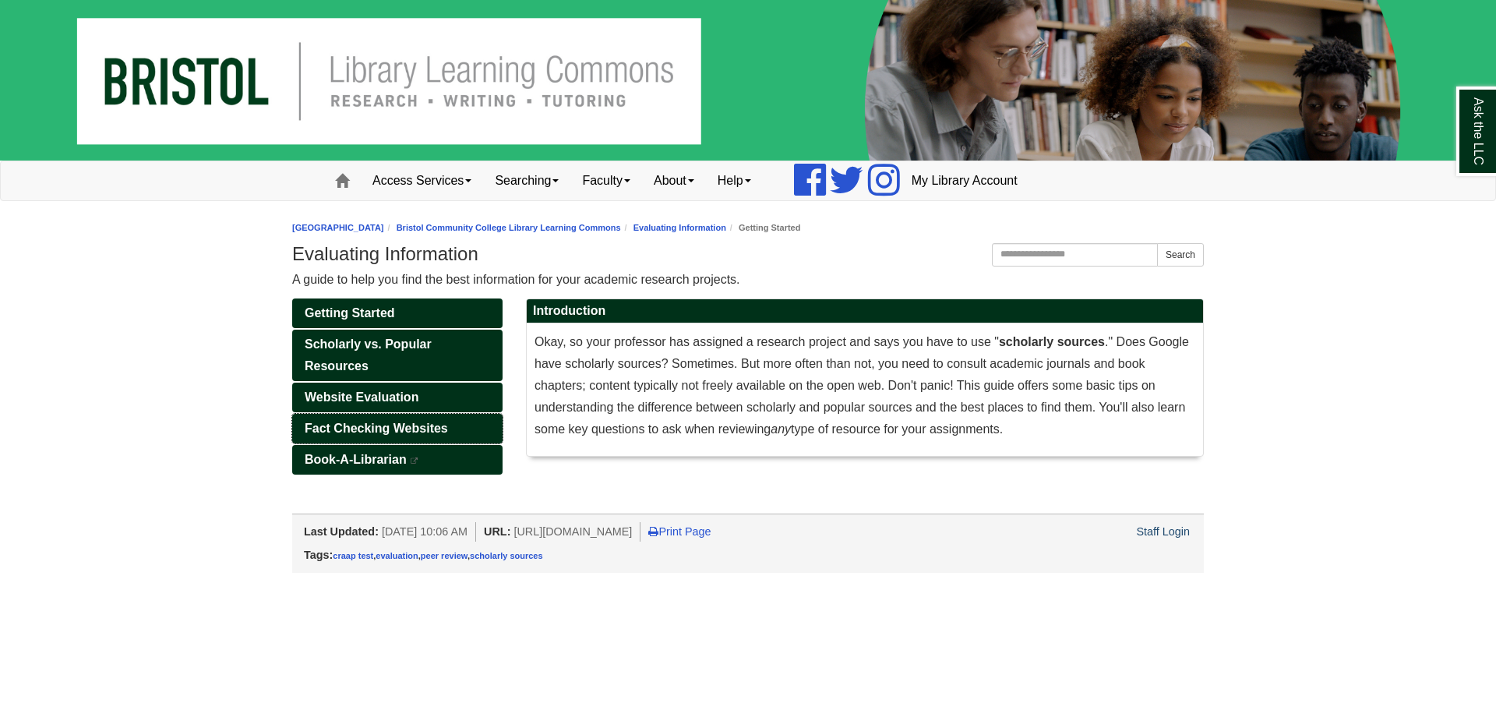
click at [407, 429] on span "Fact Checking Websites" at bounding box center [376, 428] width 143 height 13
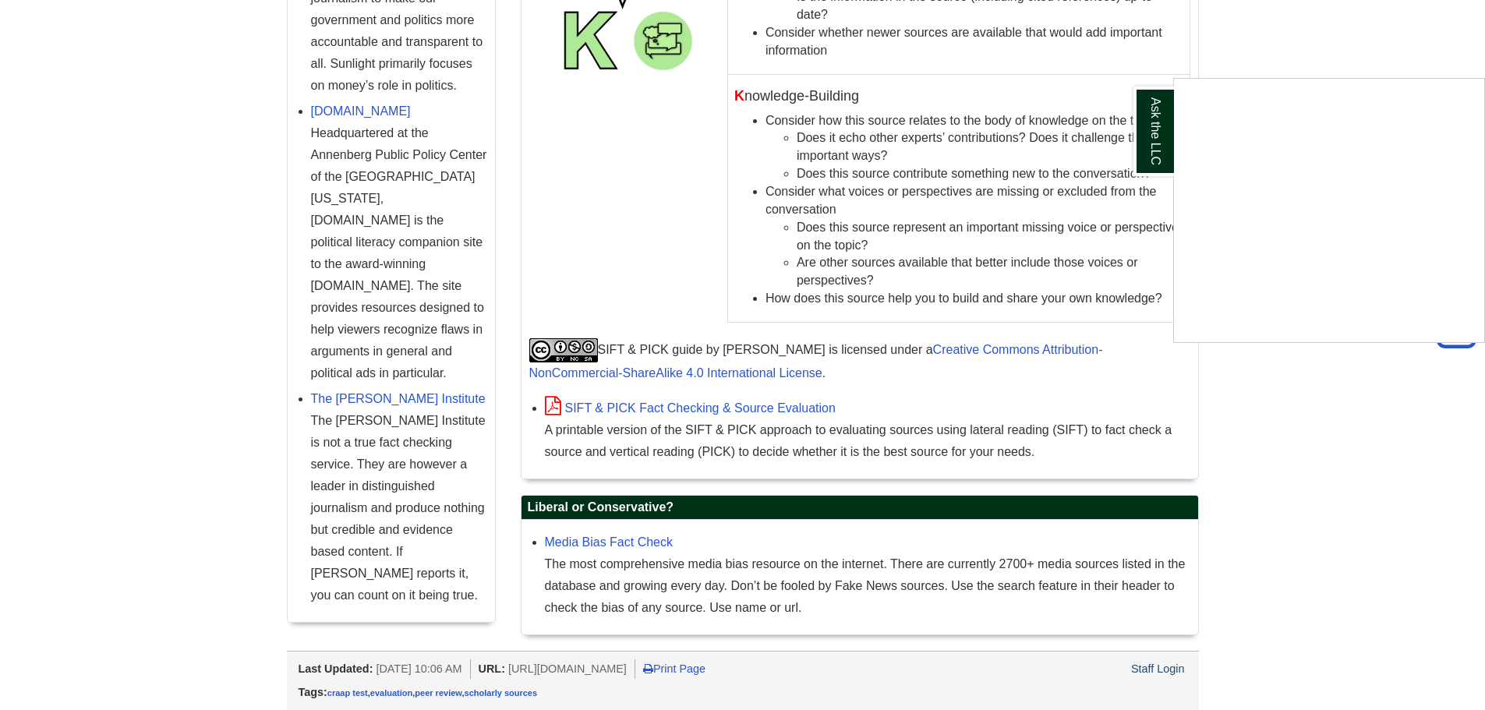
scroll to position [1696, 0]
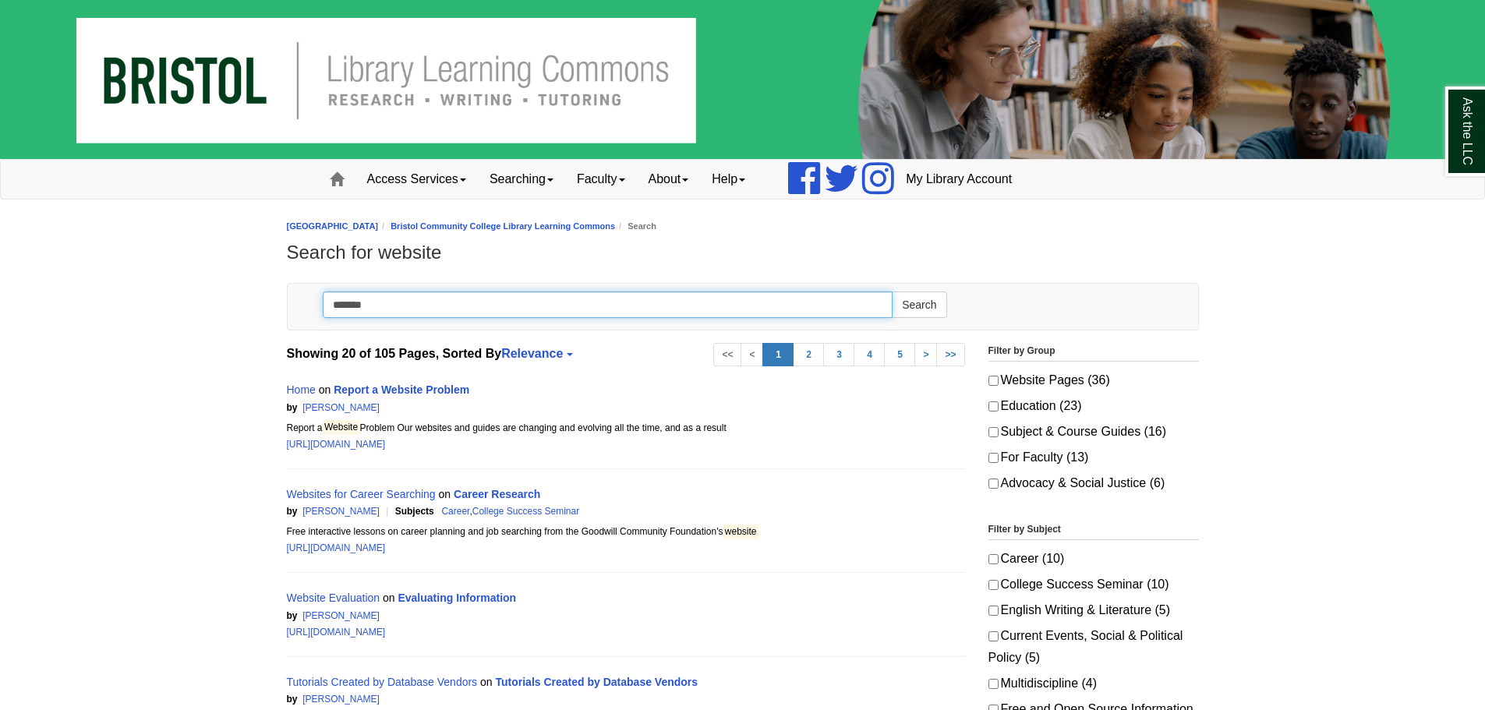
drag, startPoint x: 382, startPoint y: 306, endPoint x: 279, endPoint y: 302, distance: 103.0
click at [279, 302] on div "Toggle navigation Search ******* Search" at bounding box center [742, 310] width 935 height 55
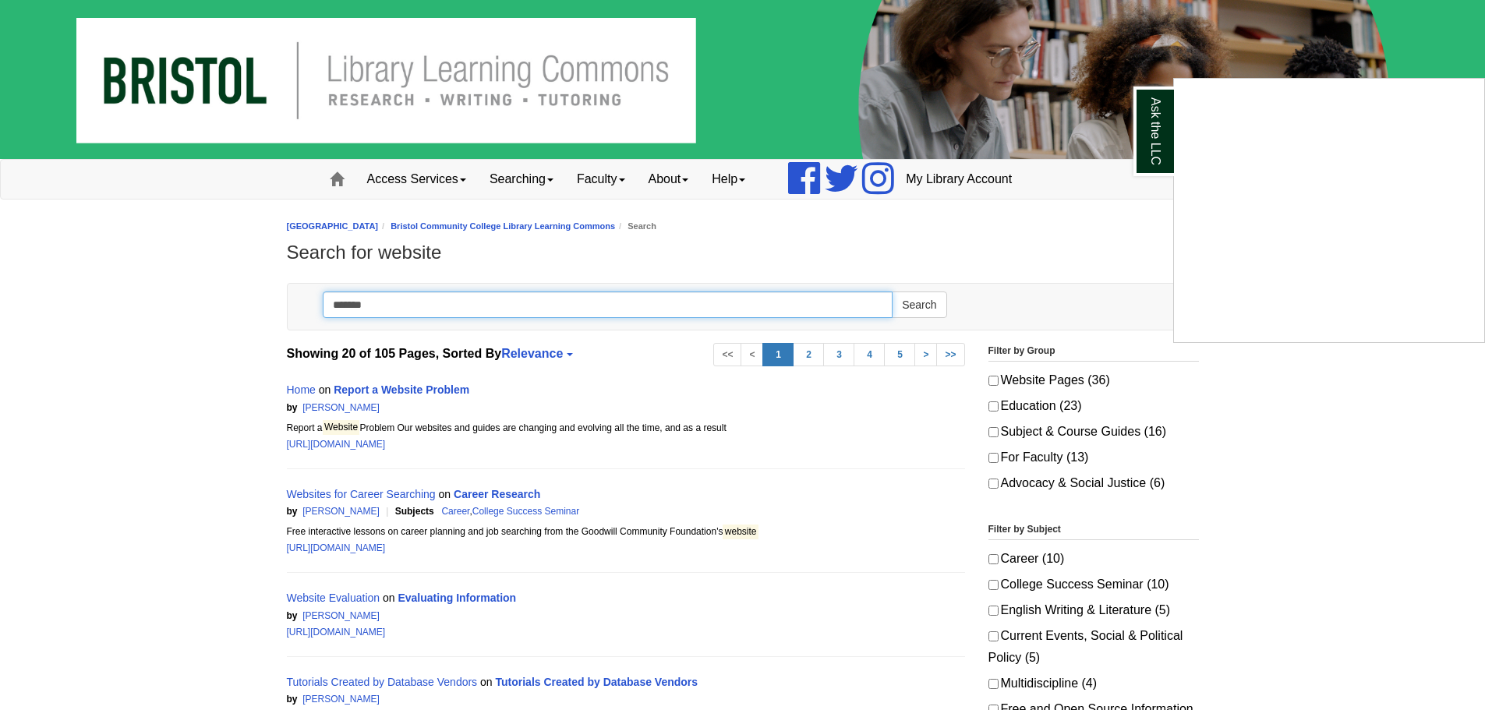
click at [892, 292] on button "Search" at bounding box center [919, 305] width 55 height 27
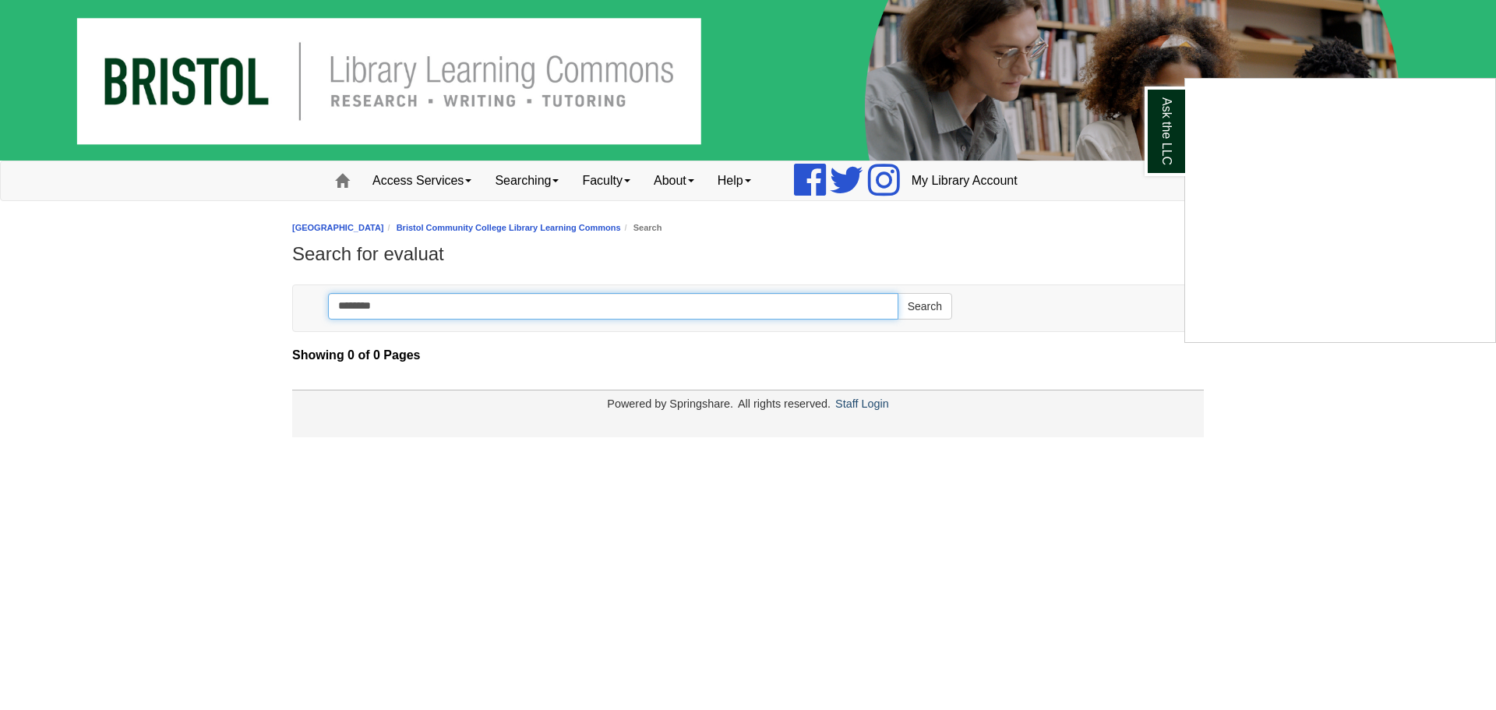
type input "********"
click at [898, 293] on button "Search" at bounding box center [925, 306] width 55 height 27
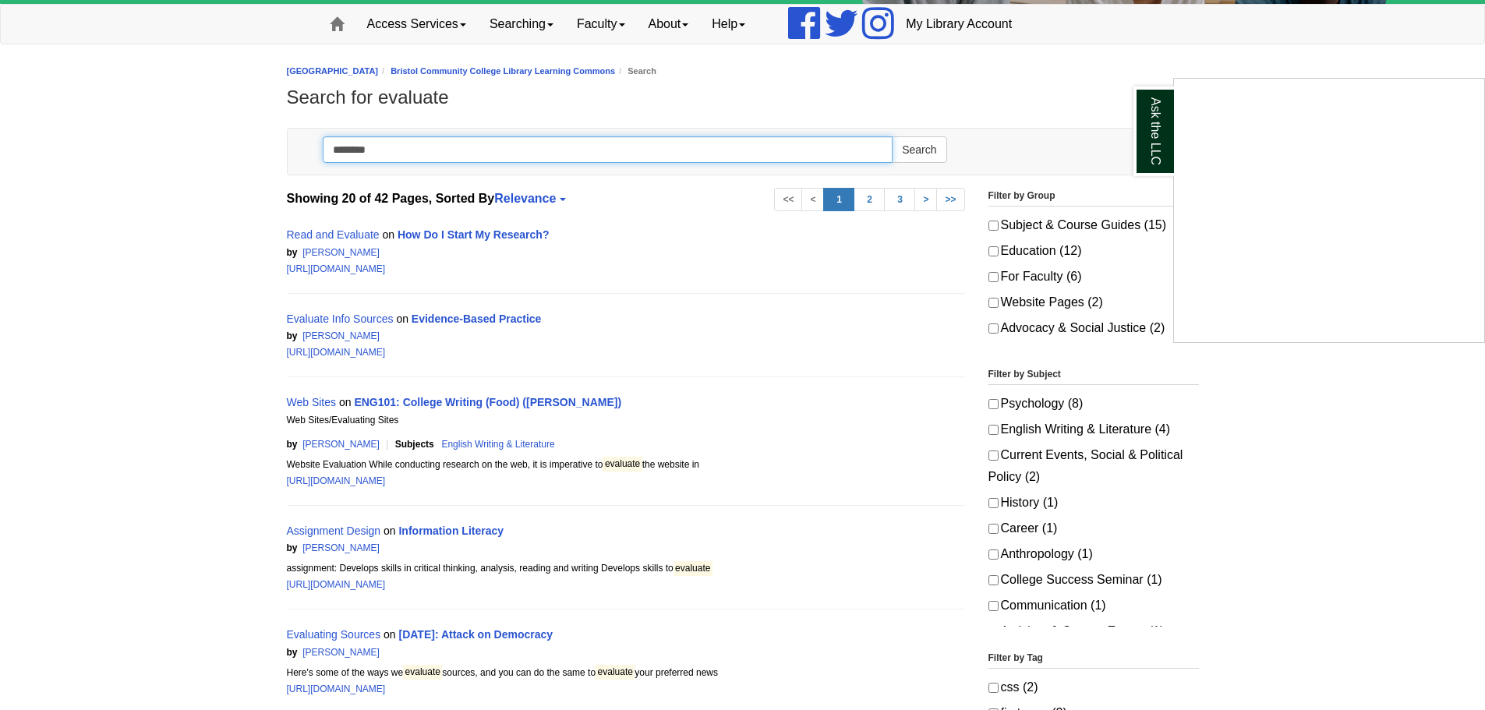
scroll to position [156, 0]
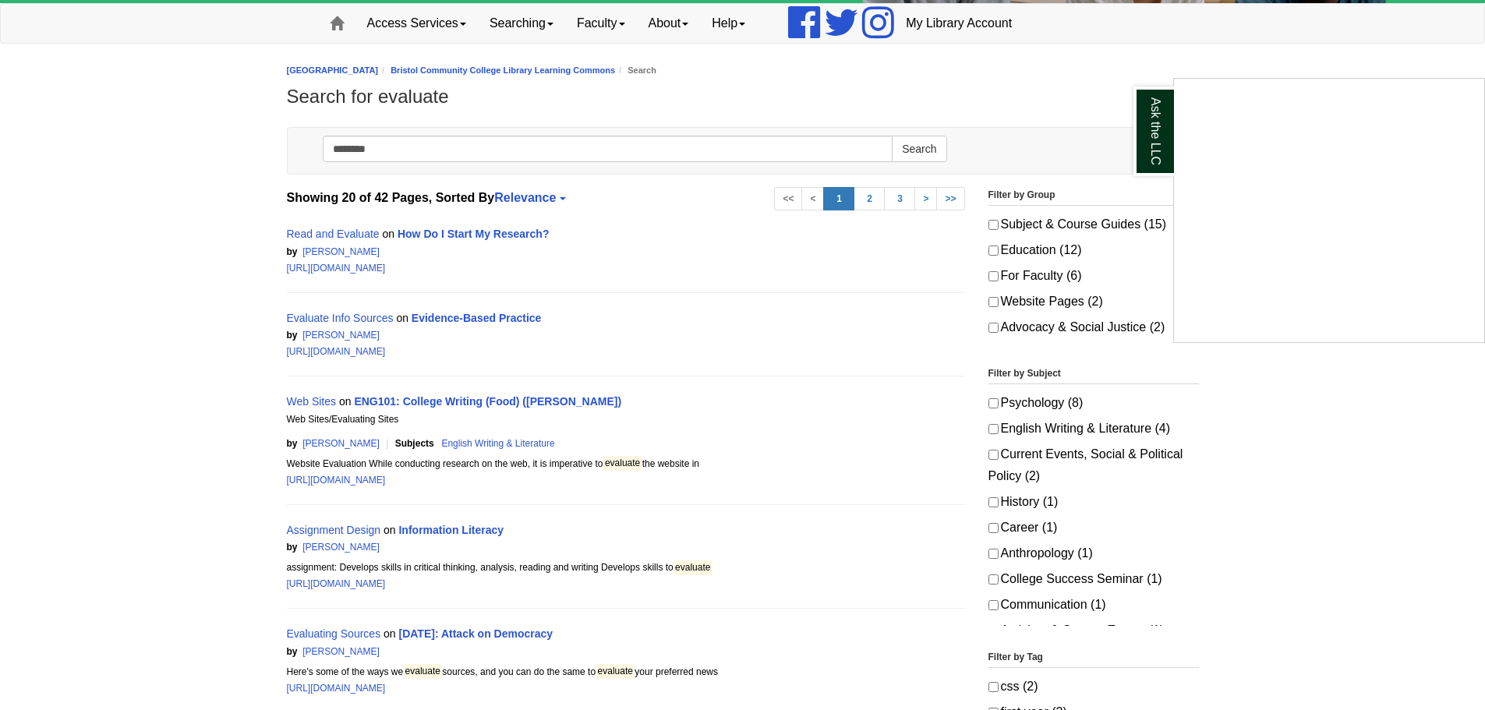
click at [349, 231] on div "Ask the LLC" at bounding box center [742, 355] width 1485 height 710
click at [352, 231] on link "Read and Evaluate" at bounding box center [333, 234] width 93 height 12
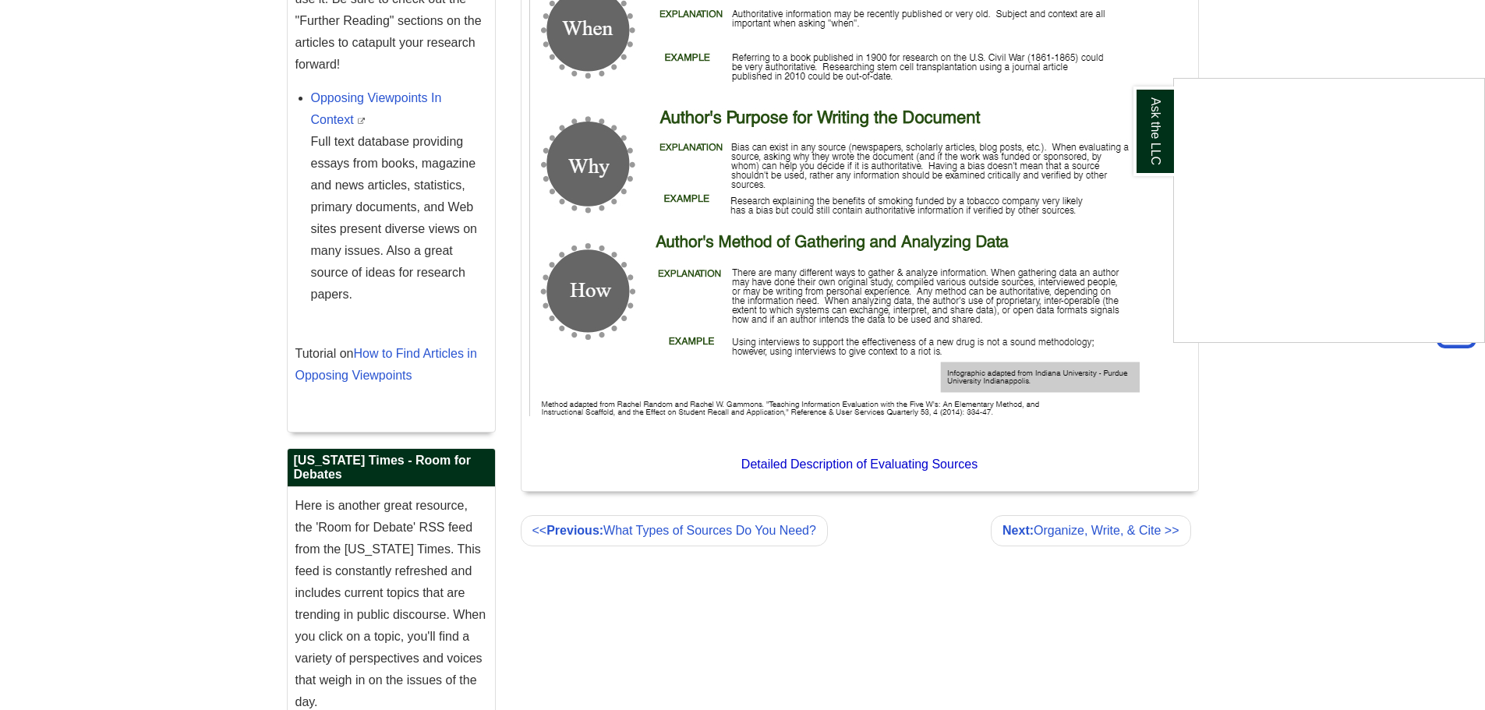
scroll to position [2650, 0]
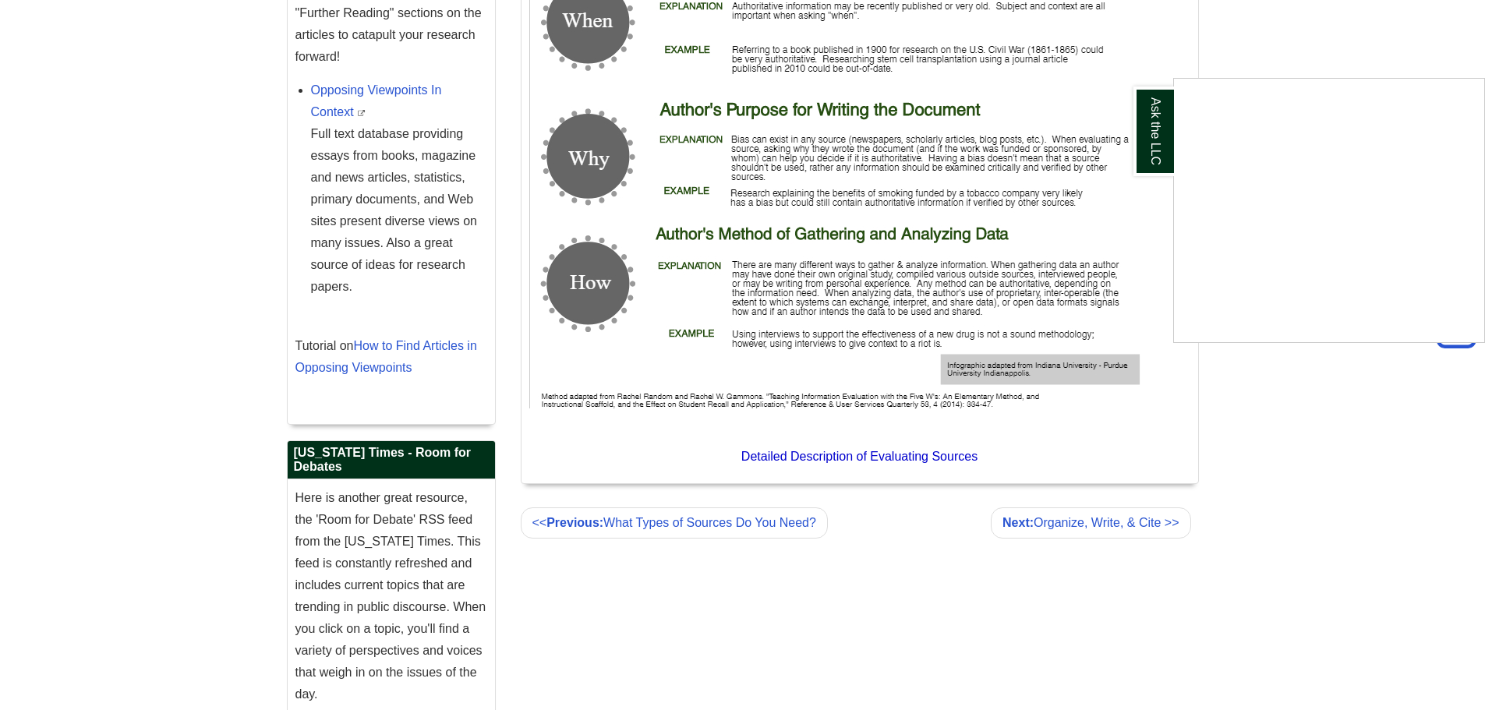
click at [871, 507] on div "Ask the LLC" at bounding box center [742, 355] width 1485 height 710
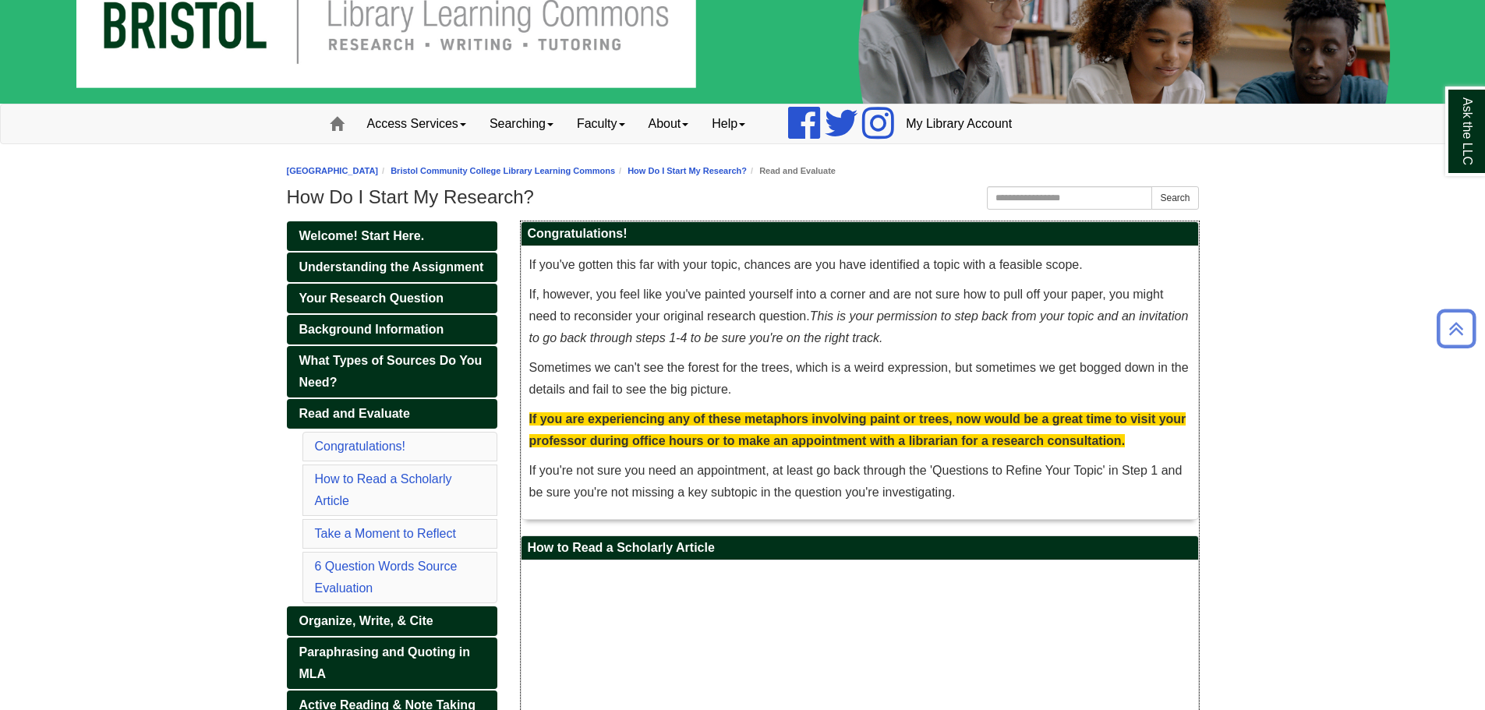
scroll to position [0, 0]
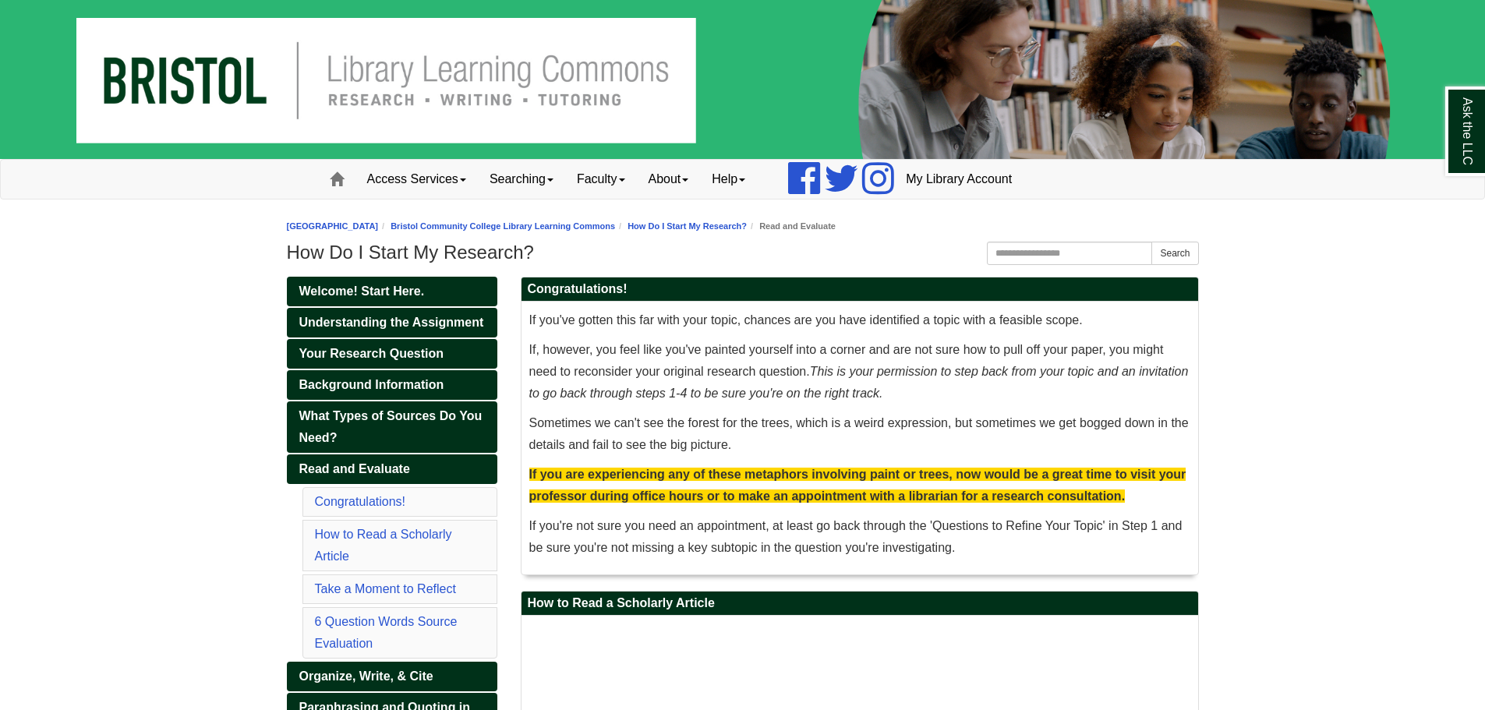
click at [598, 231] on li "Bristol Community College Library Learning Commons" at bounding box center [496, 226] width 237 height 15
click at [599, 225] on link "Bristol Community College Library Learning Commons" at bounding box center [502, 225] width 224 height 9
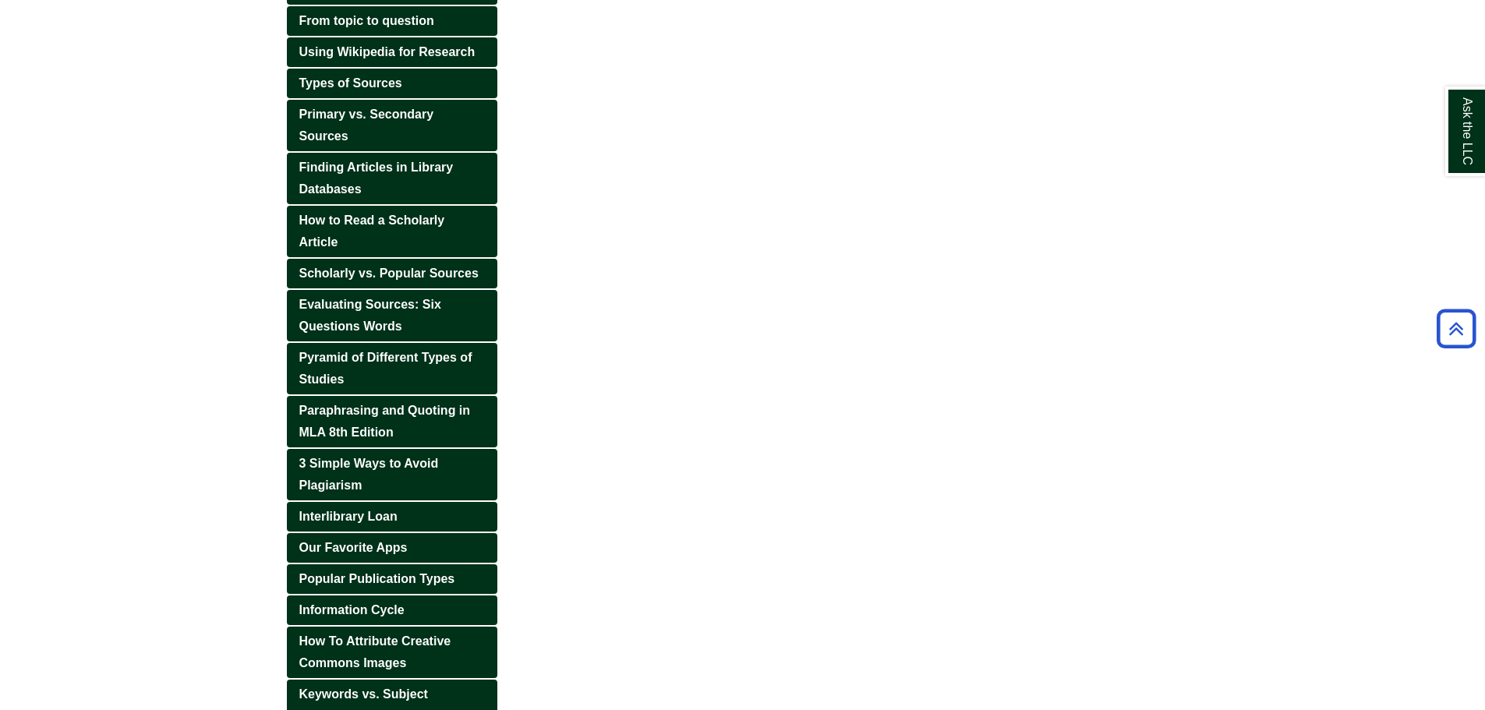
scroll to position [159, 0]
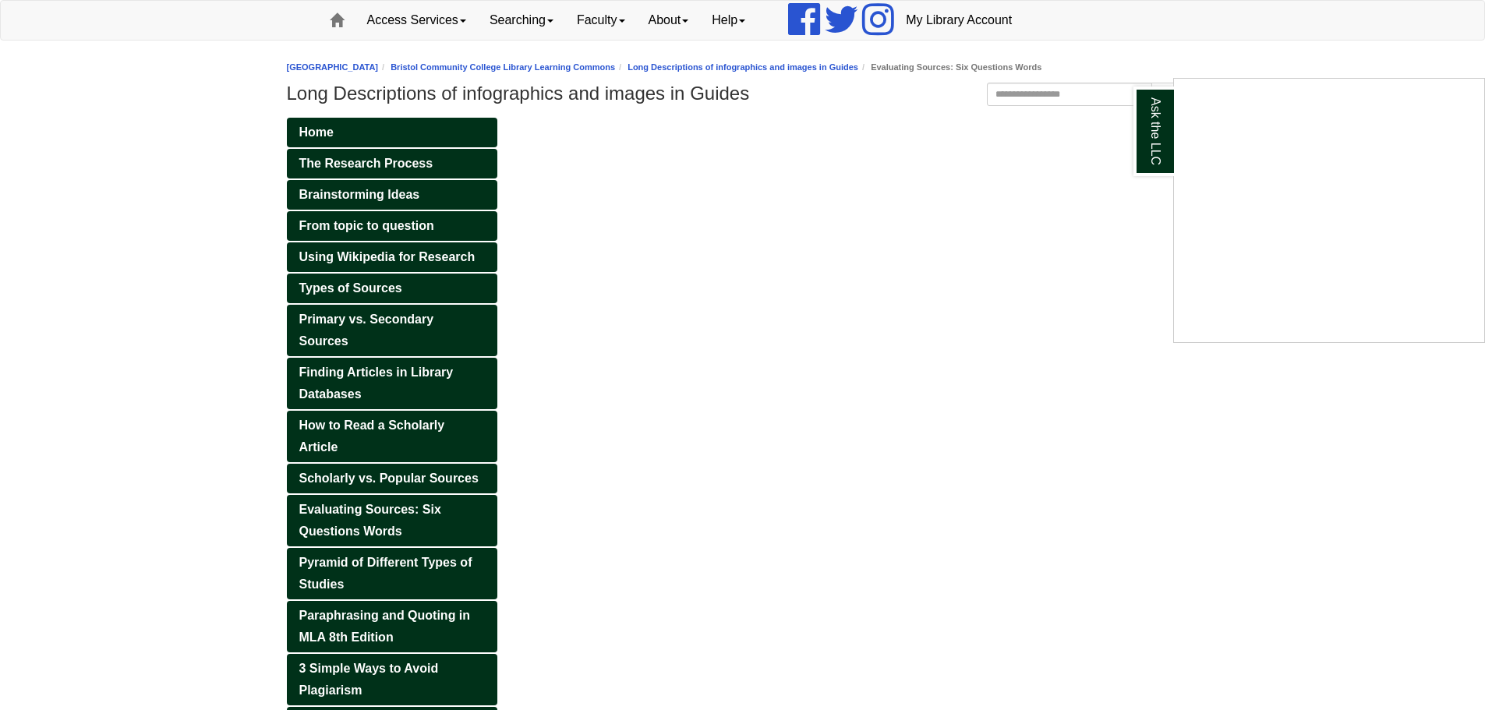
click at [419, 514] on div "Ask the LLC" at bounding box center [742, 355] width 1485 height 710
click at [423, 521] on link "Evaluating Sources: Six Questions Words" at bounding box center [392, 520] width 210 height 51
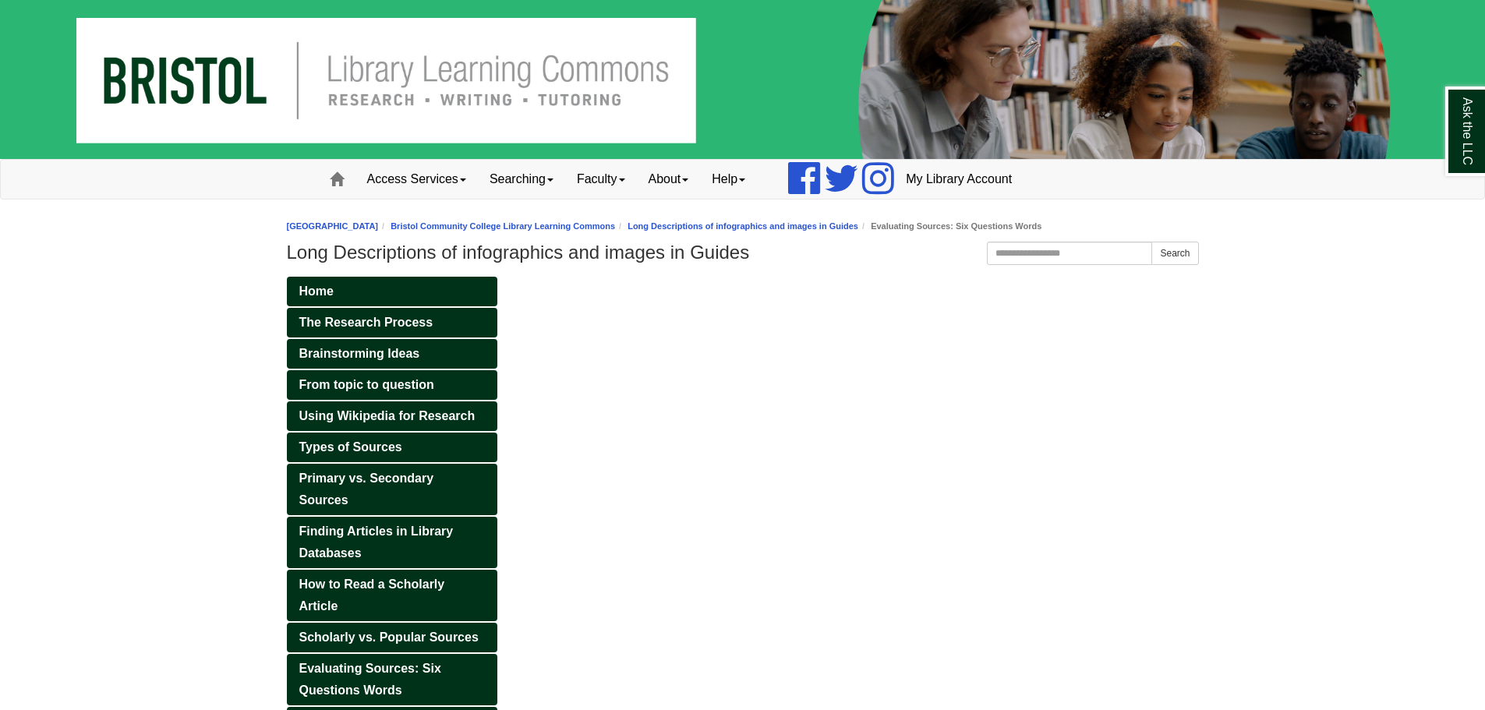
click at [630, 259] on h1 "Long Descriptions of infographics and images in Guides" at bounding box center [743, 253] width 912 height 22
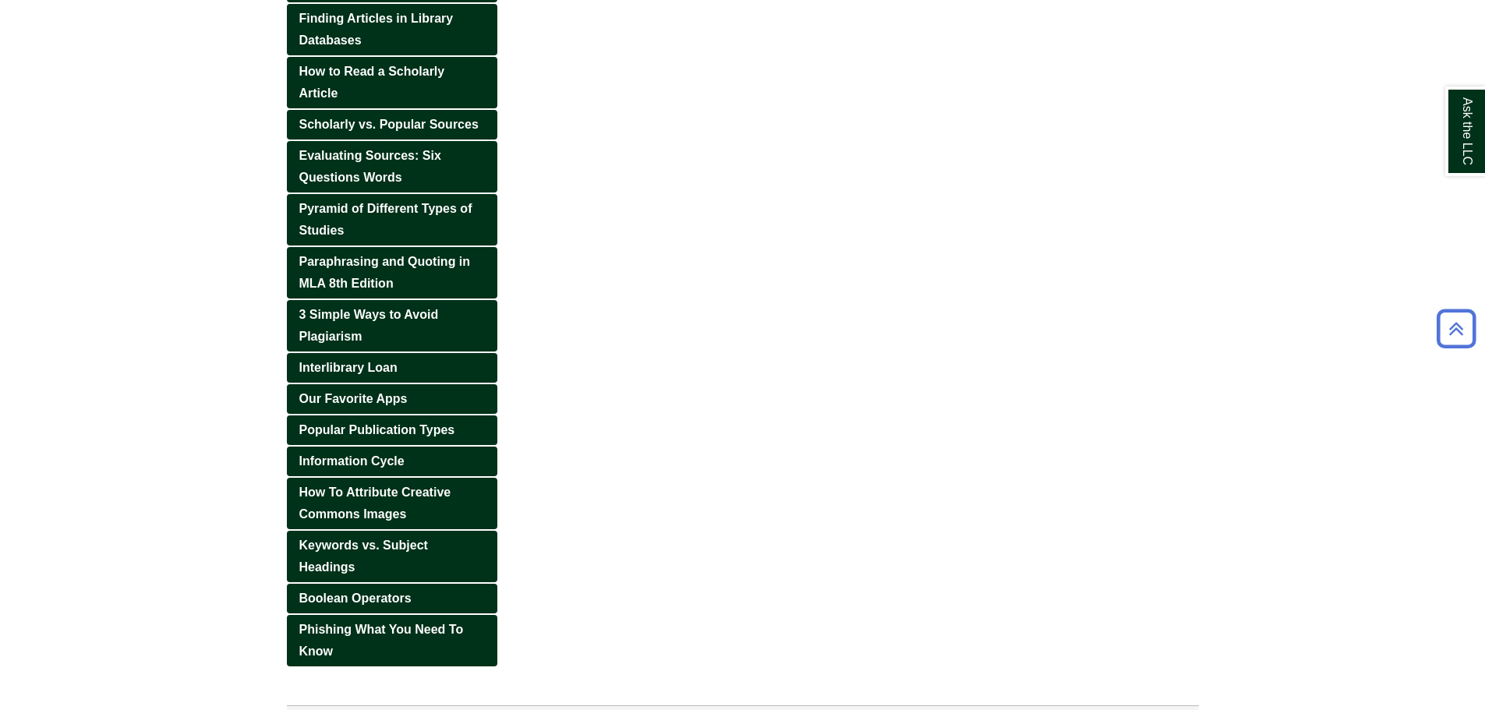
scroll to position [549, 0]
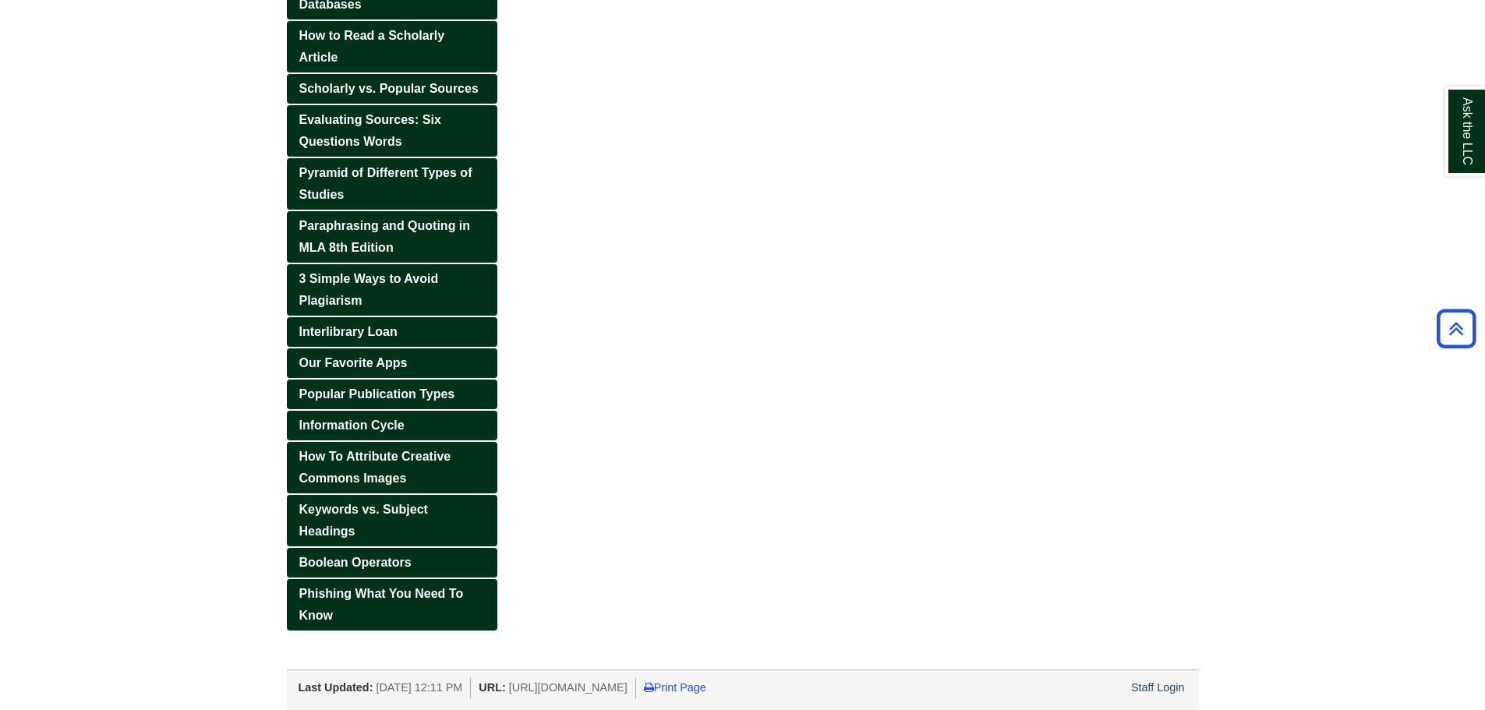
click at [1137, 677] on div "Last Updated: Sep 8, 2025 12:11 PM URL: https://libguides.bristolcc.edu/longdes…" at bounding box center [749, 685] width 900 height 23
click at [1143, 685] on link "Staff Login" at bounding box center [1158, 687] width 54 height 12
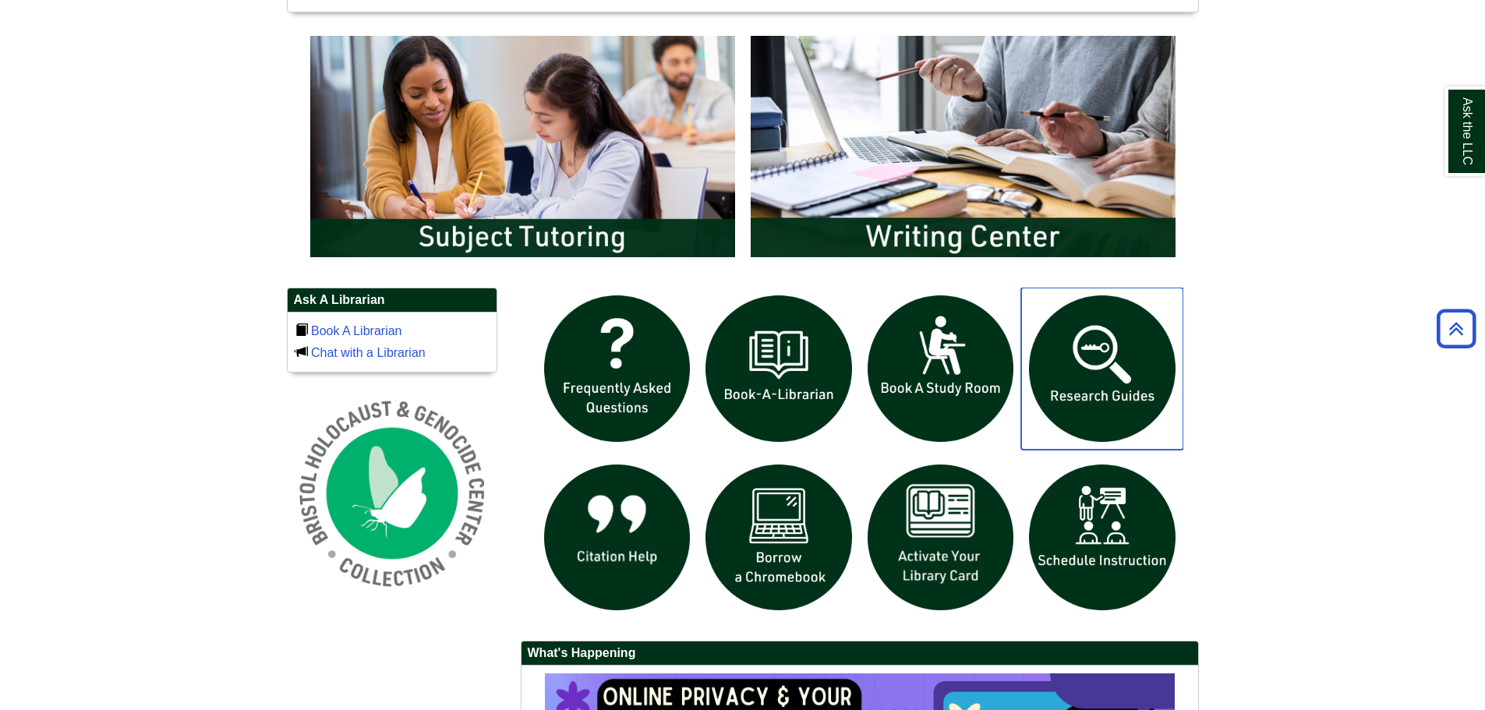
click at [1108, 373] on img "slideshow" at bounding box center [1102, 369] width 162 height 162
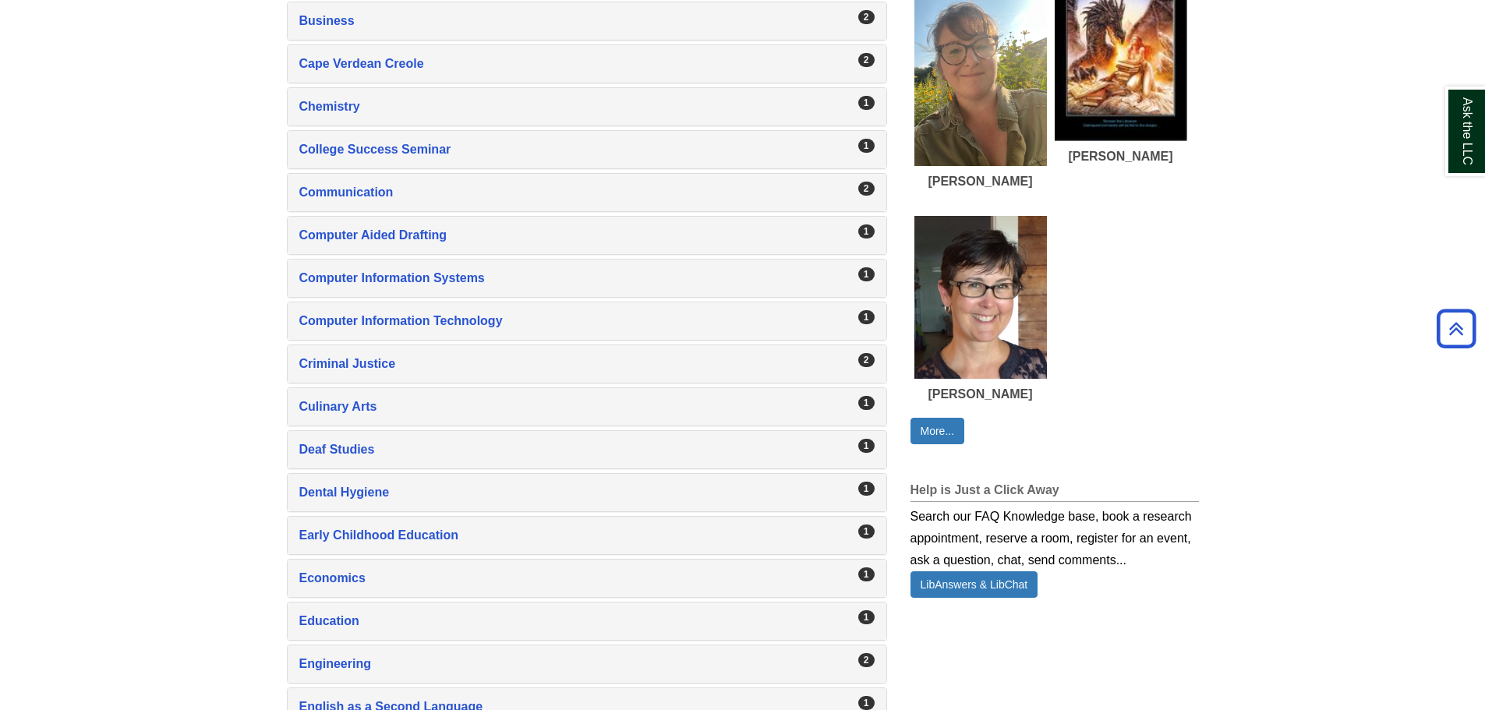
scroll to position [1013, 0]
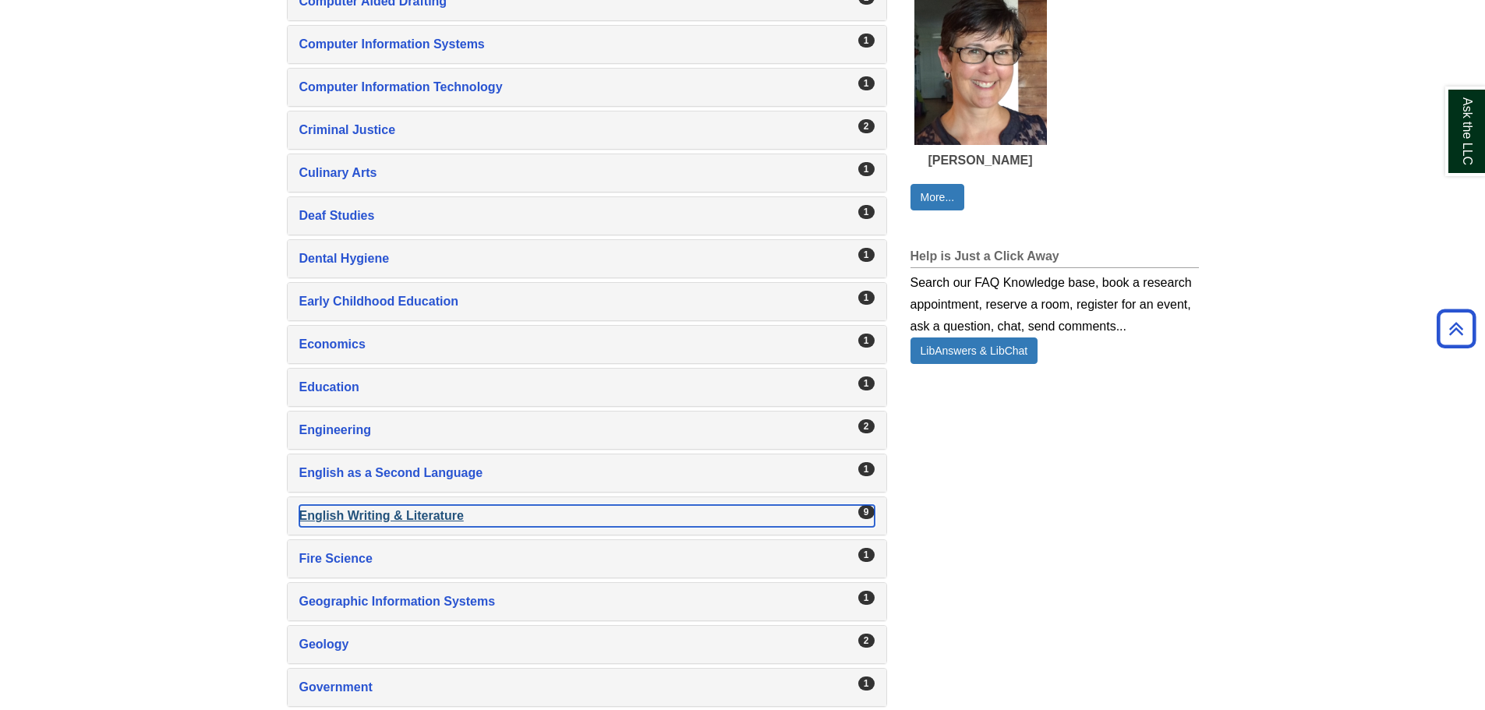
click at [354, 506] on div "English Writing & Literature , 9 guides" at bounding box center [586, 516] width 575 height 22
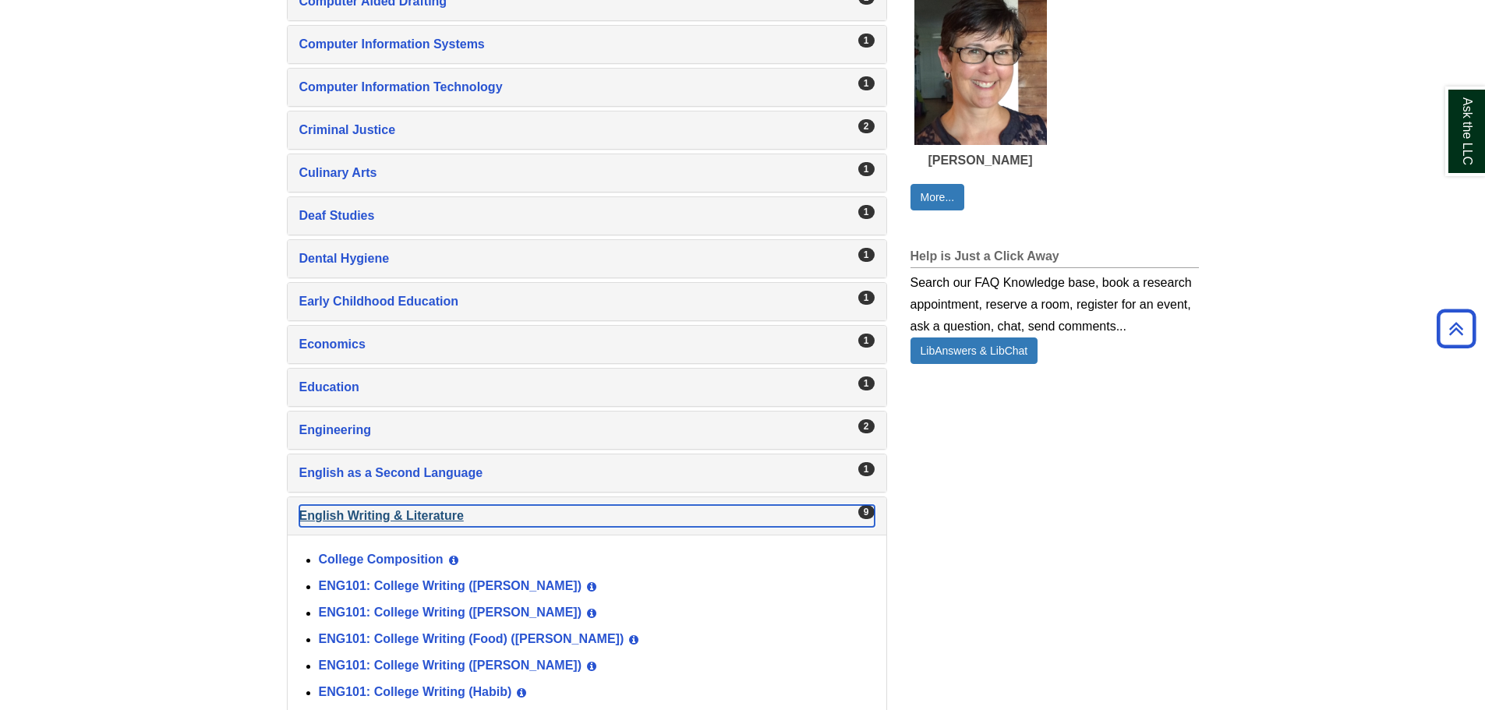
scroll to position [1325, 0]
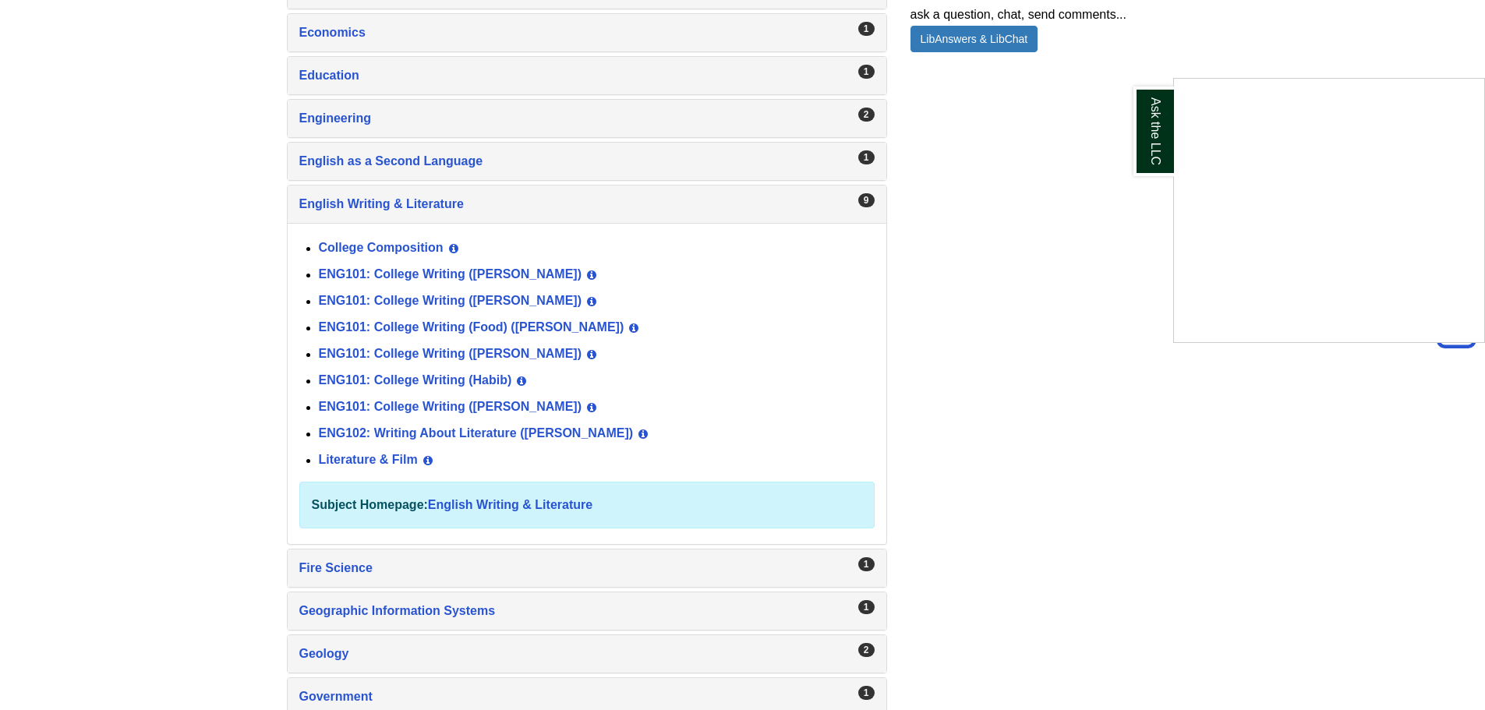
click at [506, 410] on div "Ask the LLC" at bounding box center [742, 355] width 1485 height 710
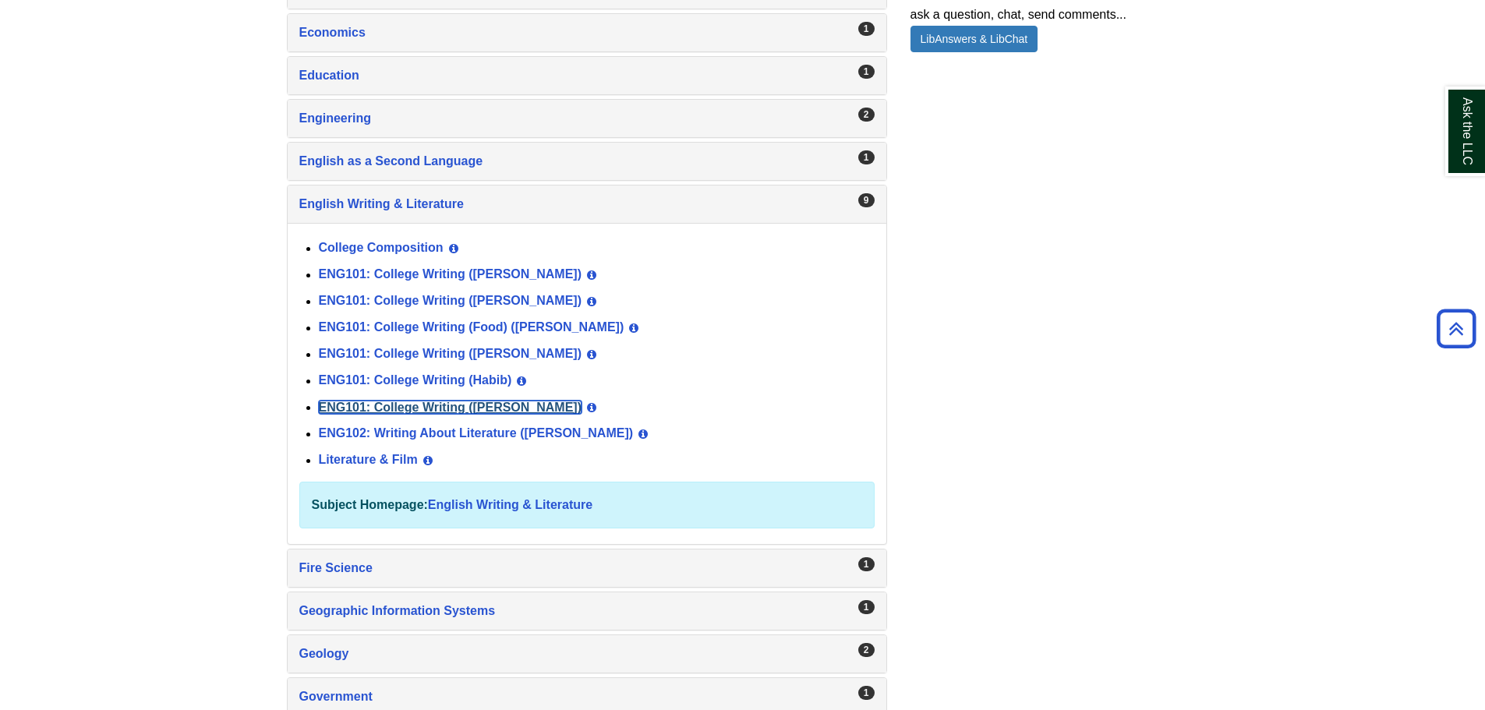
click at [495, 405] on link "ENG101: College Writing ([PERSON_NAME])" at bounding box center [450, 407] width 263 height 13
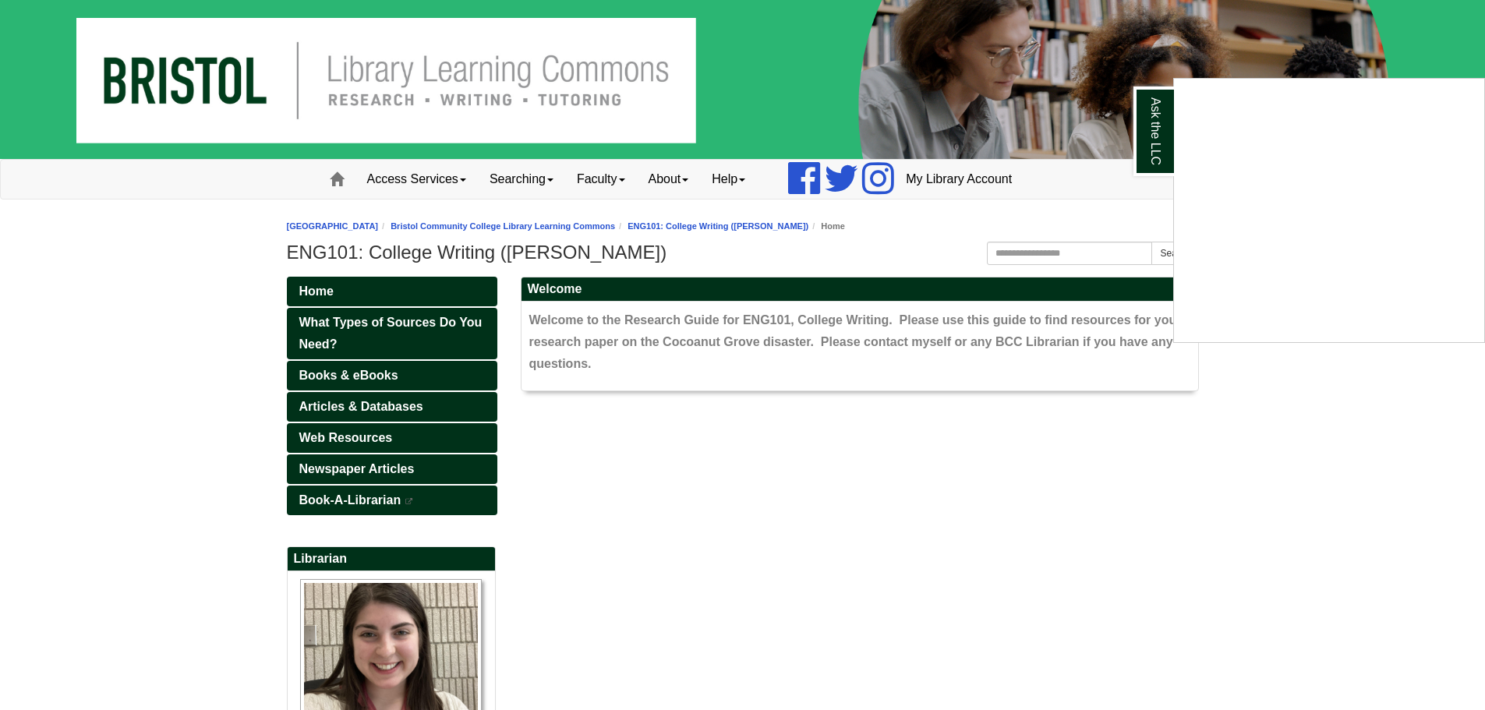
drag, startPoint x: 1355, startPoint y: 450, endPoint x: 1345, endPoint y: 225, distance: 224.7
click at [1355, 447] on div "Ask the LLC" at bounding box center [742, 355] width 1485 height 710
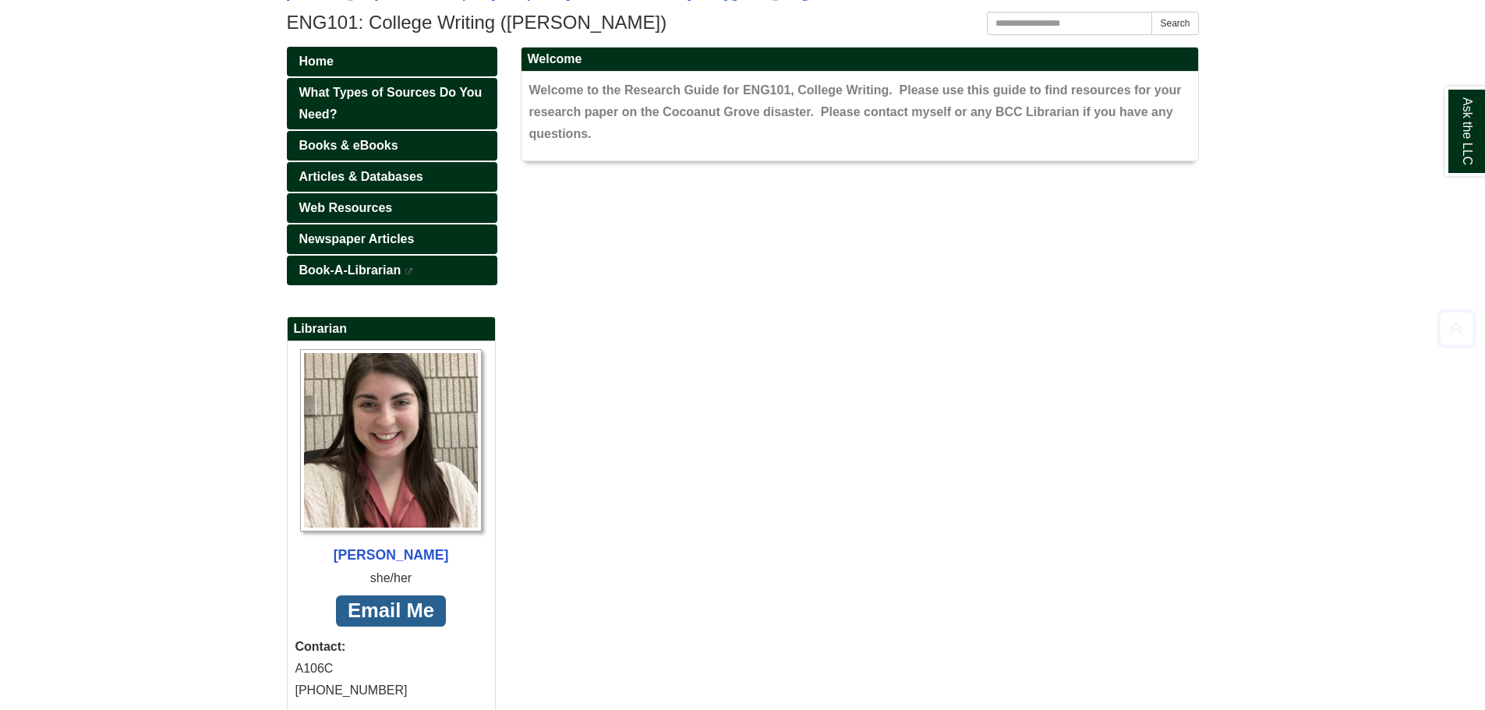
scroll to position [234, 0]
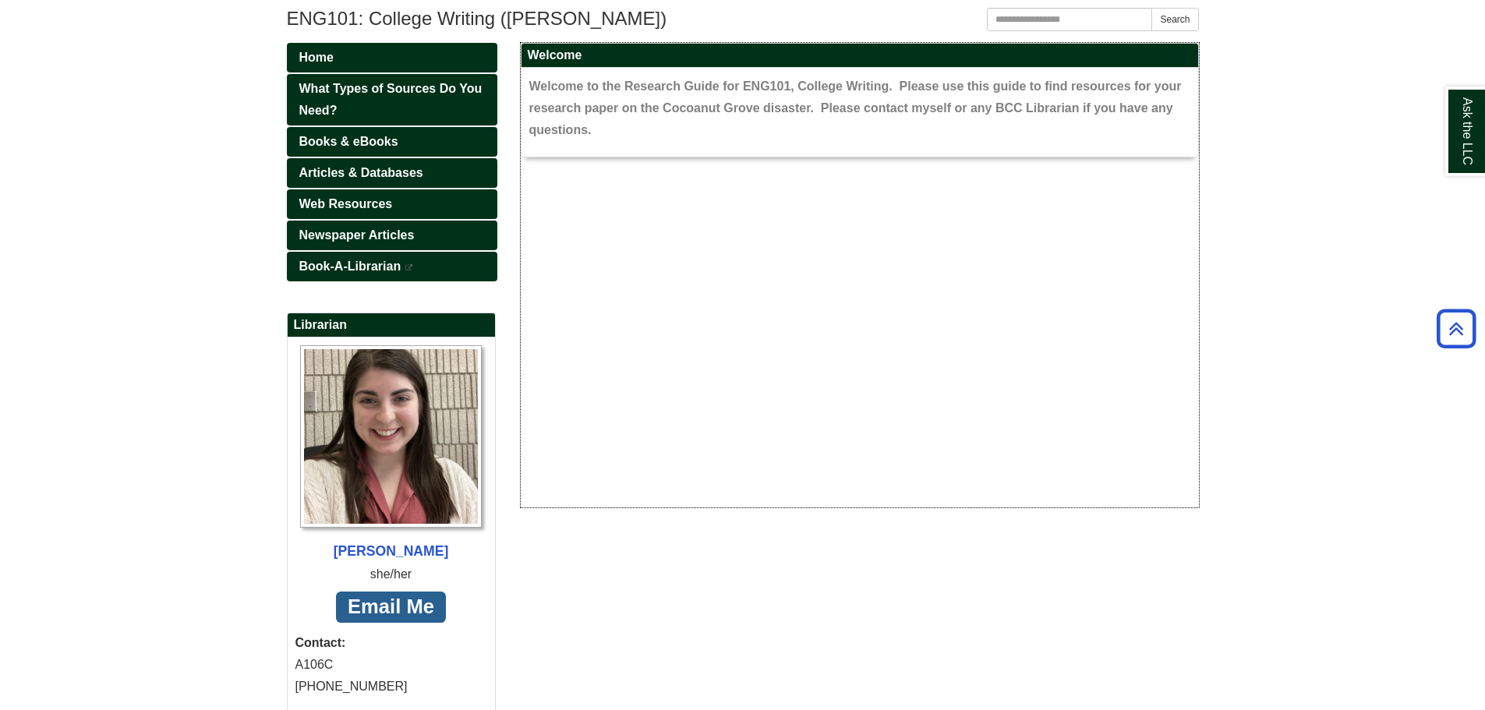
click at [555, 354] on p at bounding box center [860, 328] width 678 height 311
click at [1246, 386] on body "Skip to Main Content Toggle navigation Home Access Services Access Services Pol…" at bounding box center [742, 283] width 1485 height 1034
click at [1260, 286] on body "Skip to Main Content Toggle navigation Home Access Services Access Services Pol…" at bounding box center [742, 283] width 1485 height 1034
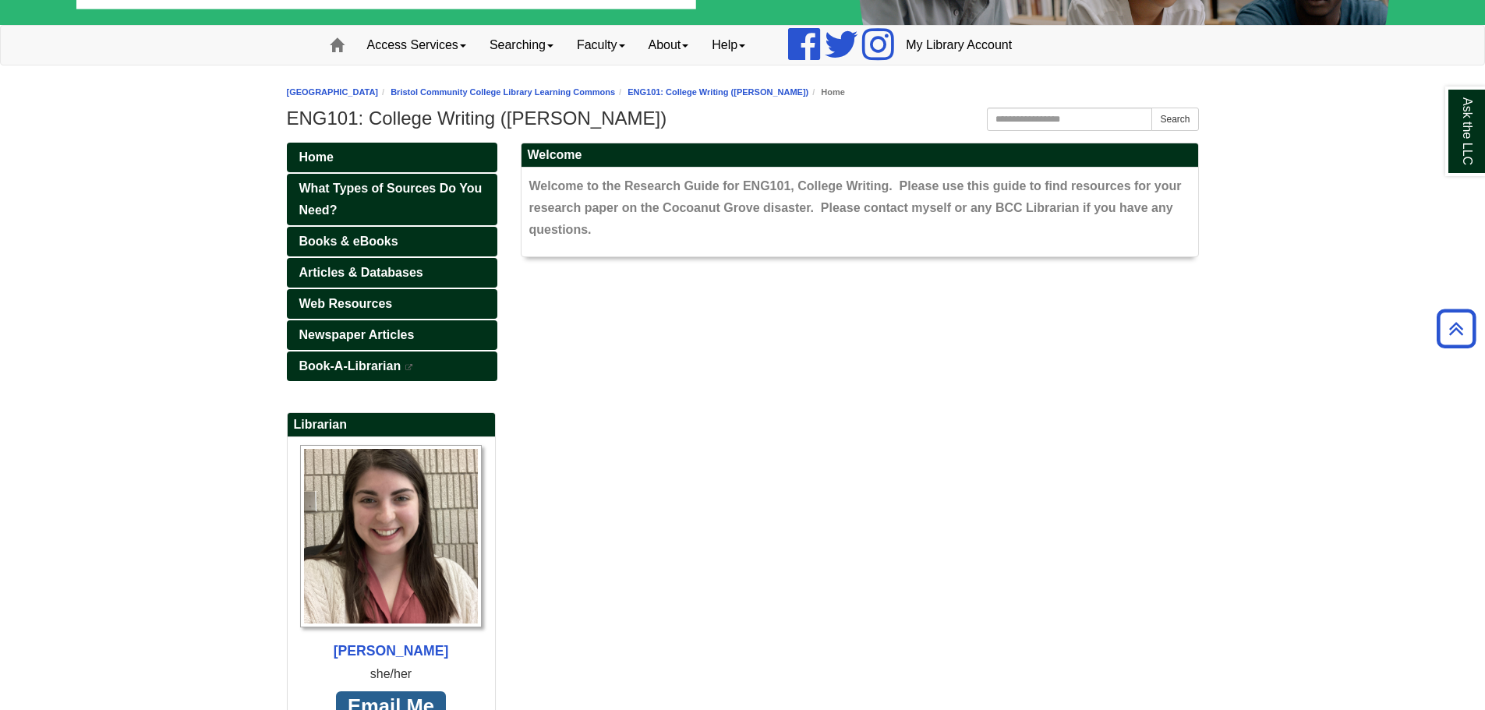
scroll to position [0, 0]
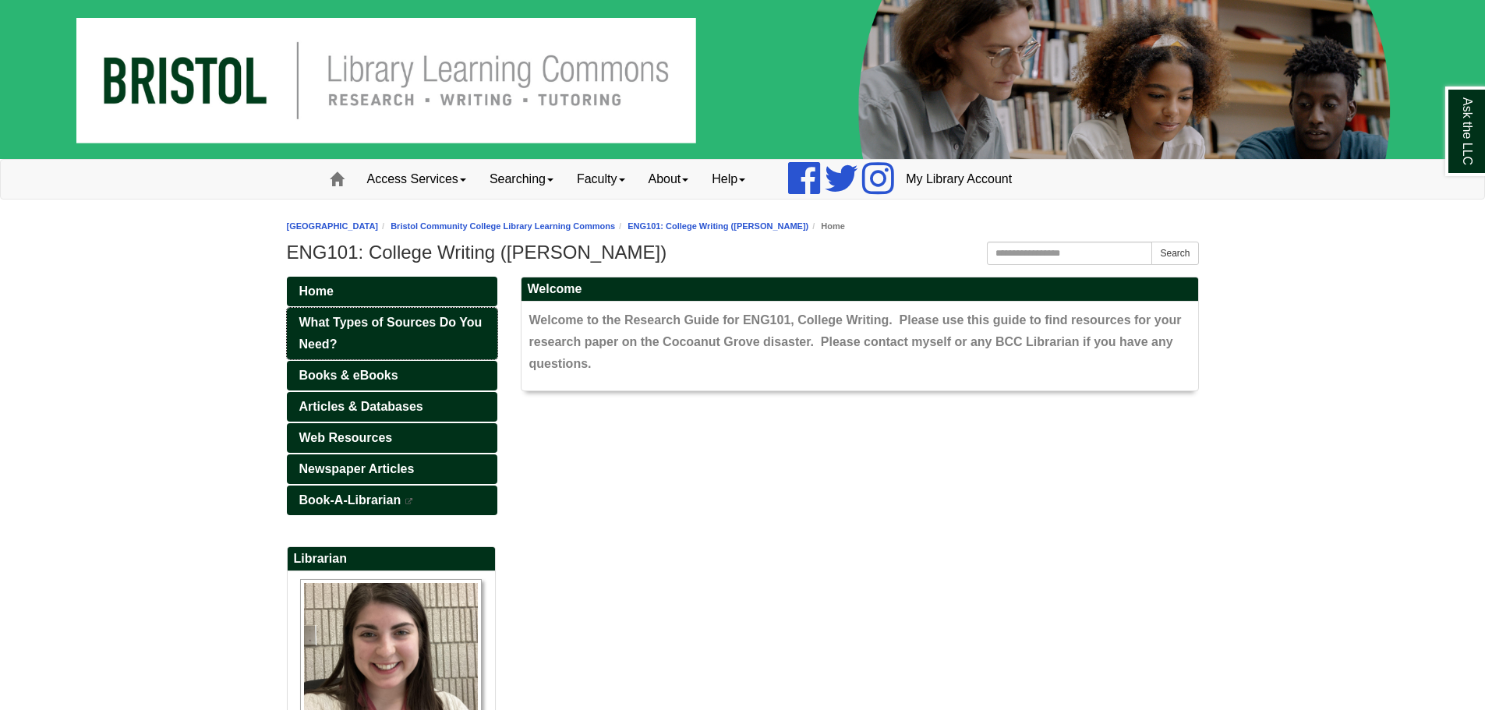
click at [428, 336] on link "What Types of Sources Do You Need?" at bounding box center [392, 333] width 210 height 51
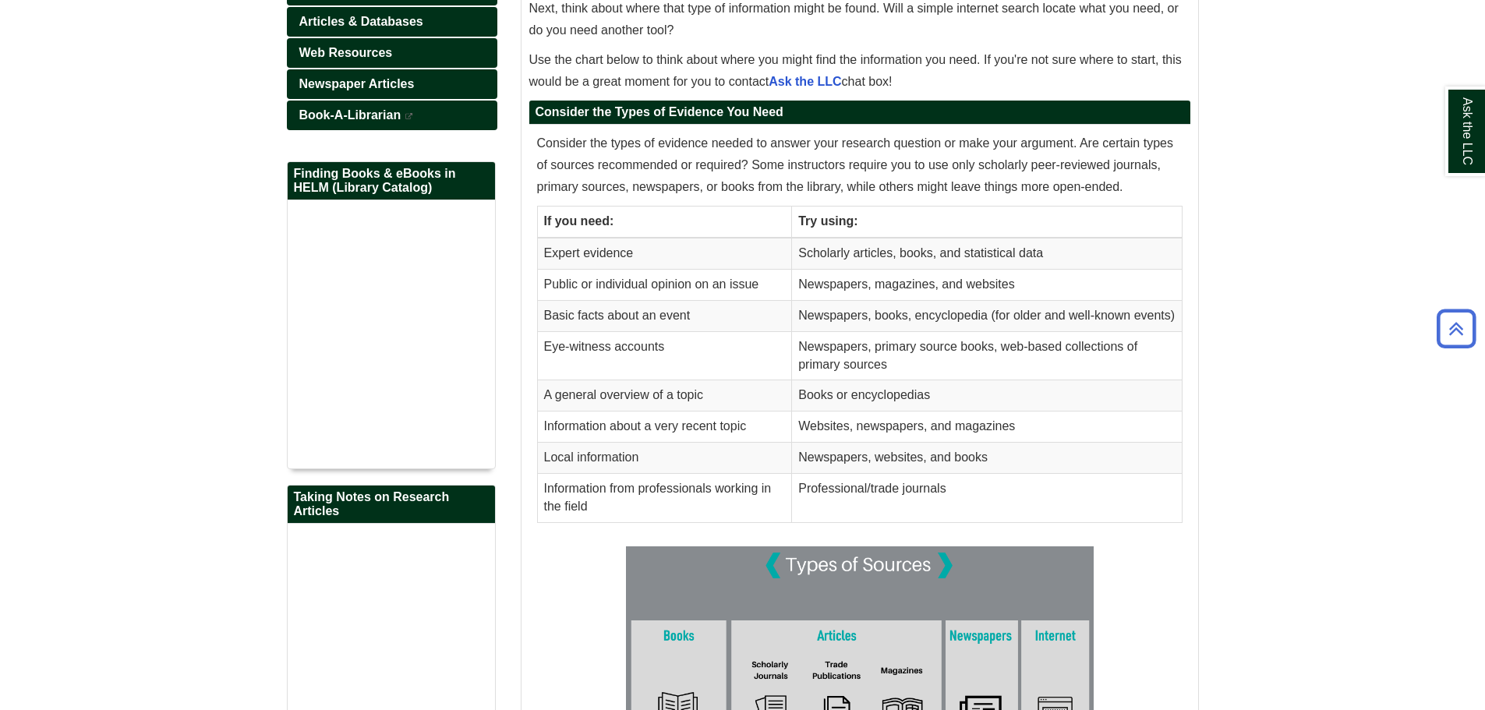
scroll to position [78, 0]
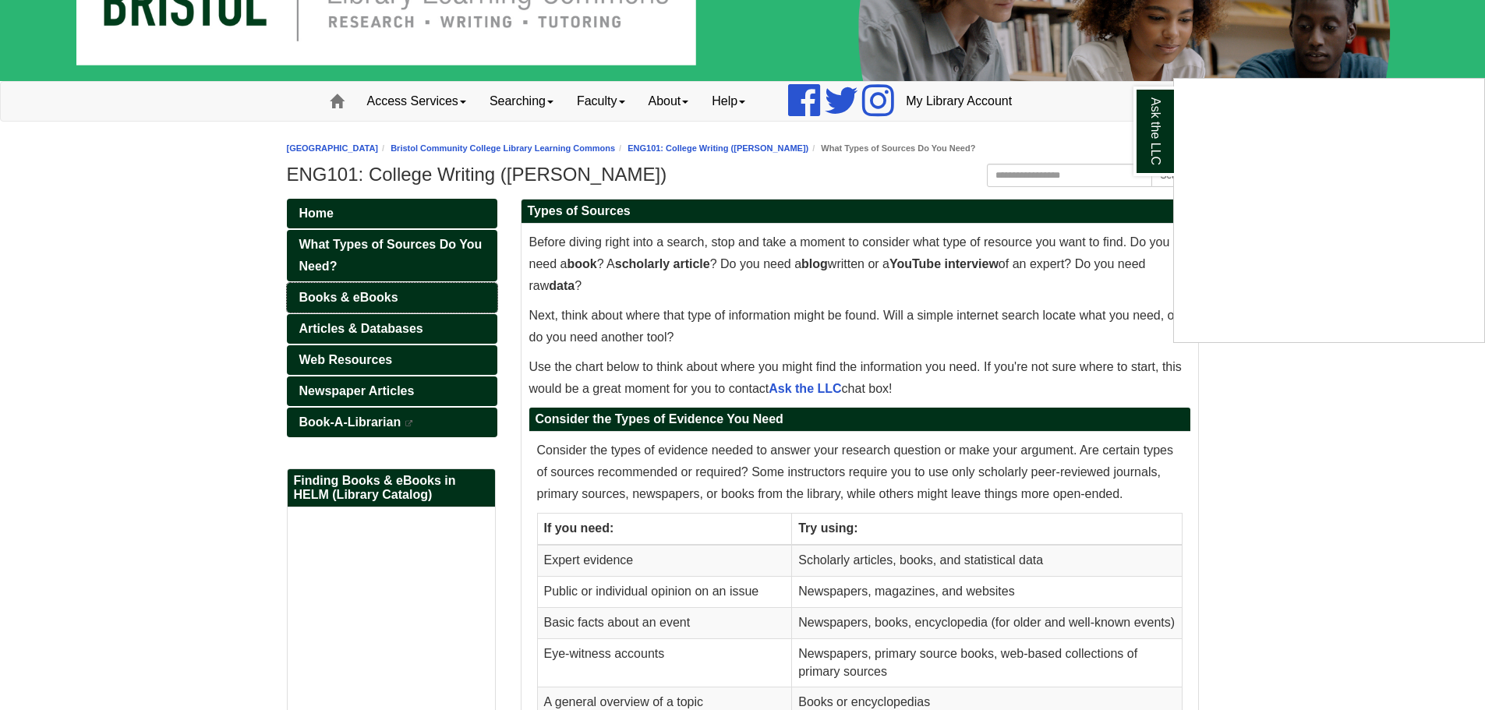
click at [411, 305] on div "Ask the LLC" at bounding box center [742, 355] width 1485 height 710
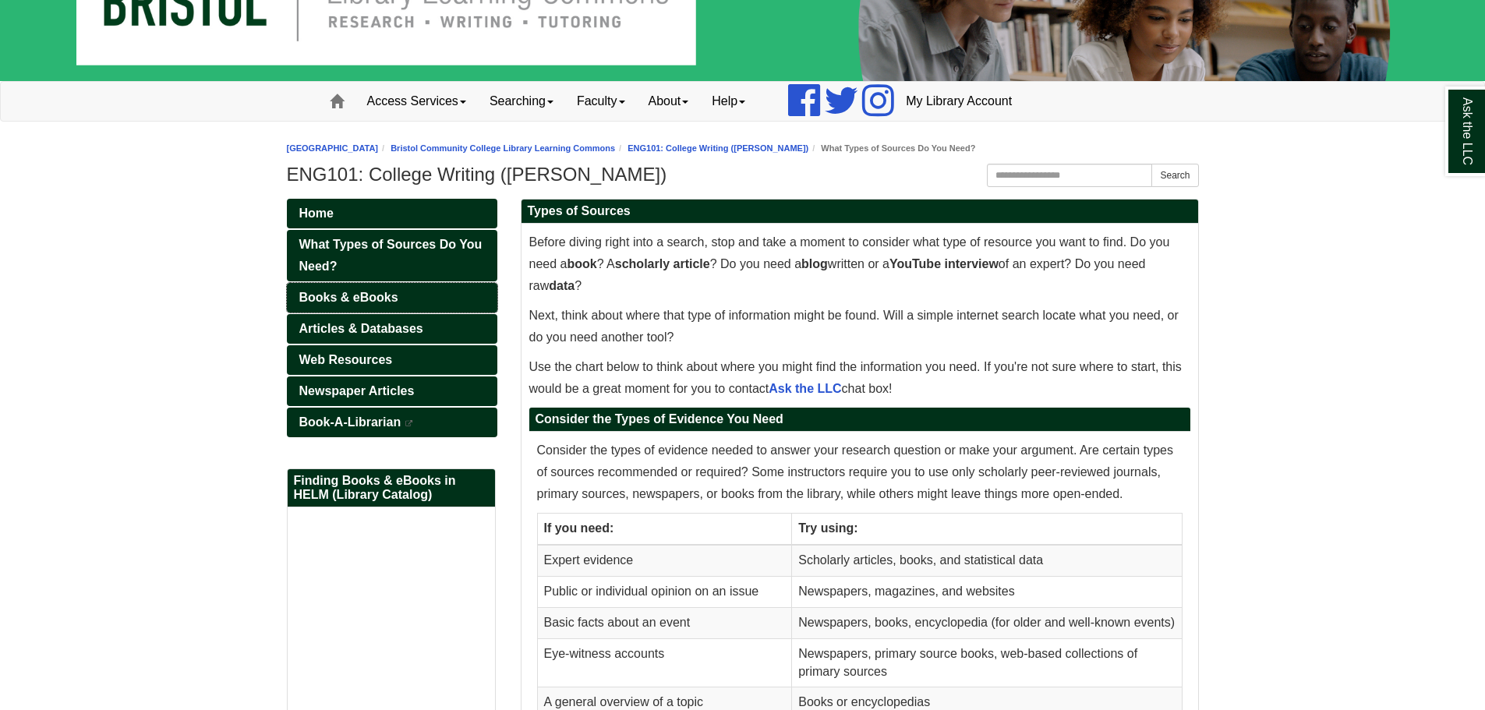
click at [412, 297] on link "Books & eBooks" at bounding box center [392, 298] width 210 height 30
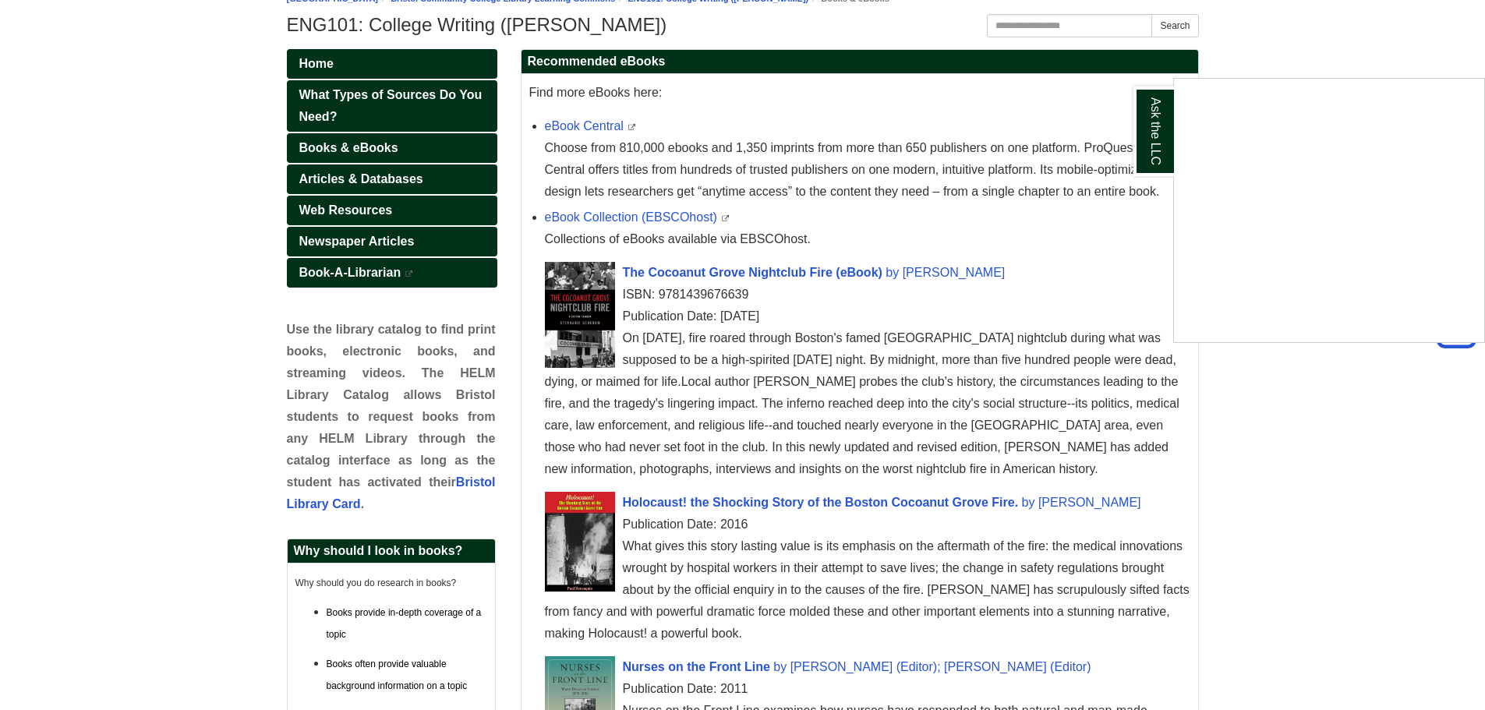
scroll to position [33, 0]
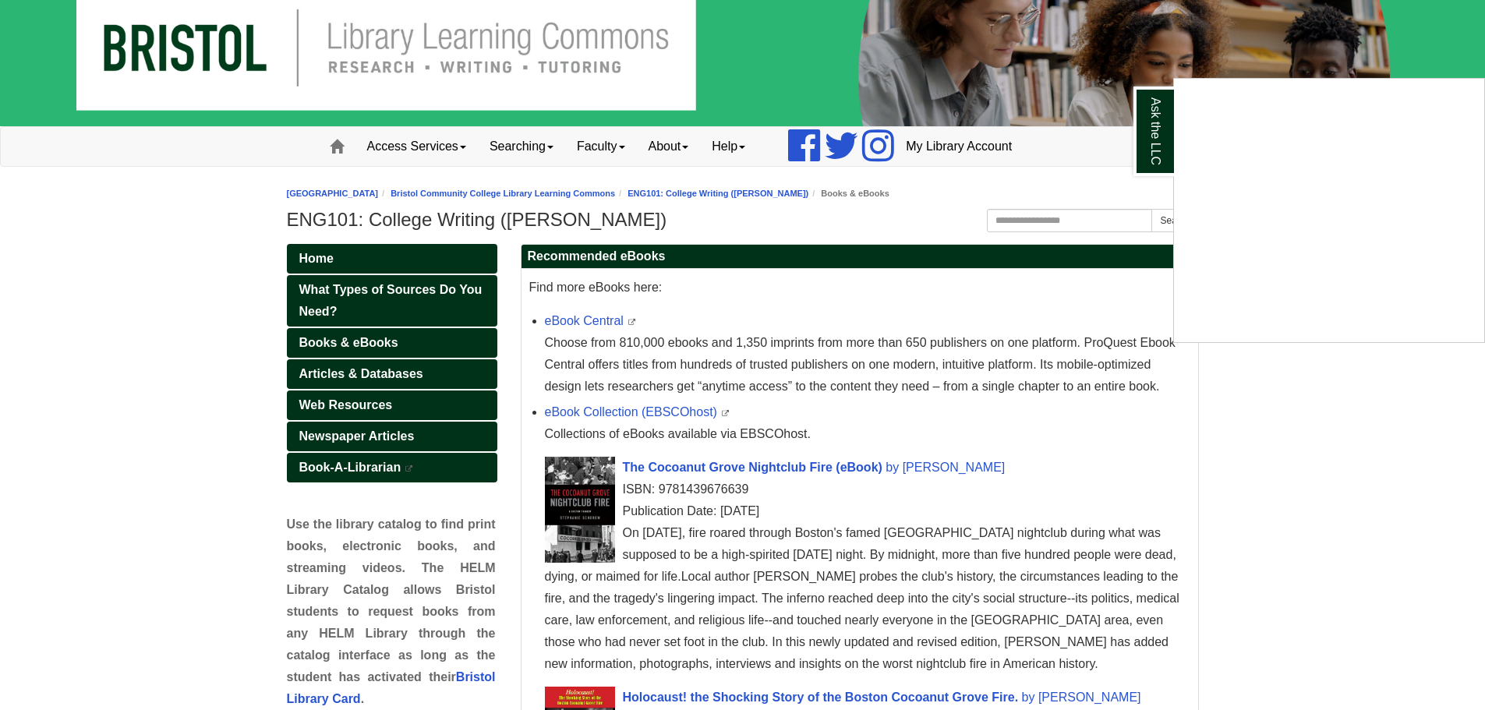
click at [493, 350] on div "Ask the LLC" at bounding box center [742, 355] width 1485 height 710
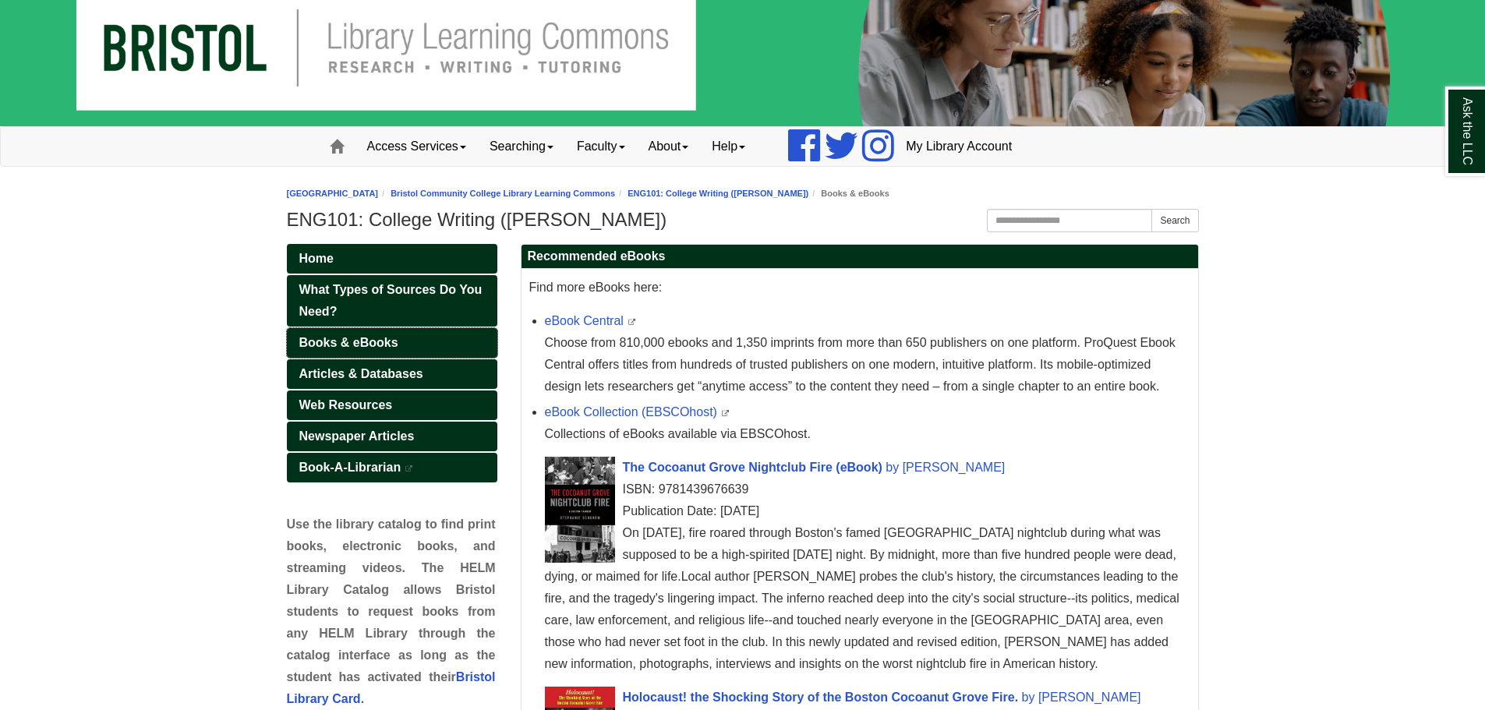
click at [488, 349] on link "Books & eBooks" at bounding box center [392, 343] width 210 height 30
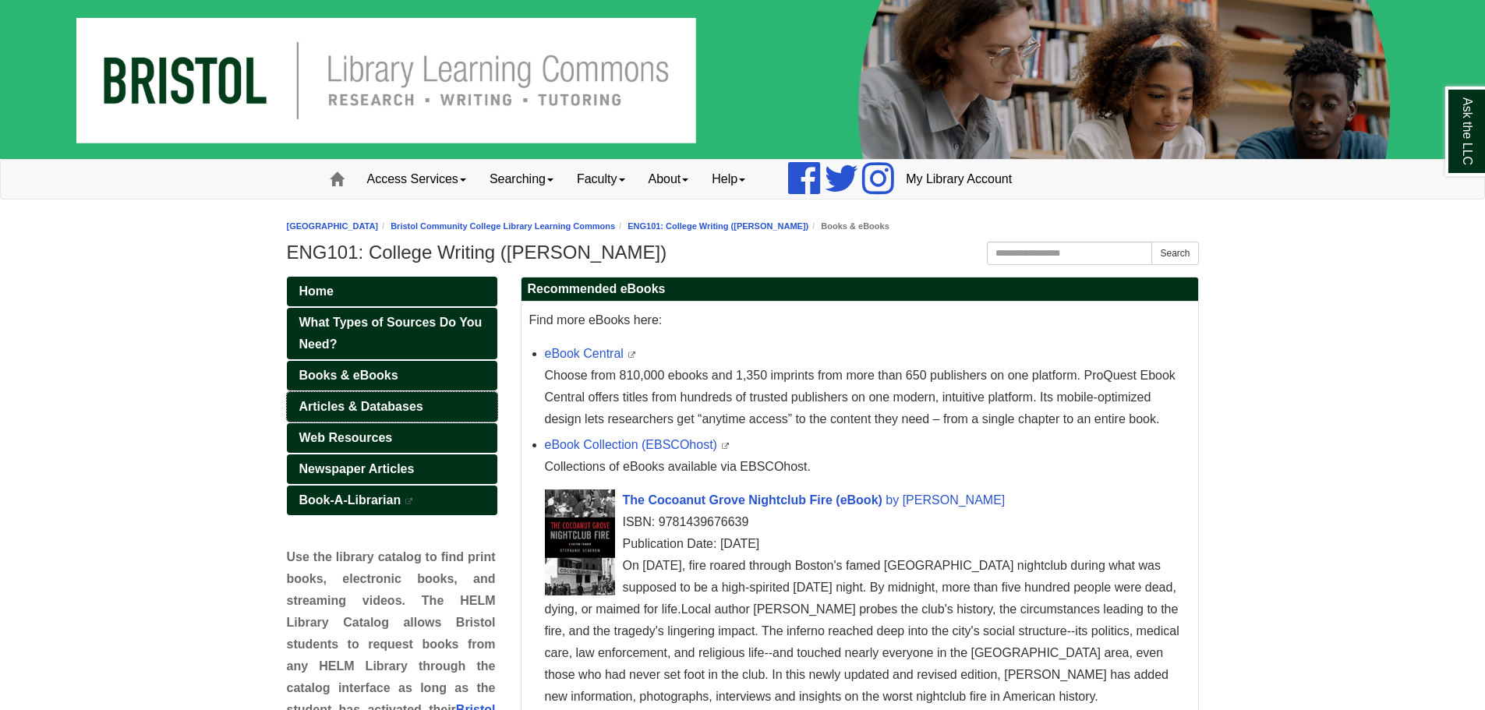
click at [465, 403] on link "Articles & Databases" at bounding box center [392, 407] width 210 height 30
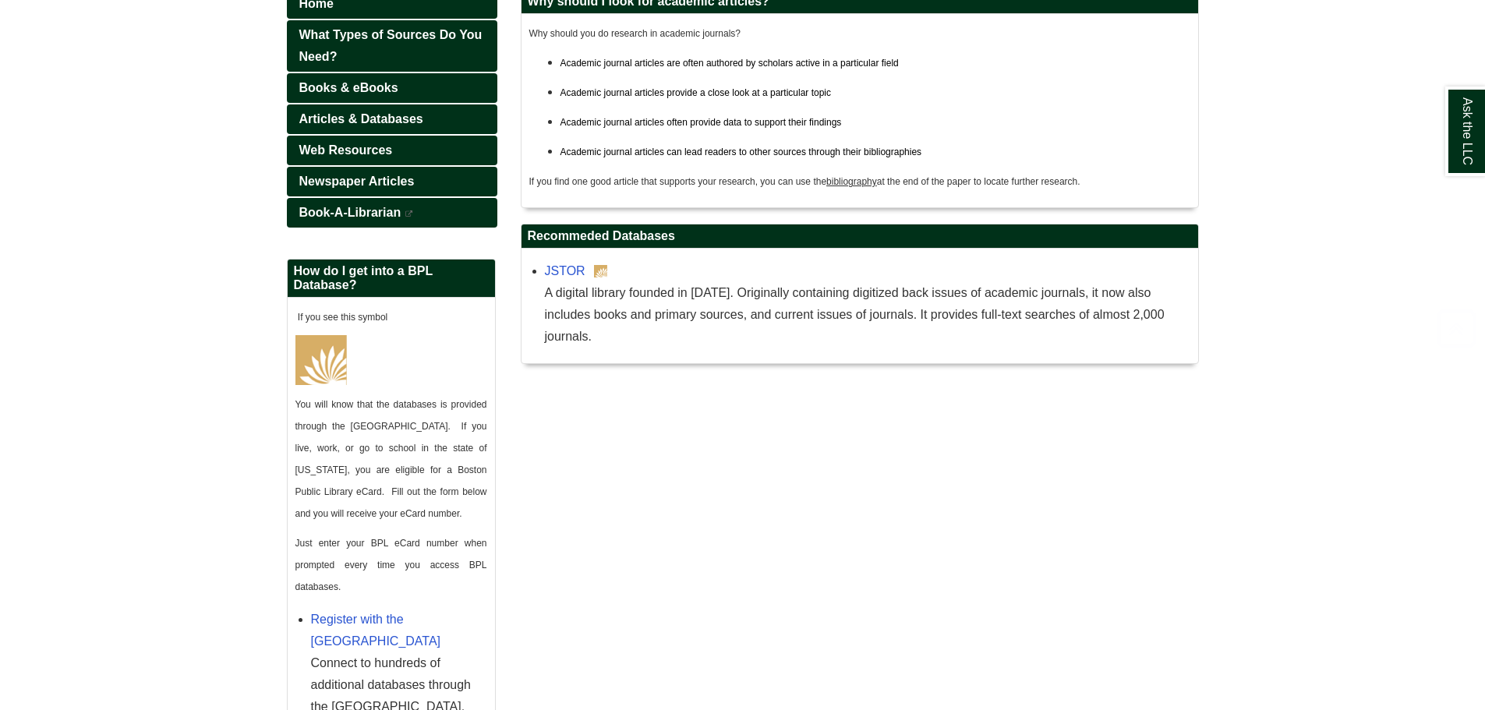
scroll to position [395, 0]
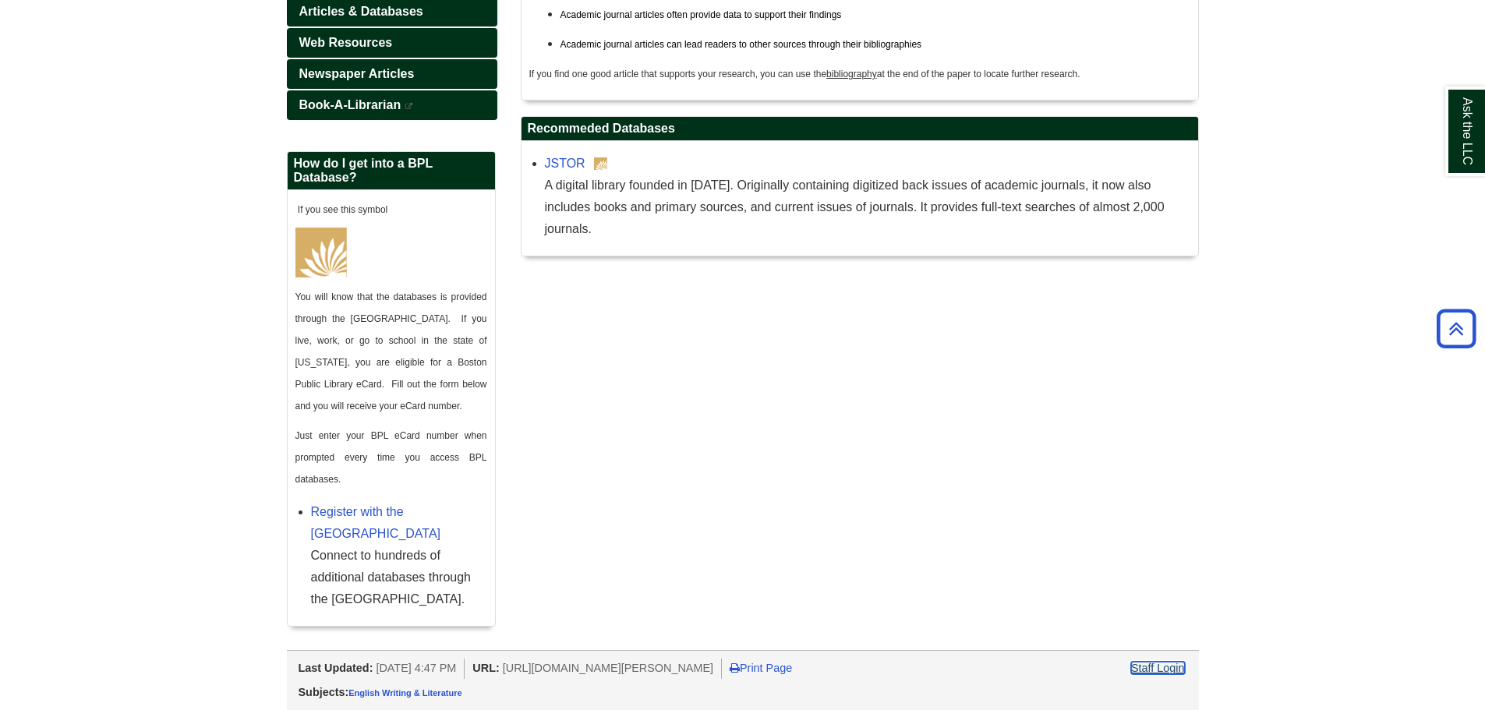
click at [1148, 670] on link "Staff Login" at bounding box center [1158, 668] width 54 height 12
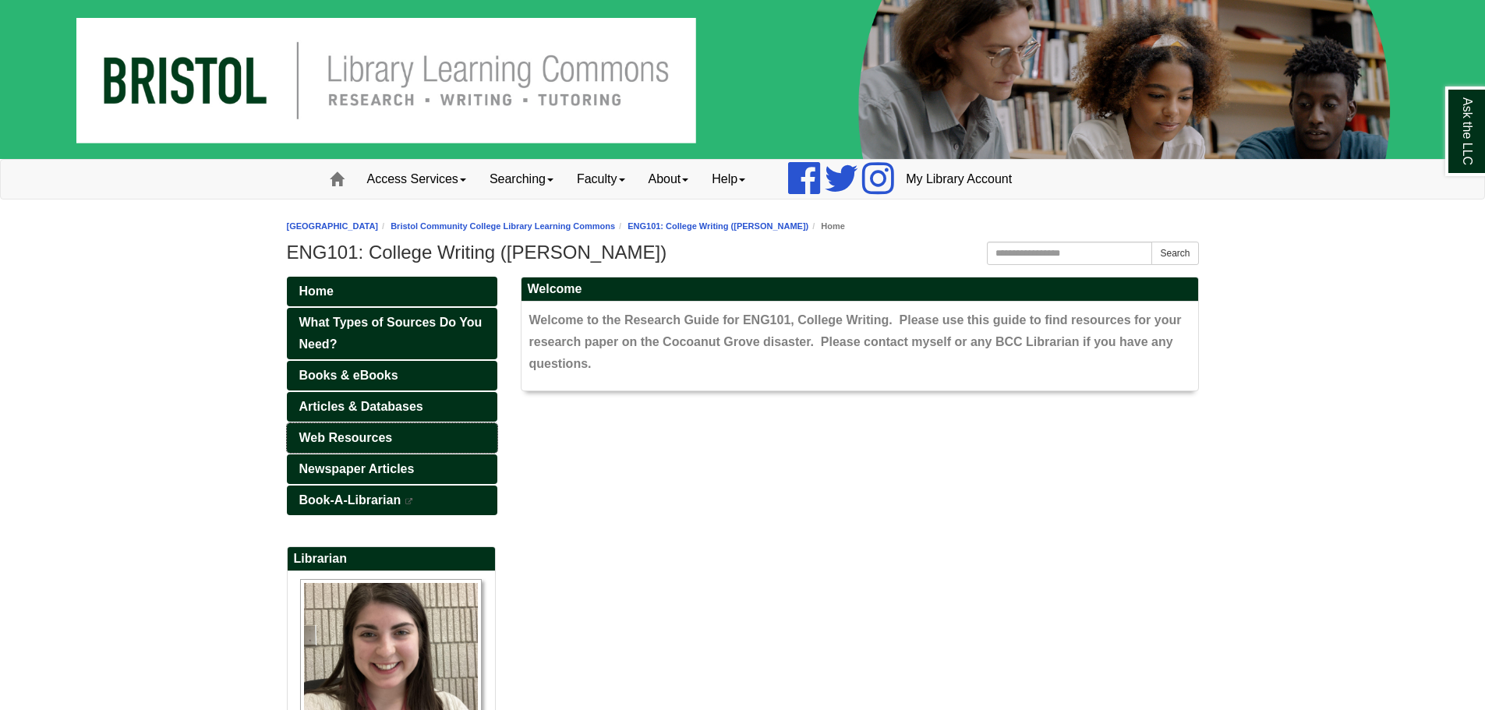
click at [390, 440] on span "Web Resources" at bounding box center [346, 437] width 94 height 13
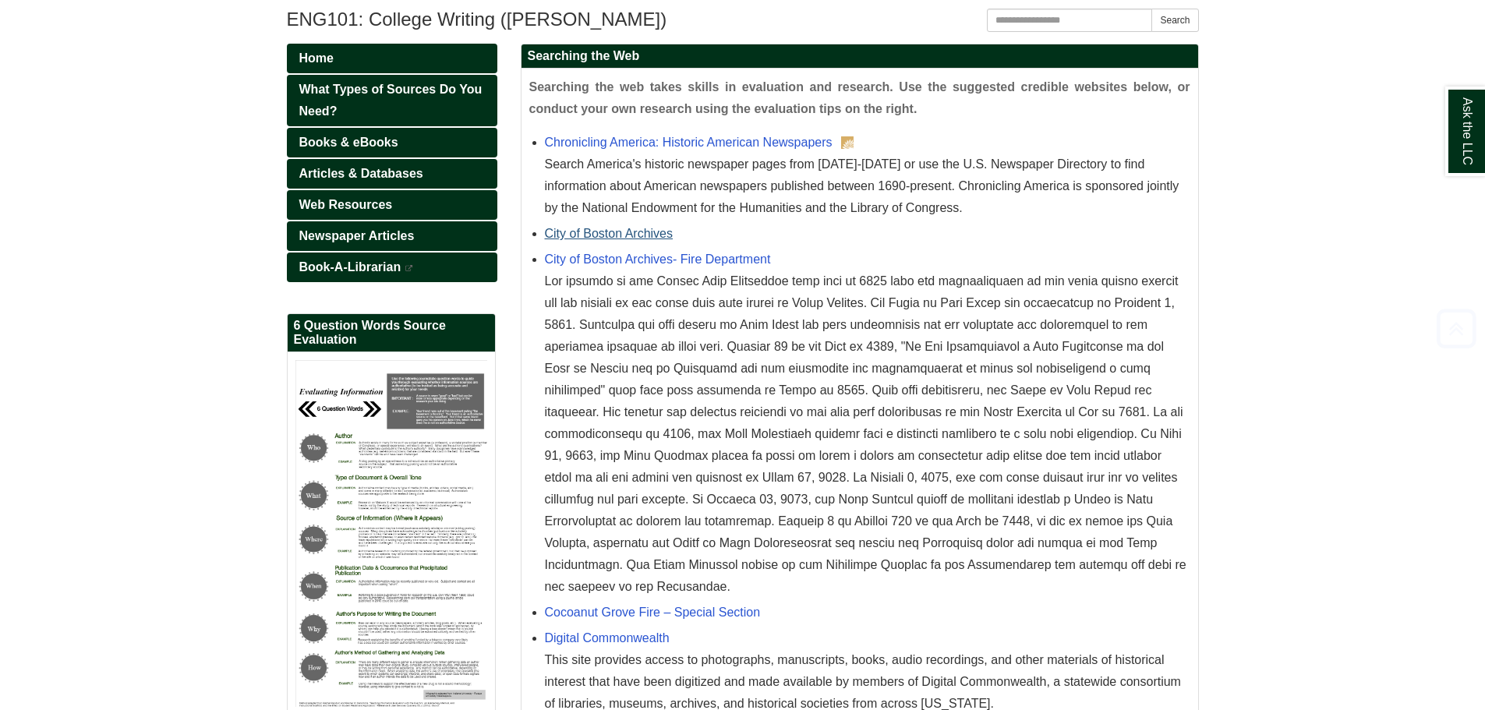
scroll to position [234, 0]
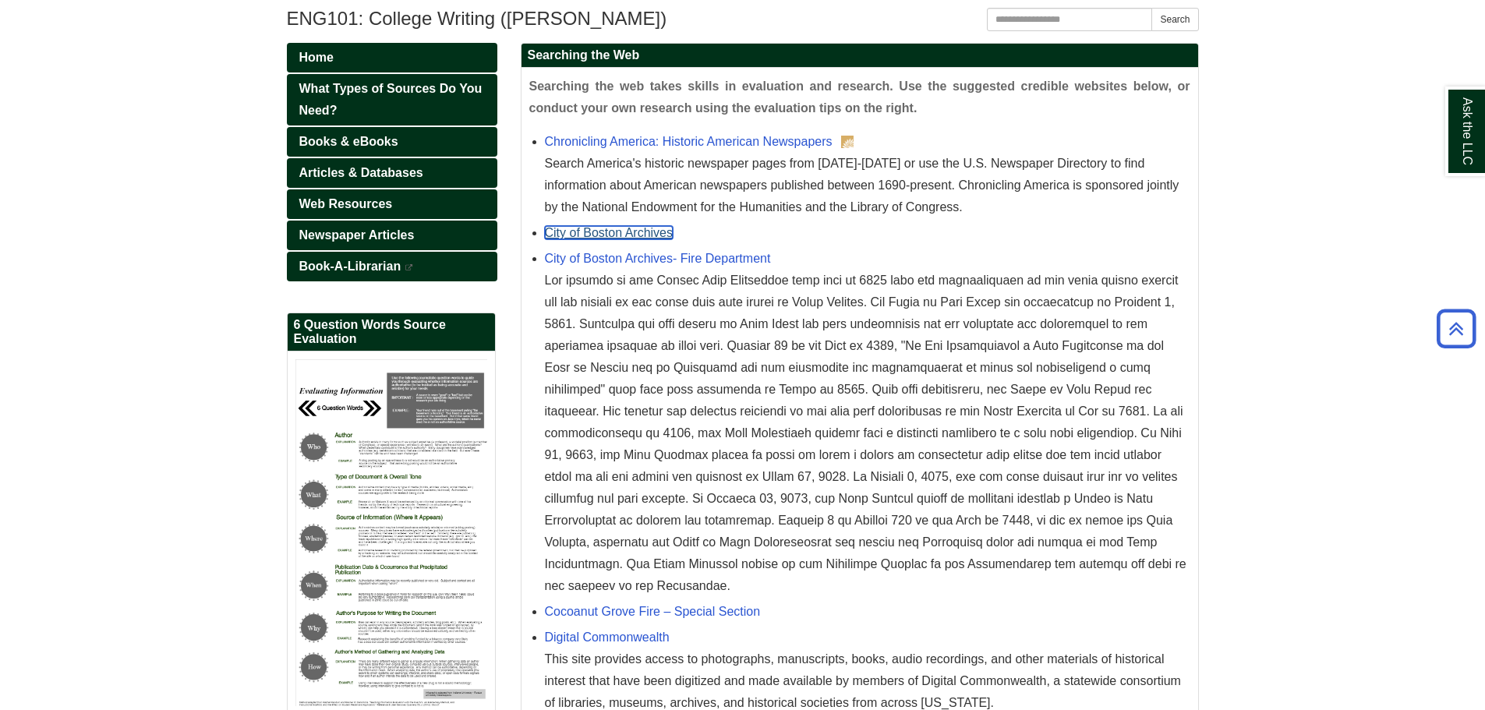
click at [617, 229] on link "City of Boston Archives" at bounding box center [609, 232] width 129 height 13
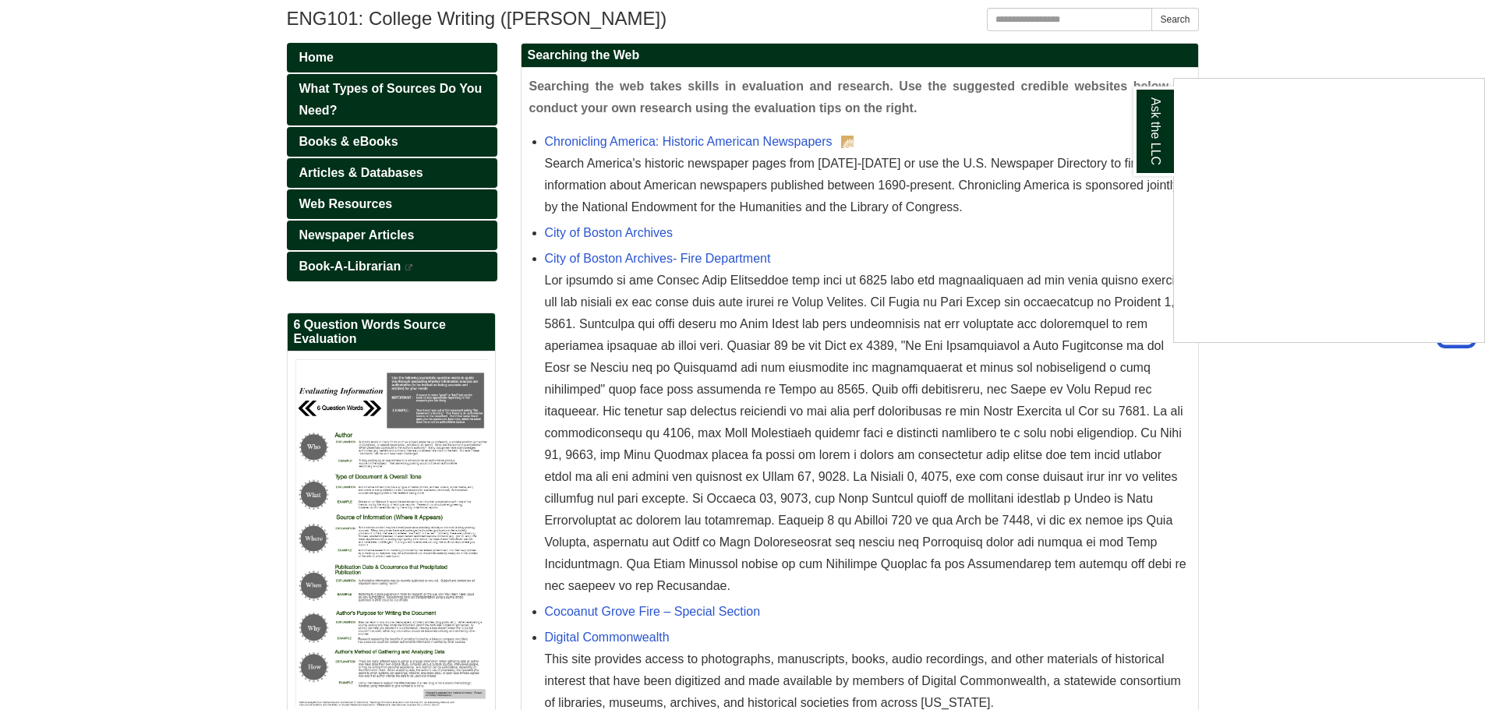
click at [982, 355] on div "Ask the LLC" at bounding box center [742, 355] width 1485 height 710
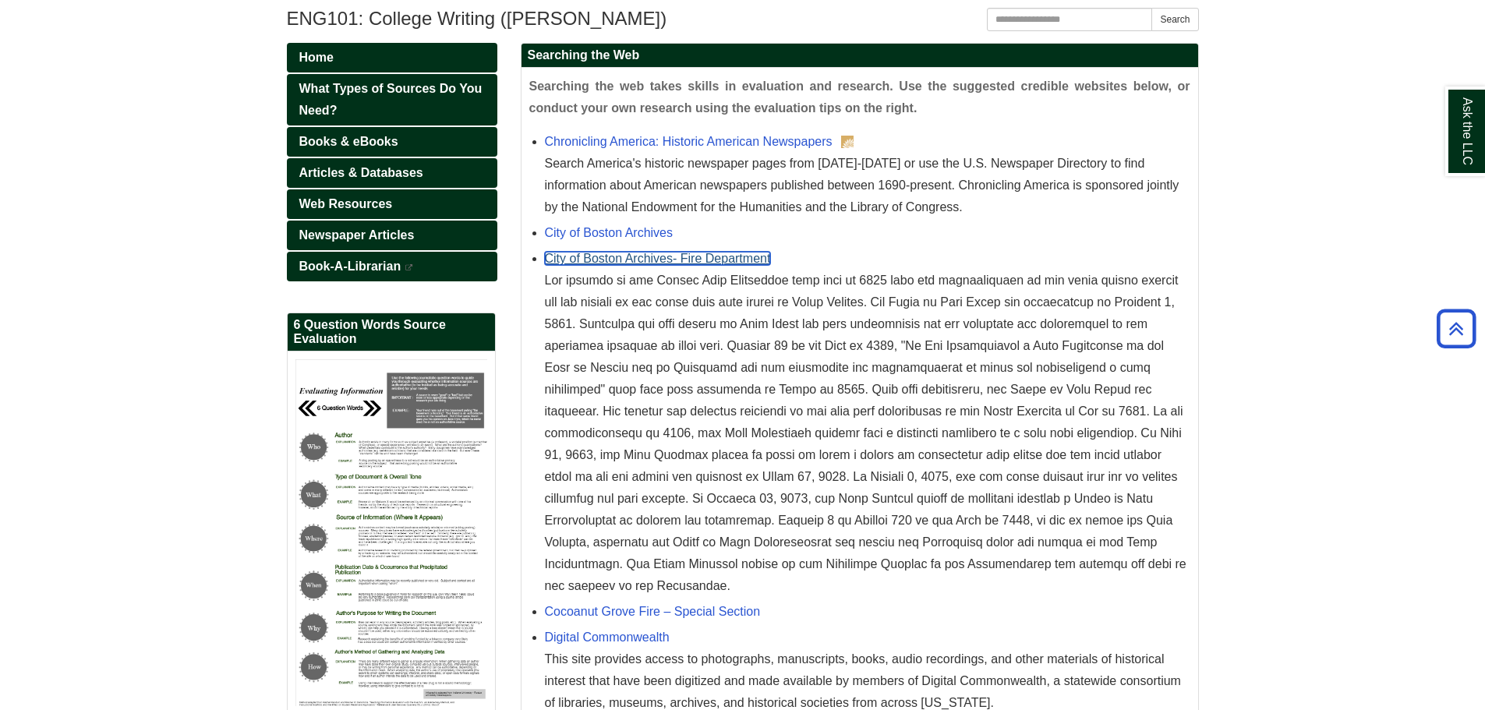
click at [711, 259] on link "City of Boston Archives- Fire Department" at bounding box center [658, 258] width 226 height 13
click at [685, 264] on link "City of Boston Archives- Fire Department" at bounding box center [658, 258] width 226 height 13
click at [647, 363] on div at bounding box center [867, 433] width 645 height 327
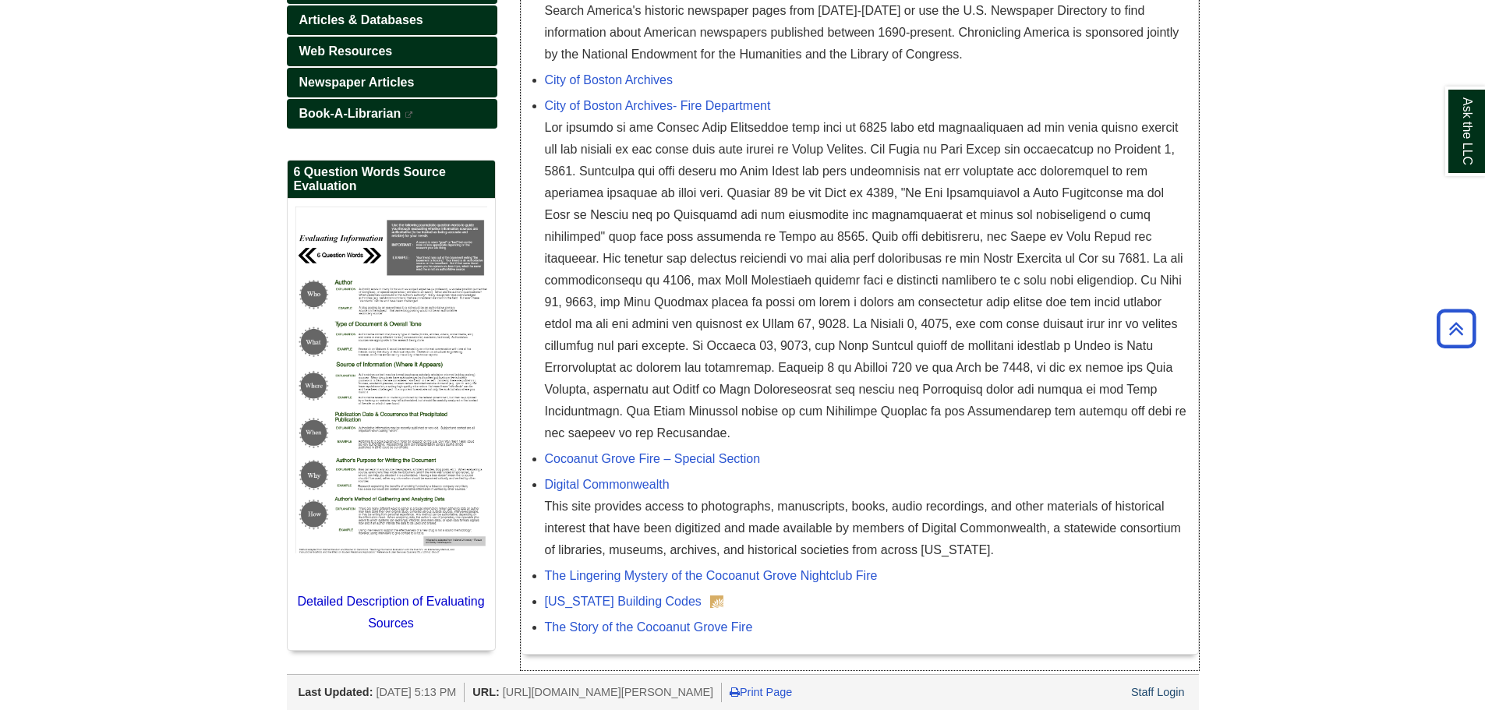
scroll to position [410, 0]
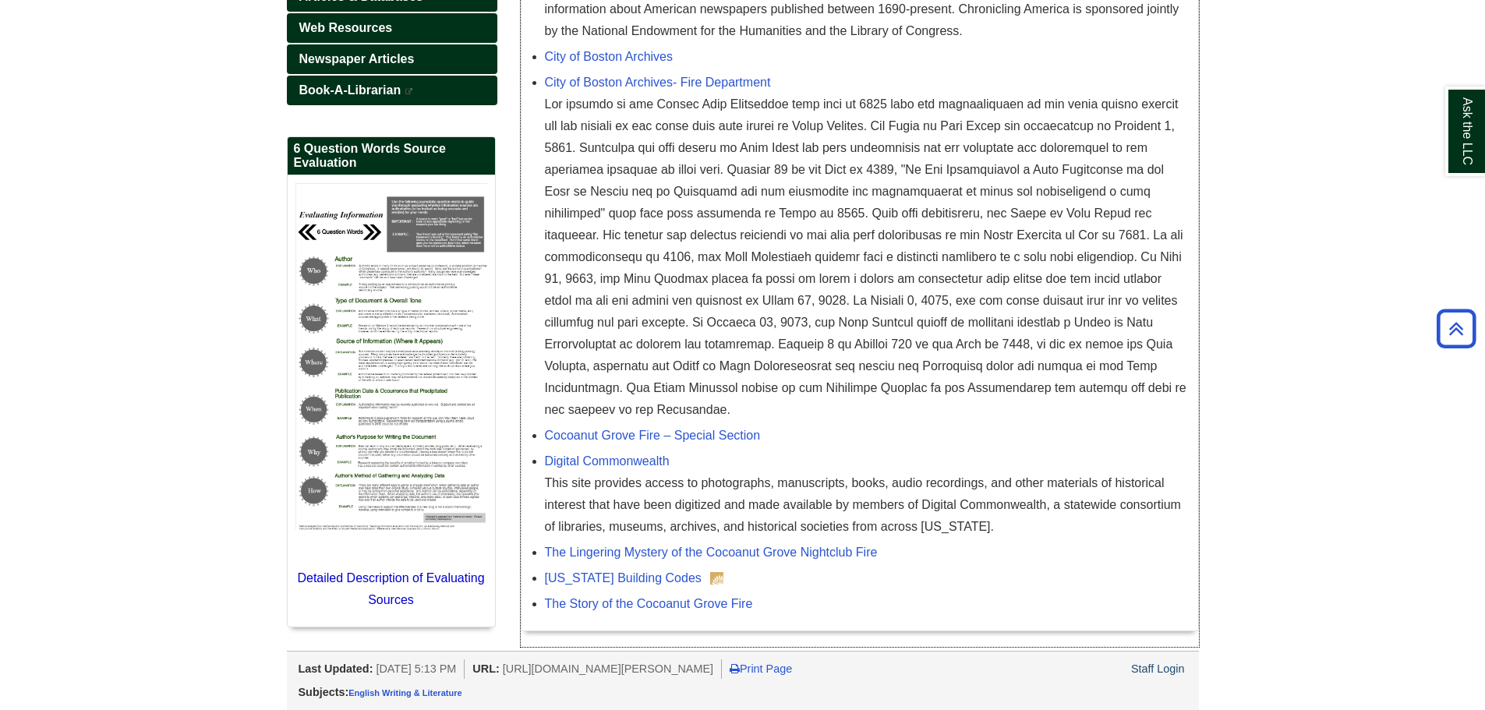
click at [617, 423] on li "Cocoanut Grove Fire – Special Section" at bounding box center [867, 434] width 645 height 26
click at [617, 426] on div "Cocoanut Grove Fire – Special Section" at bounding box center [867, 436] width 645 height 22
click at [617, 427] on div "Cocoanut Grove Fire – Special Section" at bounding box center [867, 436] width 645 height 22
click at [617, 433] on link "Cocoanut Grove Fire – Special Section" at bounding box center [653, 435] width 216 height 13
click at [845, 182] on div at bounding box center [867, 257] width 645 height 327
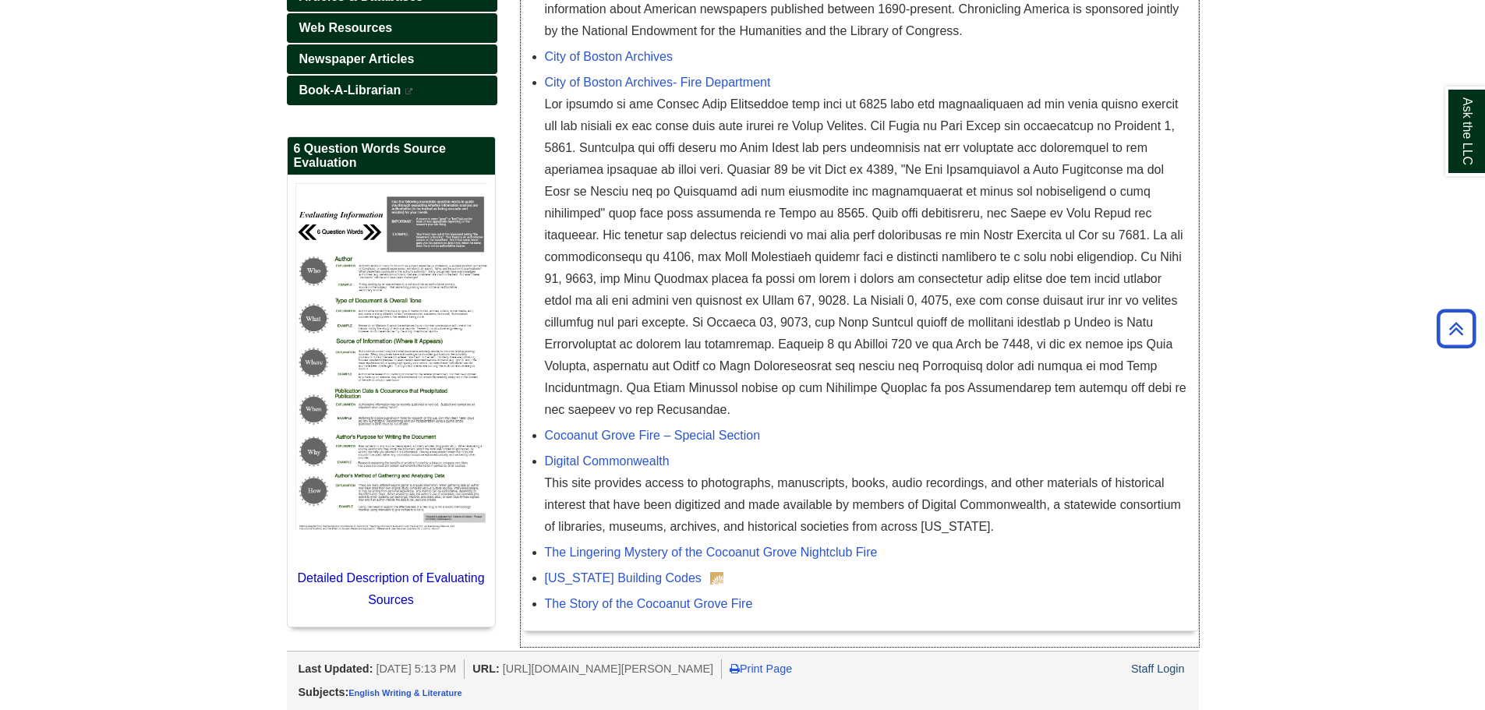
scroll to position [98, 0]
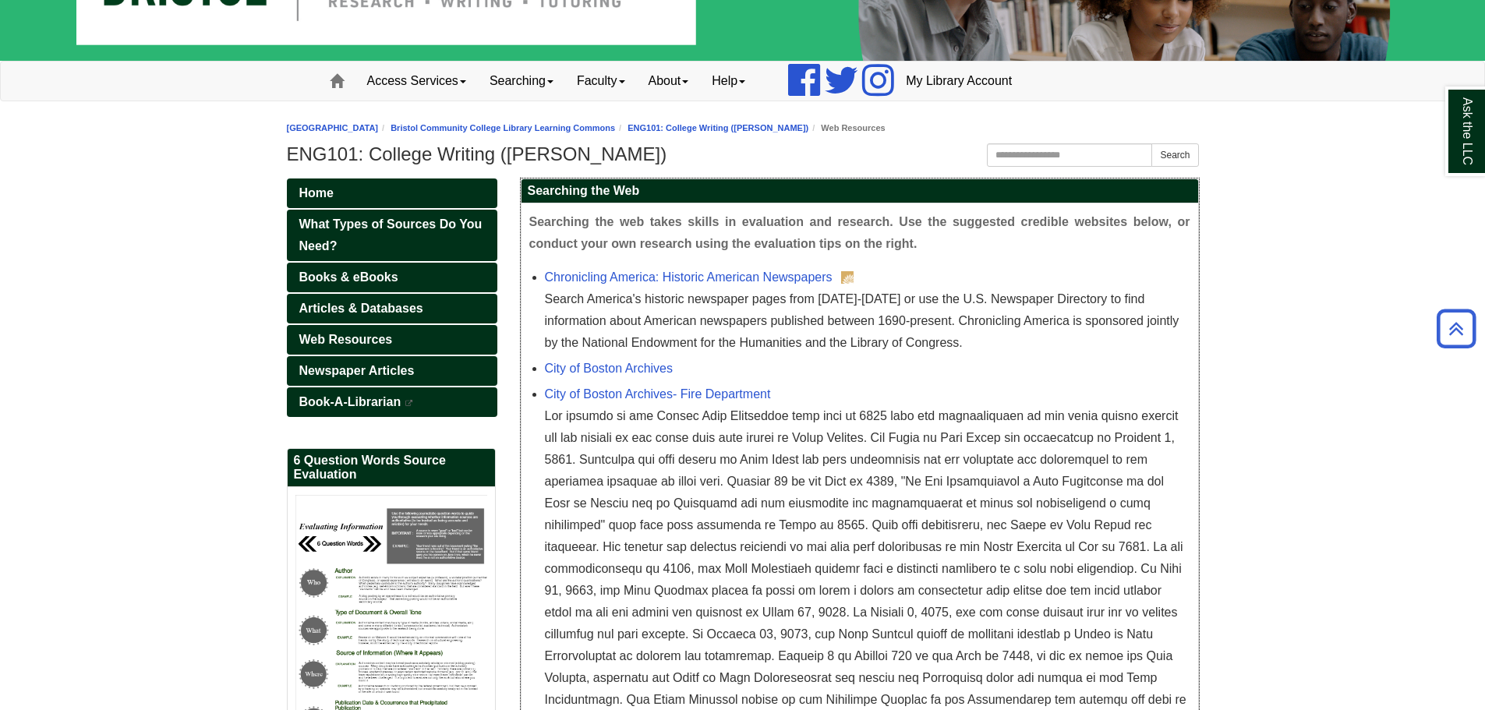
click at [1017, 438] on div at bounding box center [867, 568] width 645 height 327
click at [398, 193] on link "Home" at bounding box center [392, 193] width 210 height 30
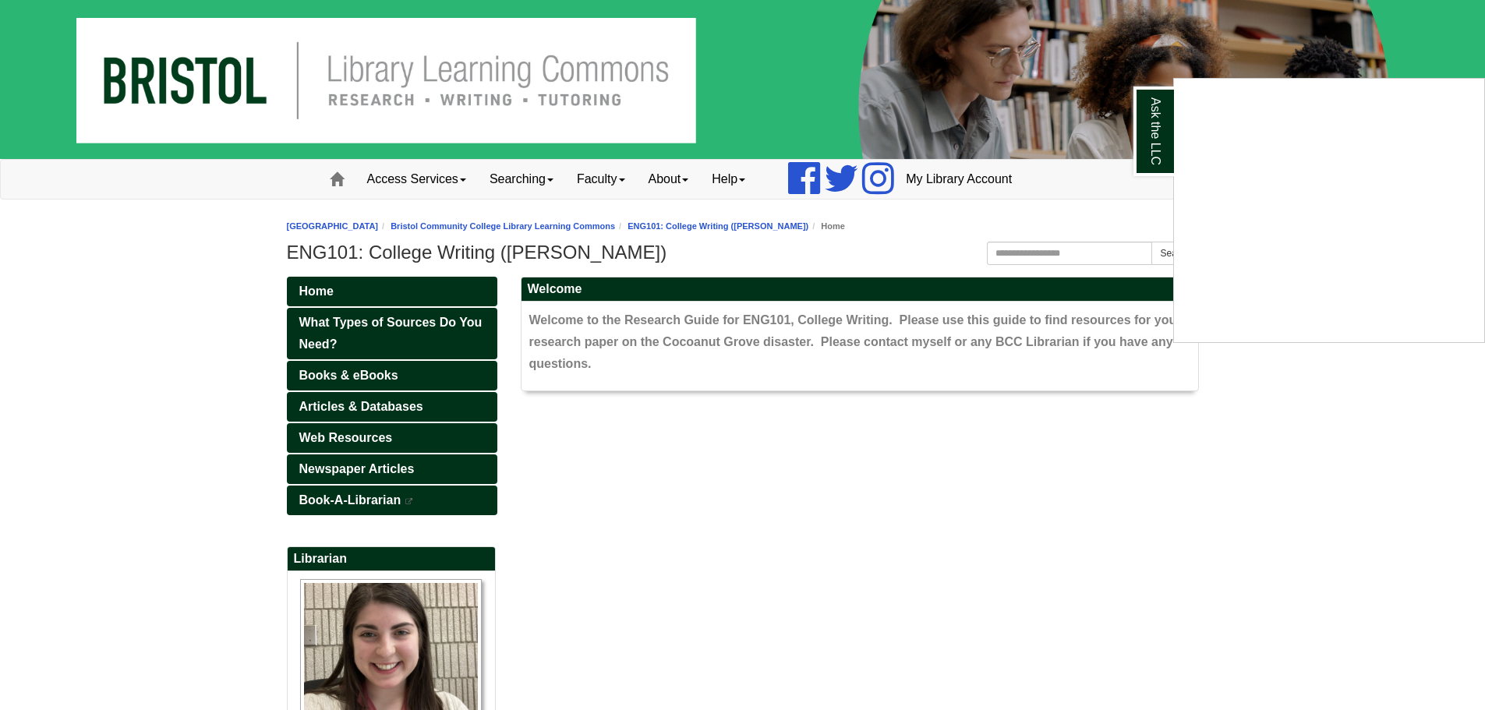
click at [169, 401] on div "Ask the LLC" at bounding box center [742, 355] width 1485 height 710
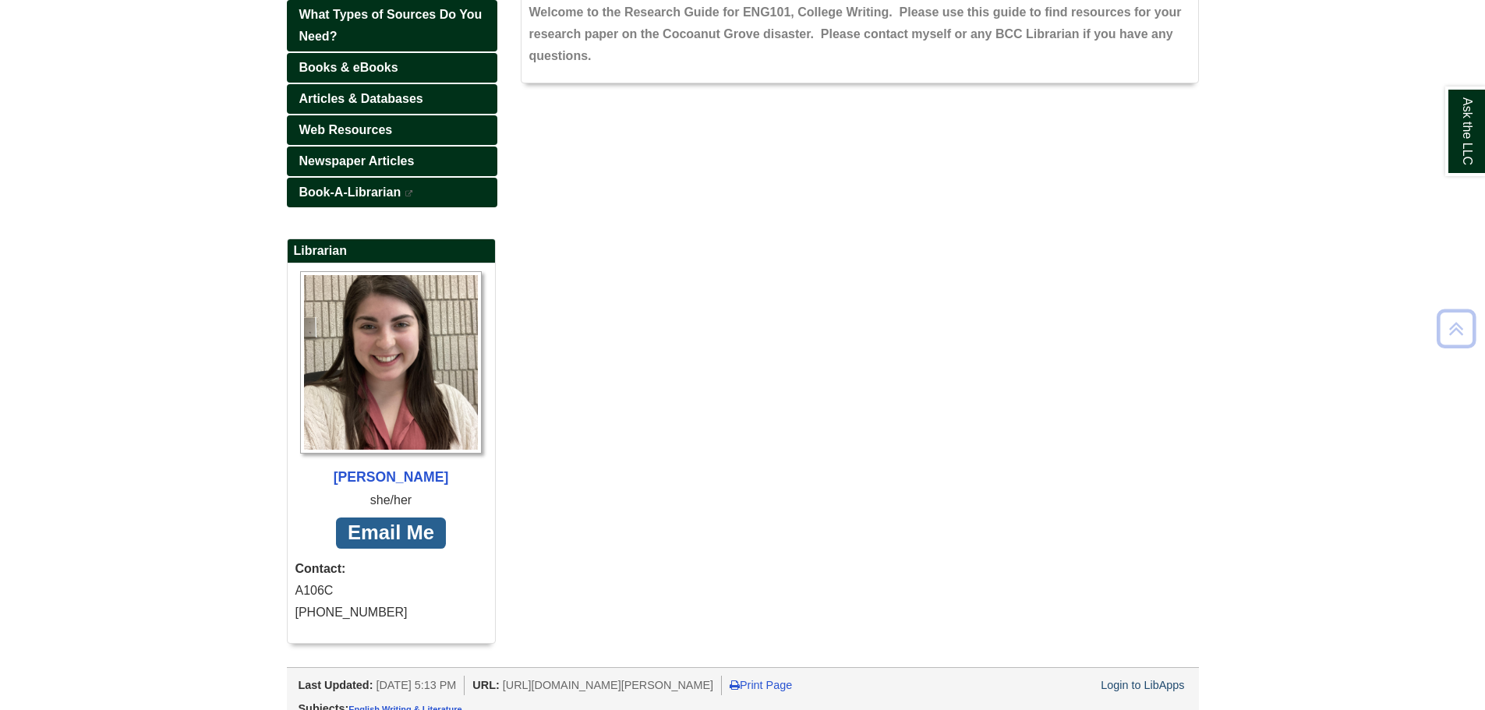
scroll to position [324, 0]
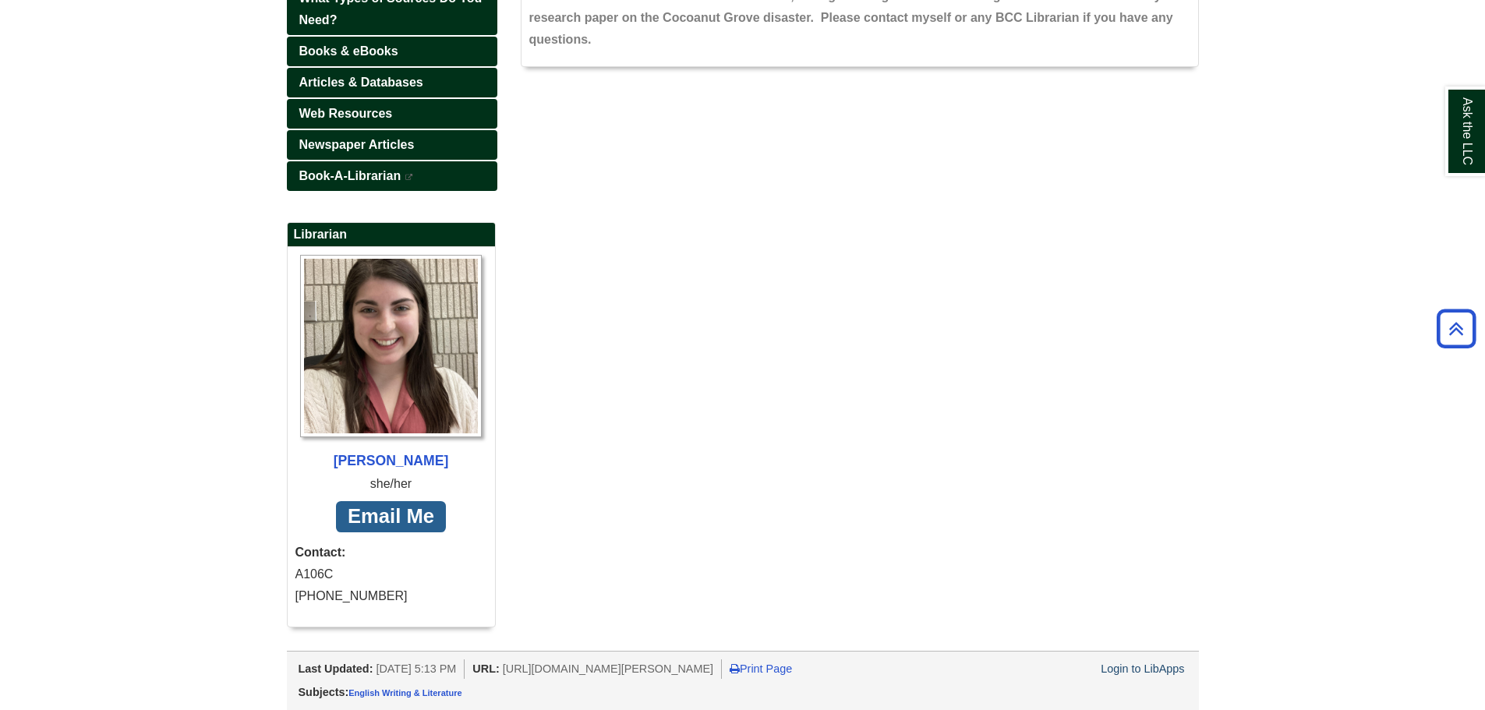
click at [1162, 661] on div "Login to LibApps" at bounding box center [1142, 668] width 88 height 19
click at [1162, 669] on link "Login to LibApps" at bounding box center [1142, 669] width 83 height 12
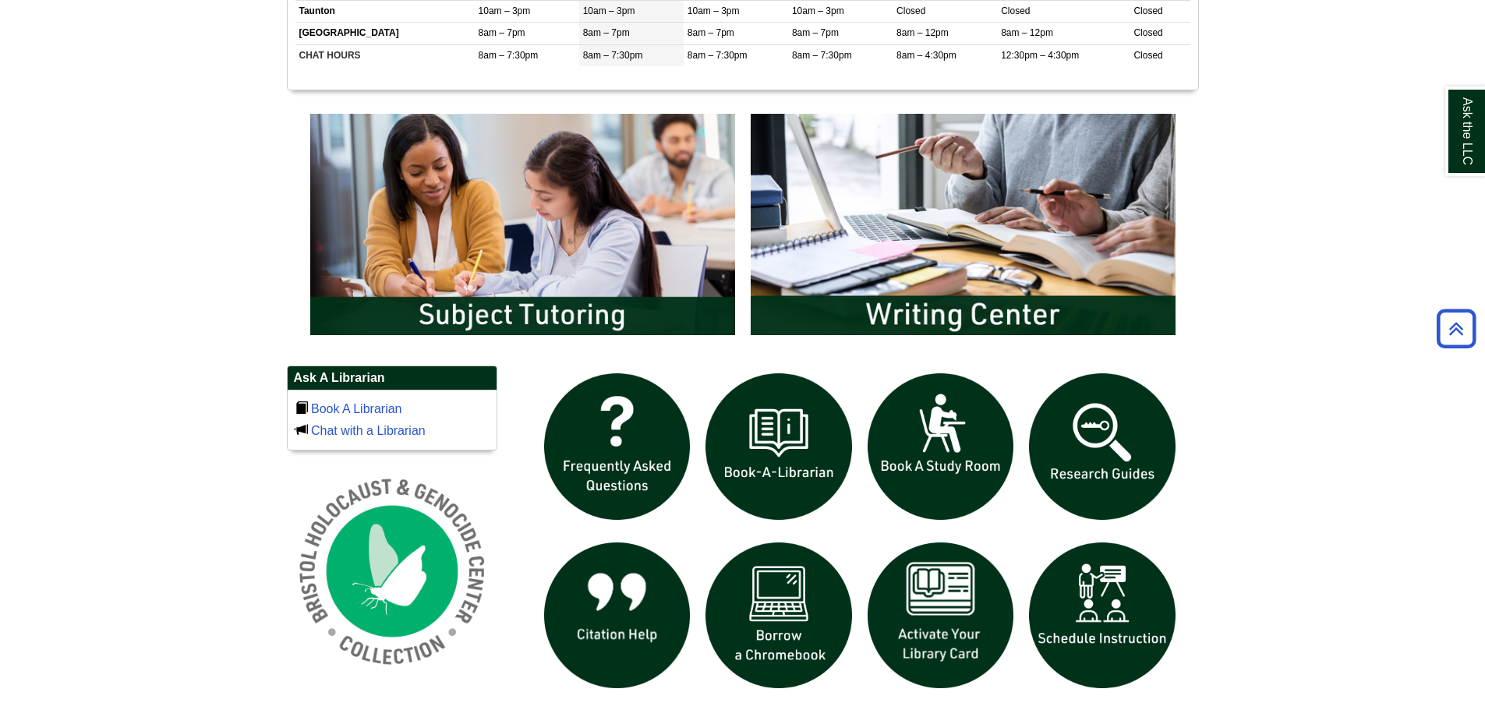
scroll to position [779, 0]
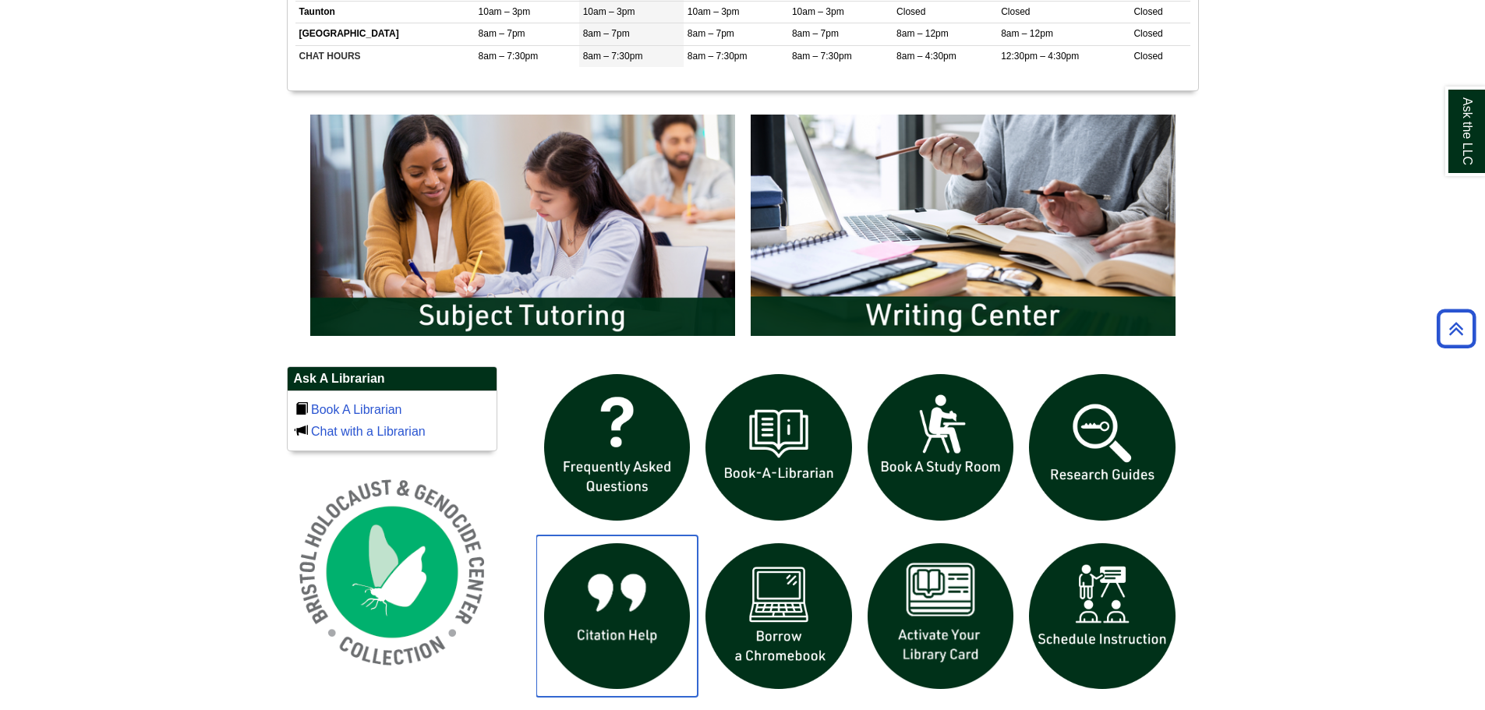
click at [626, 618] on img "slideshow" at bounding box center [617, 616] width 162 height 162
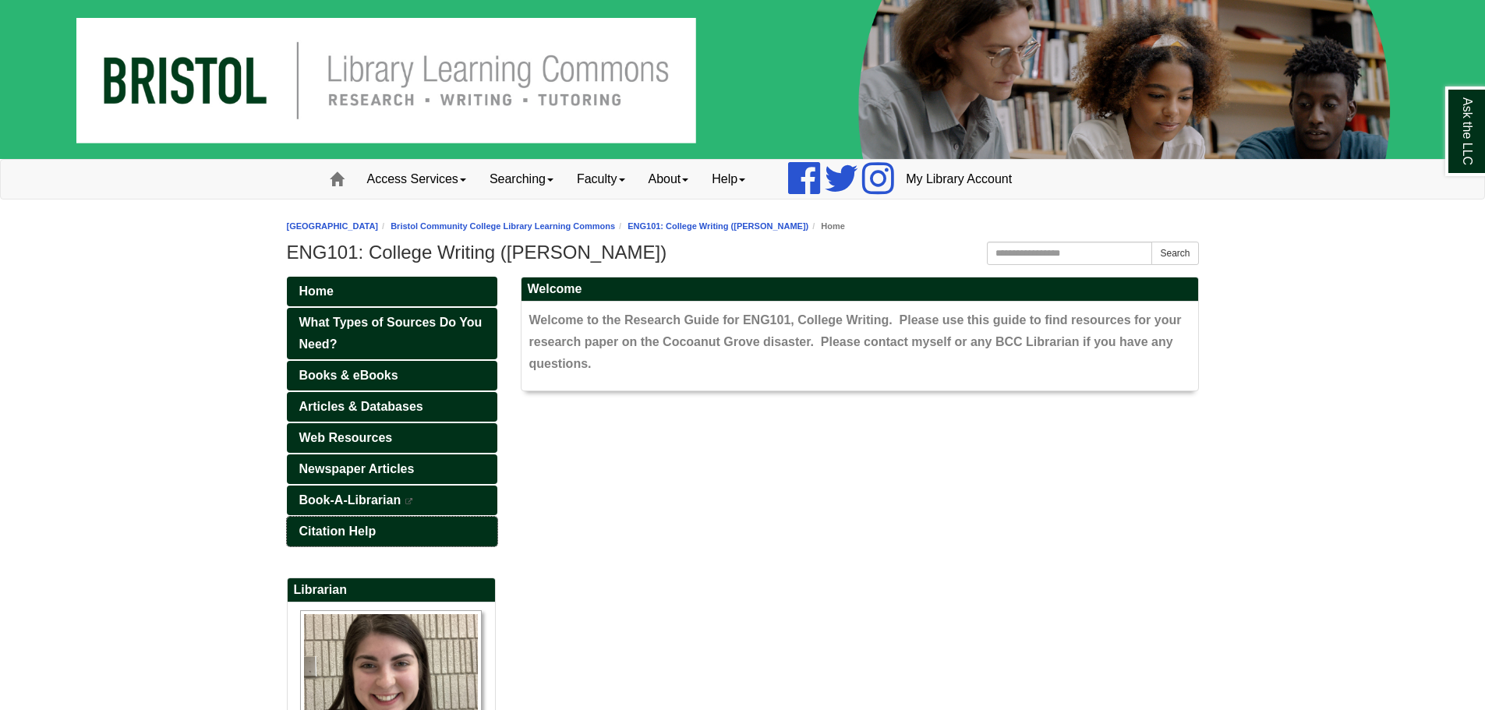
click at [393, 528] on link "Citation Help" at bounding box center [392, 532] width 210 height 30
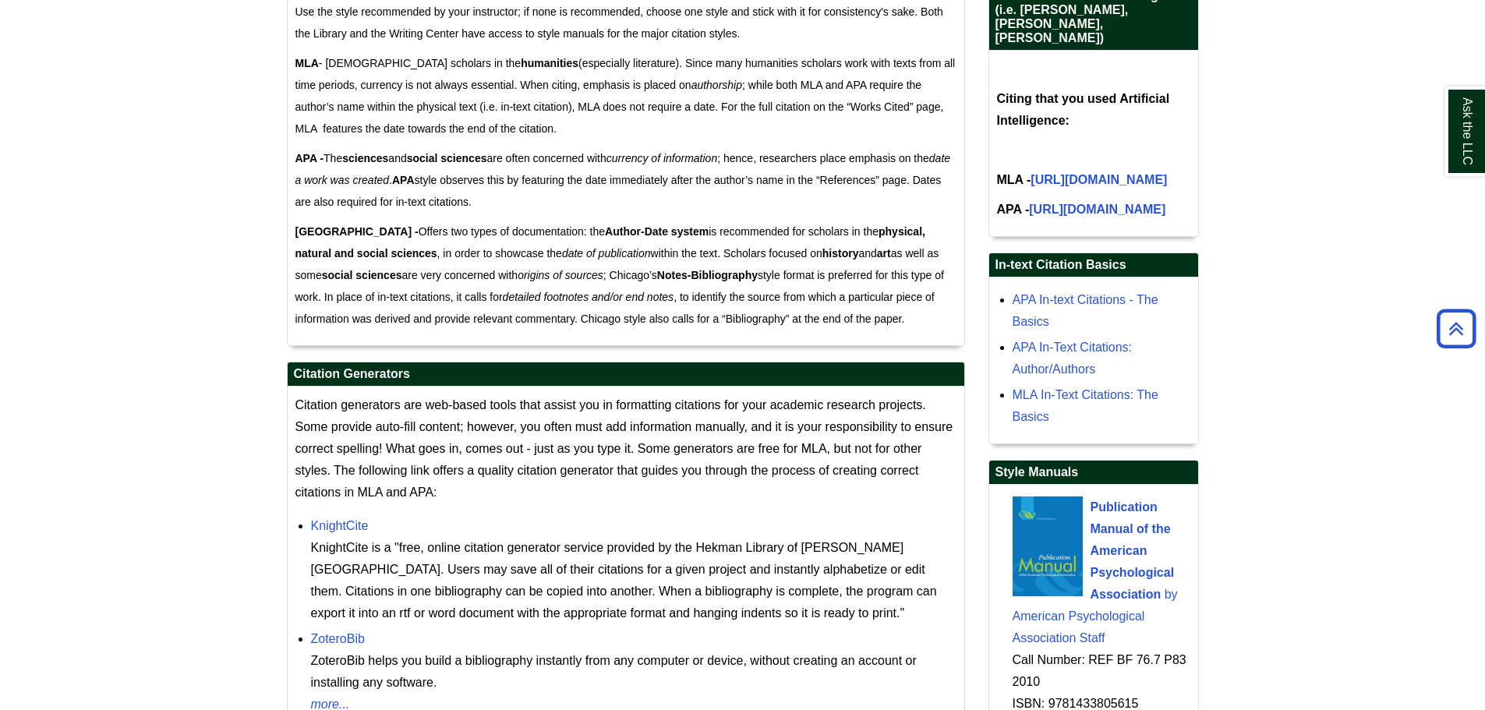
scroll to position [1403, 0]
